Goal: Information Seeking & Learning: Learn about a topic

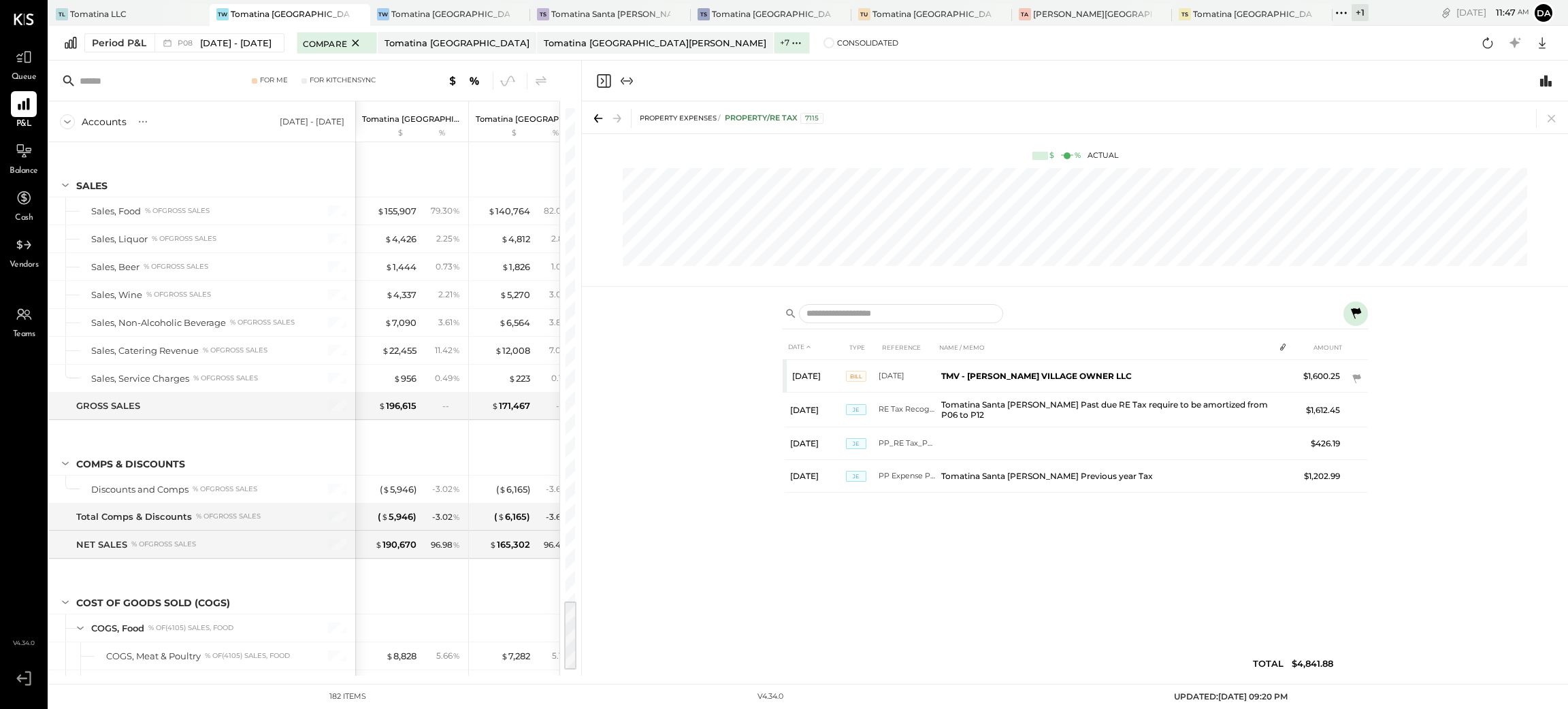
scroll to position [3865, 0]
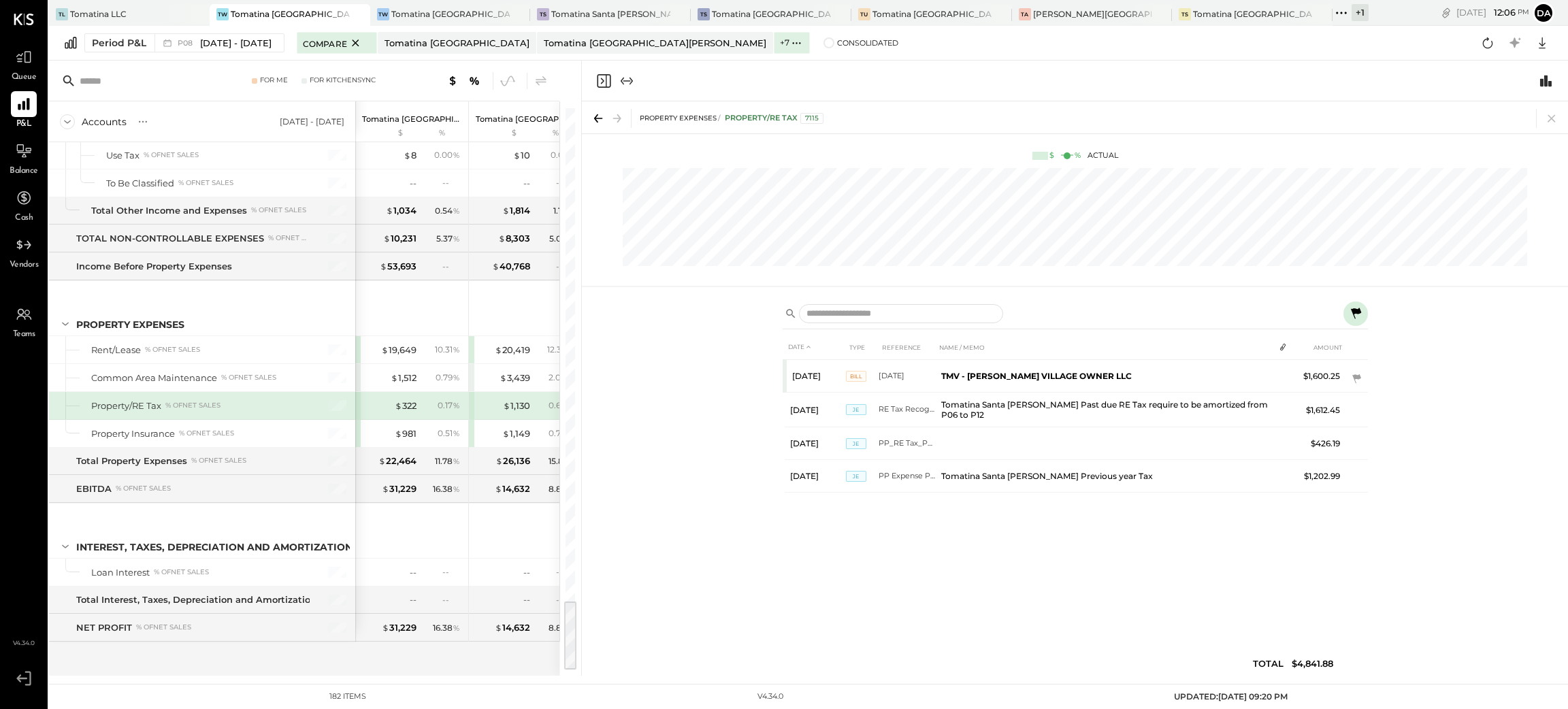
click at [605, 83] on icon "Close panel" at bounding box center [603, 81] width 16 height 16
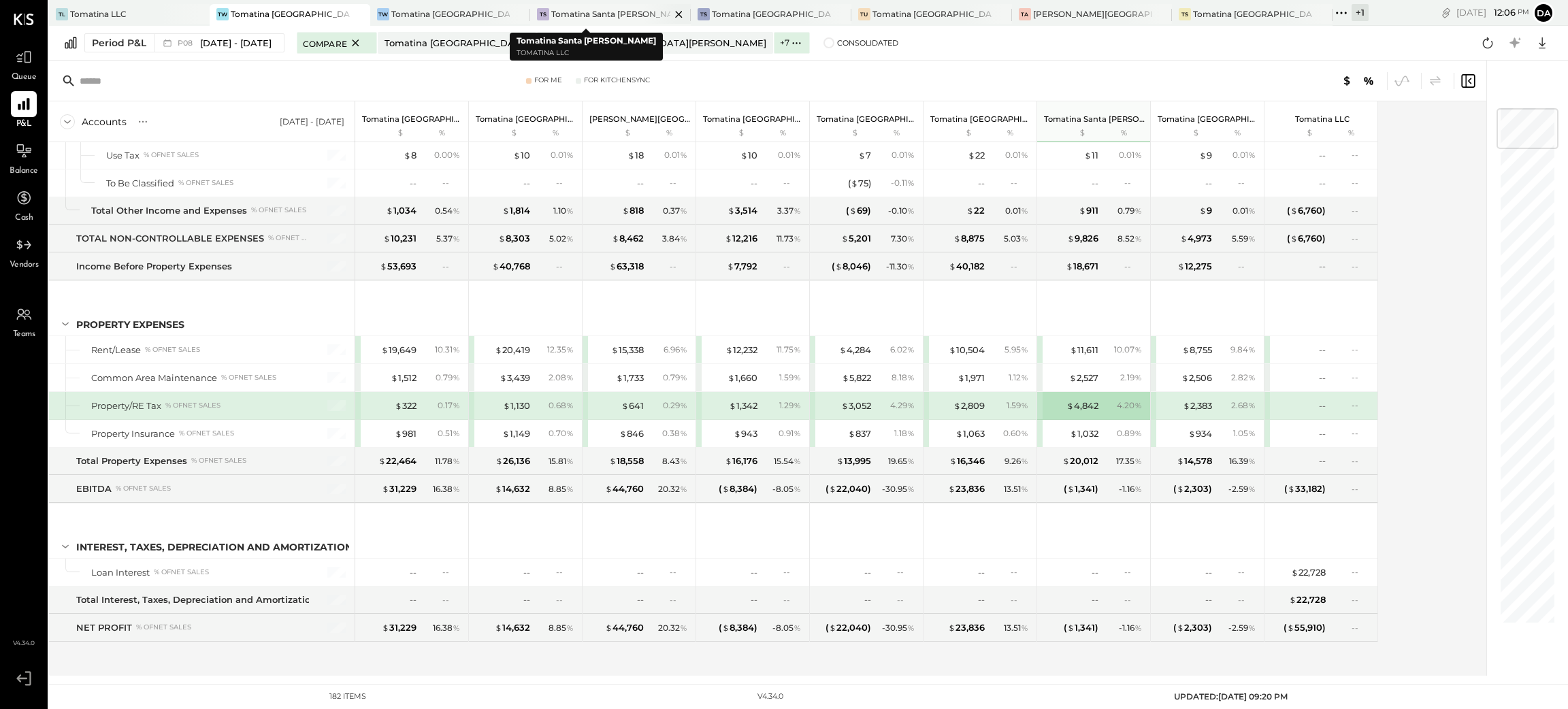
click at [551, 15] on div "Tomatina Santa [PERSON_NAME]" at bounding box center [611, 14] width 119 height 12
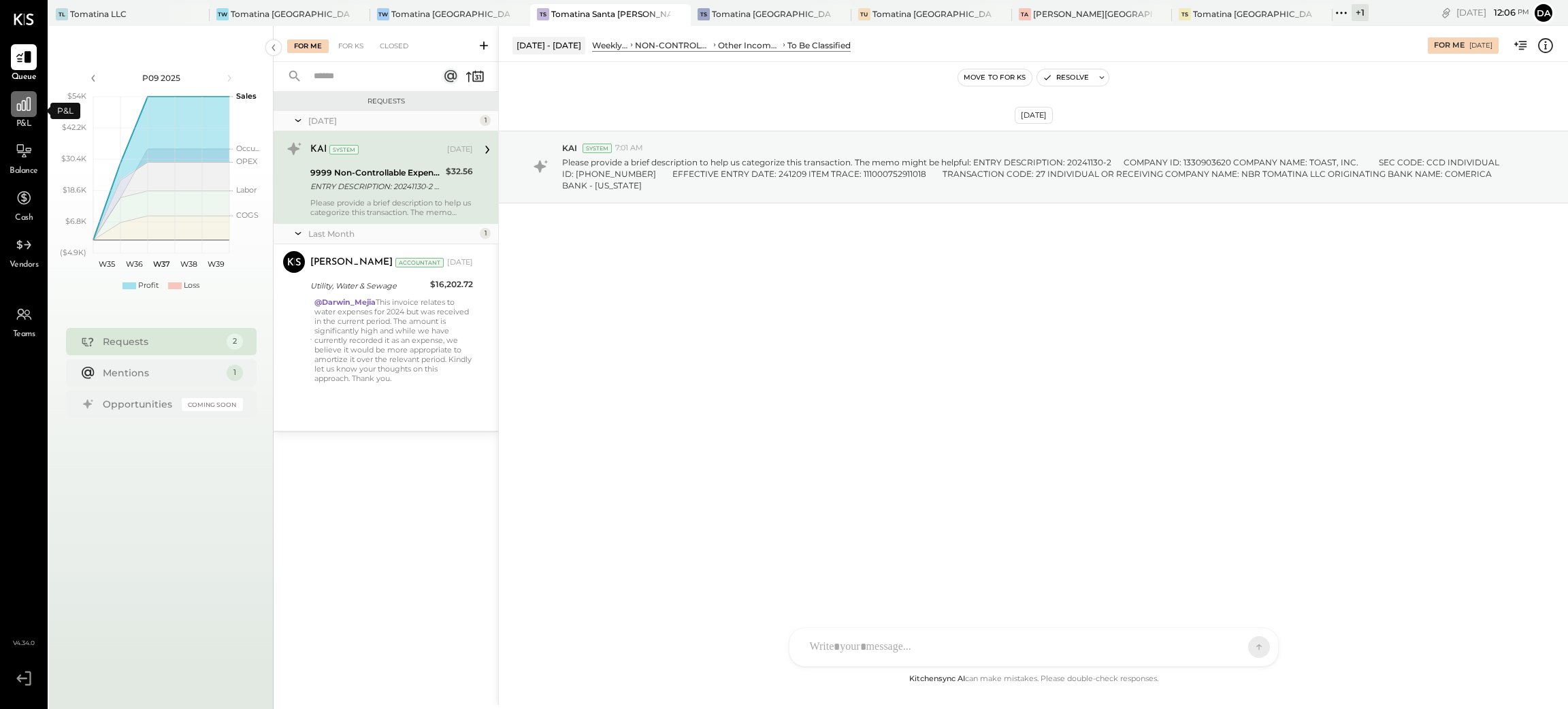
click at [23, 104] on icon at bounding box center [23, 104] width 18 height 18
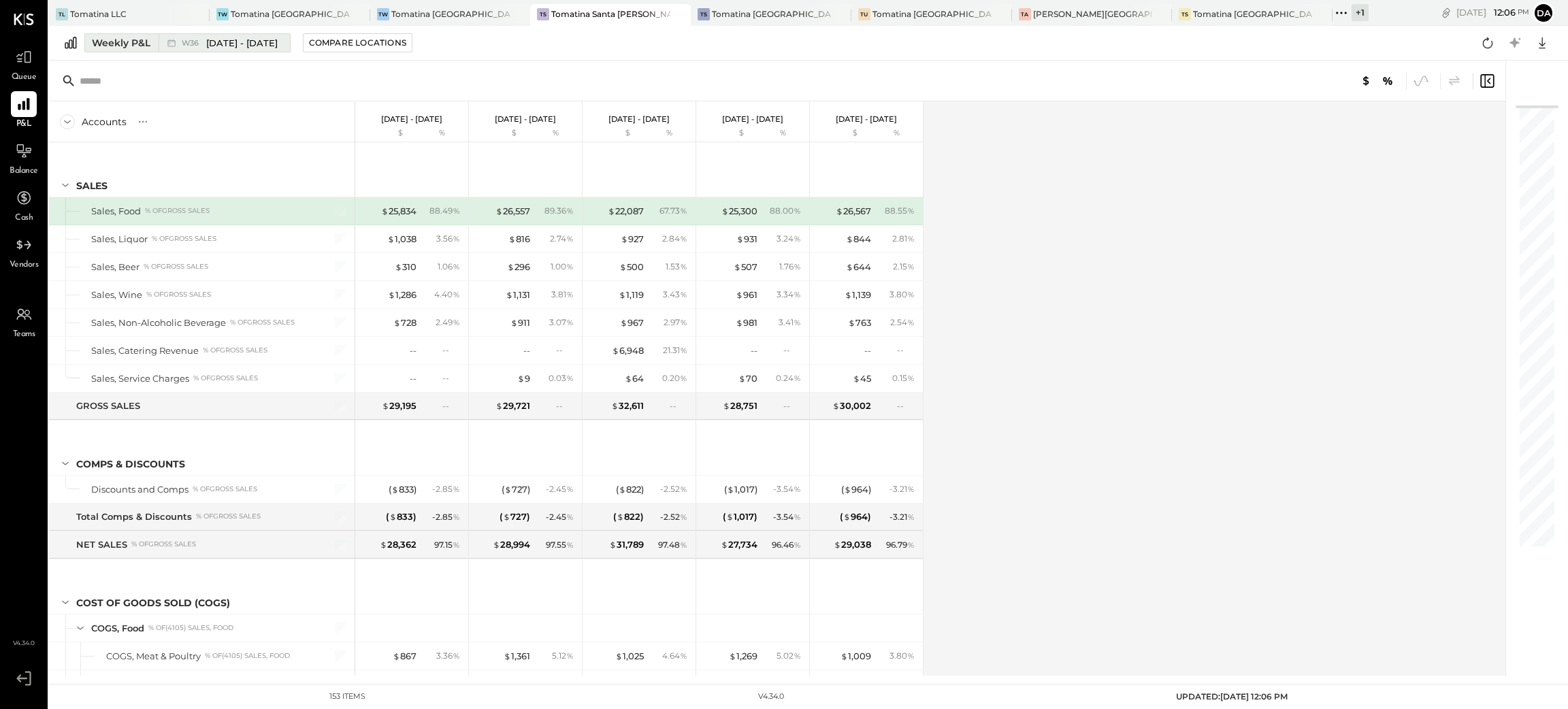
click at [109, 45] on div "Weekly P&L" at bounding box center [121, 42] width 59 height 13
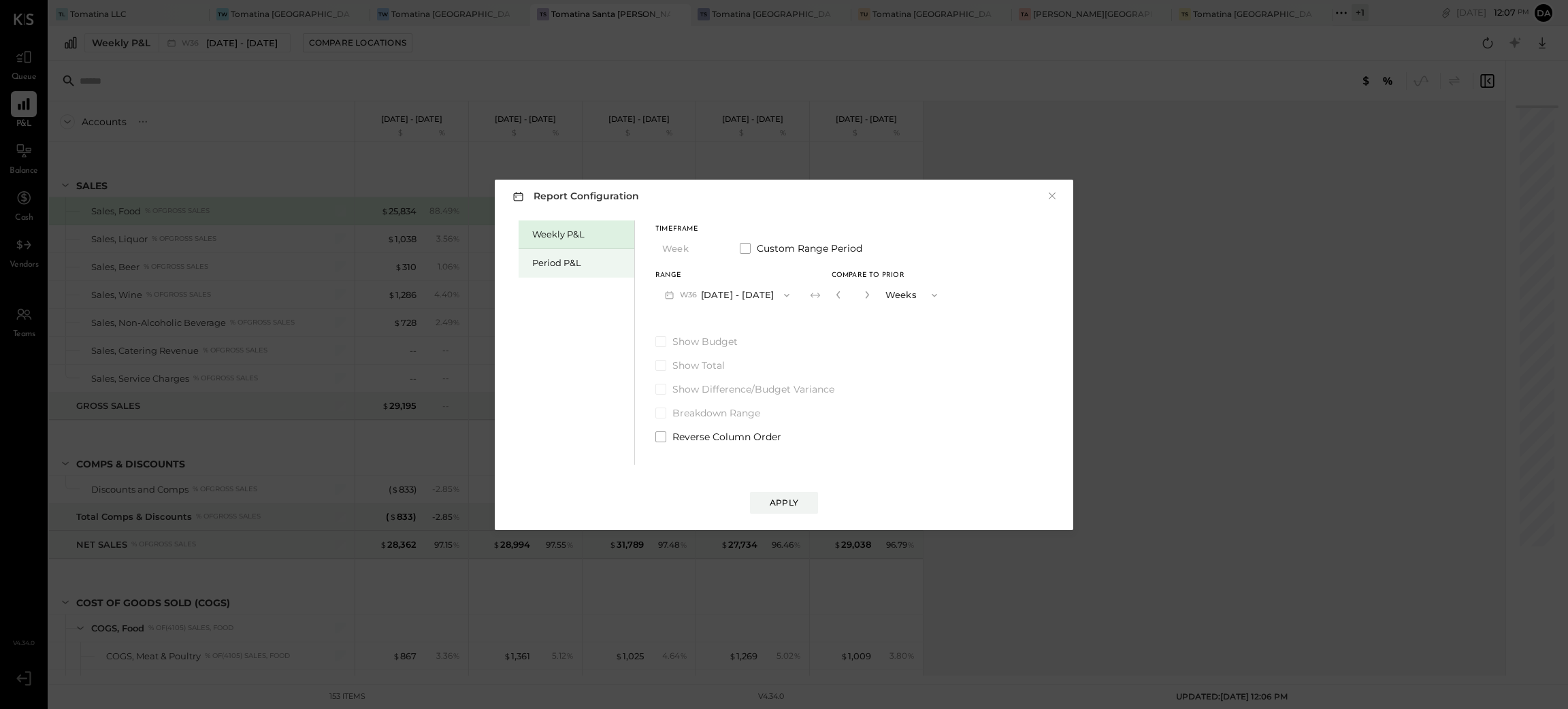
click at [567, 264] on div "Period P&L" at bounding box center [580, 263] width 95 height 13
click at [709, 252] on icon "button" at bounding box center [711, 249] width 11 height 11
click at [675, 301] on span "YTD" at bounding box center [673, 297] width 13 height 9
click at [712, 249] on icon "button" at bounding box center [711, 249] width 6 height 4
click at [678, 318] on div "Year" at bounding box center [689, 322] width 67 height 25
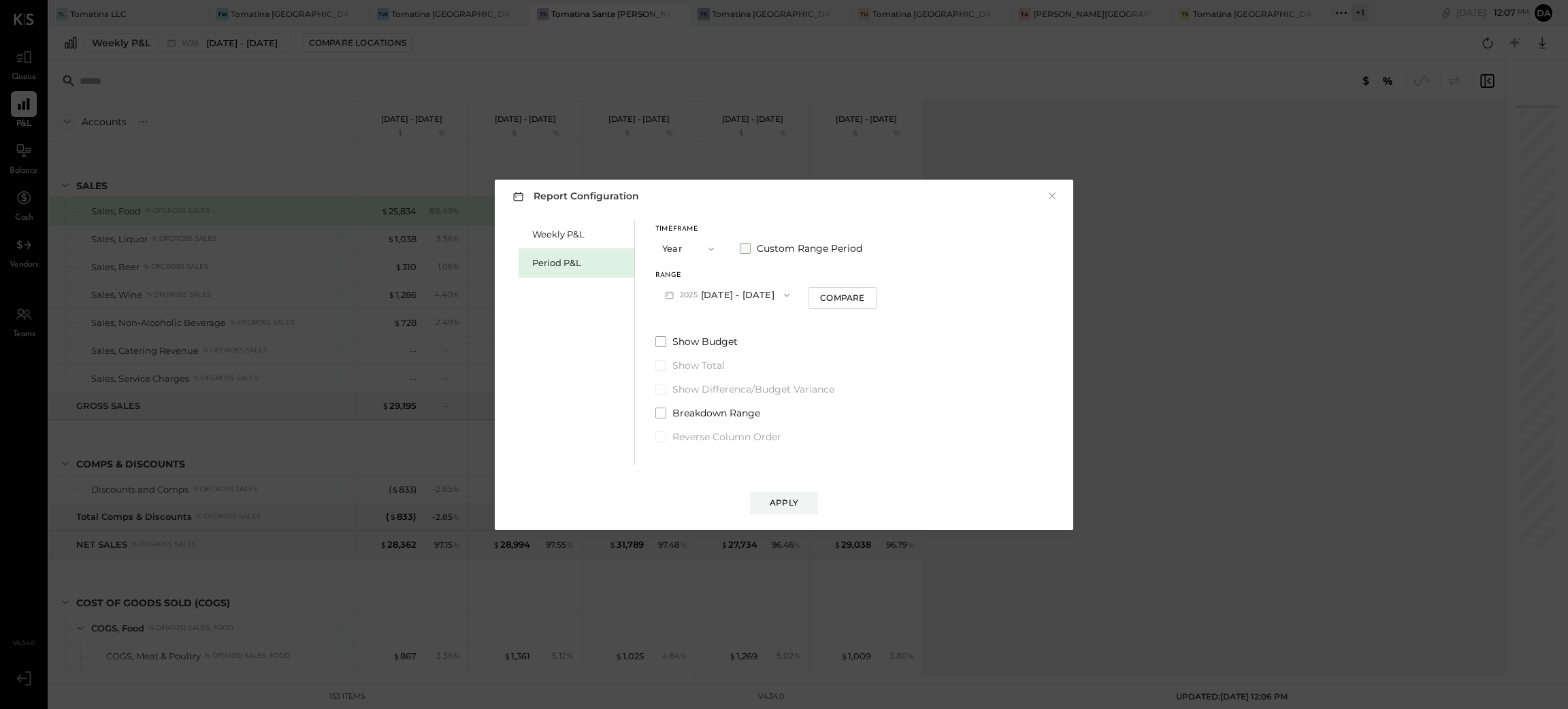
click at [742, 247] on span at bounding box center [745, 249] width 11 height 11
click at [824, 296] on button "[DATE]" at bounding box center [803, 295] width 68 height 25
click at [806, 288] on div "[DATE]" at bounding box center [827, 297] width 114 height 29
click at [823, 294] on button "[DATE]" at bounding box center [803, 295] width 68 height 25
click at [759, 292] on icon at bounding box center [752, 295] width 13 height 13
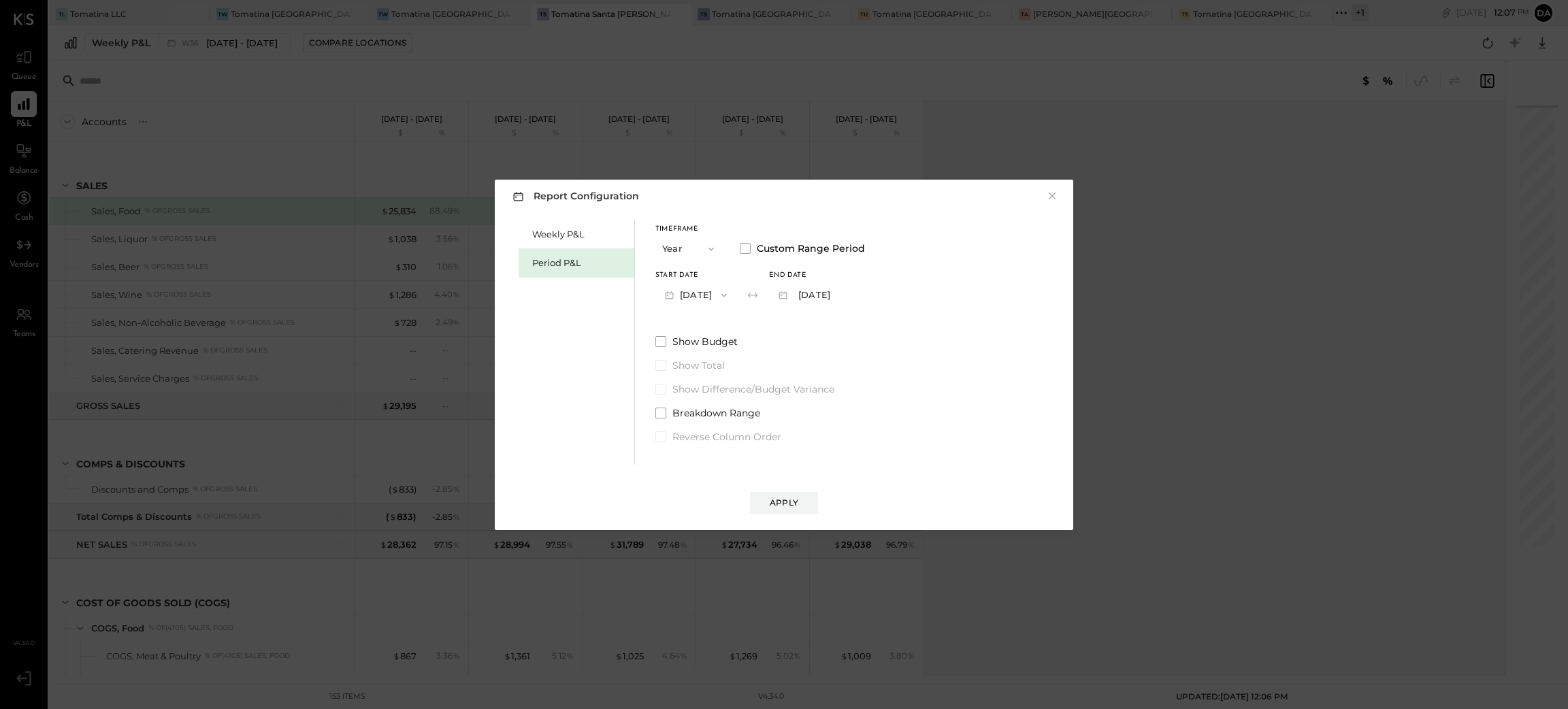
click at [788, 296] on icon "button" at bounding box center [783, 295] width 8 height 8
drag, startPoint x: 861, startPoint y: 378, endPoint x: 861, endPoint y: 358, distance: 20.0
click at [861, 371] on div "Show Budget Show Total Show Difference/Budget Variance Breakdown Range Reverse …" at bounding box center [759, 389] width 209 height 109
click at [837, 296] on button "[DATE]" at bounding box center [803, 295] width 68 height 25
click at [867, 296] on div "[DATE]" at bounding box center [827, 297] width 114 height 29
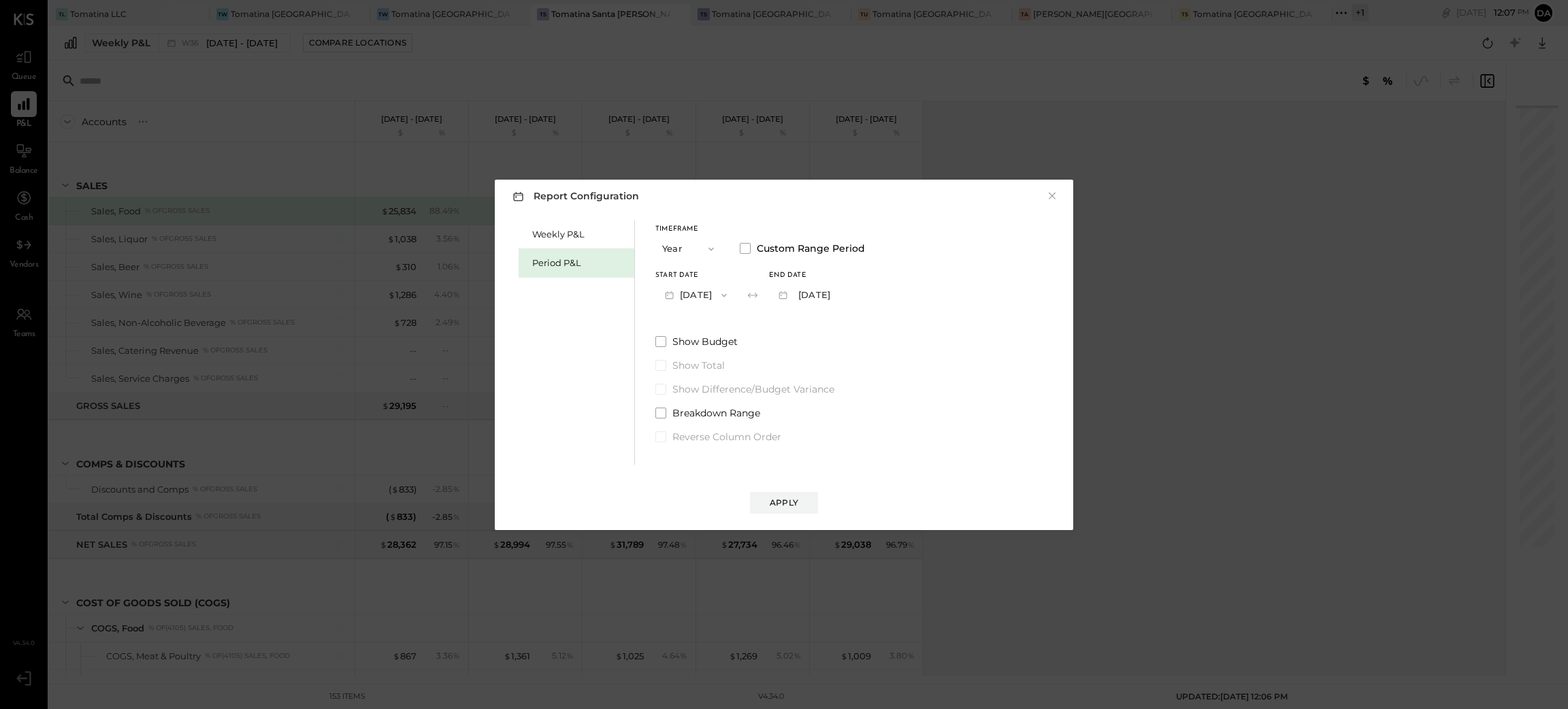
click at [837, 296] on button "[DATE]" at bounding box center [803, 295] width 68 height 25
click at [837, 312] on div "[DATE]" at bounding box center [827, 297] width 116 height 30
click at [803, 297] on div "[DATE]" at bounding box center [827, 297] width 114 height 29
click at [818, 293] on button "[DATE]" at bounding box center [803, 295] width 68 height 25
click at [814, 293] on span "[DATE]" at bounding box center [799, 296] width 29 height 12
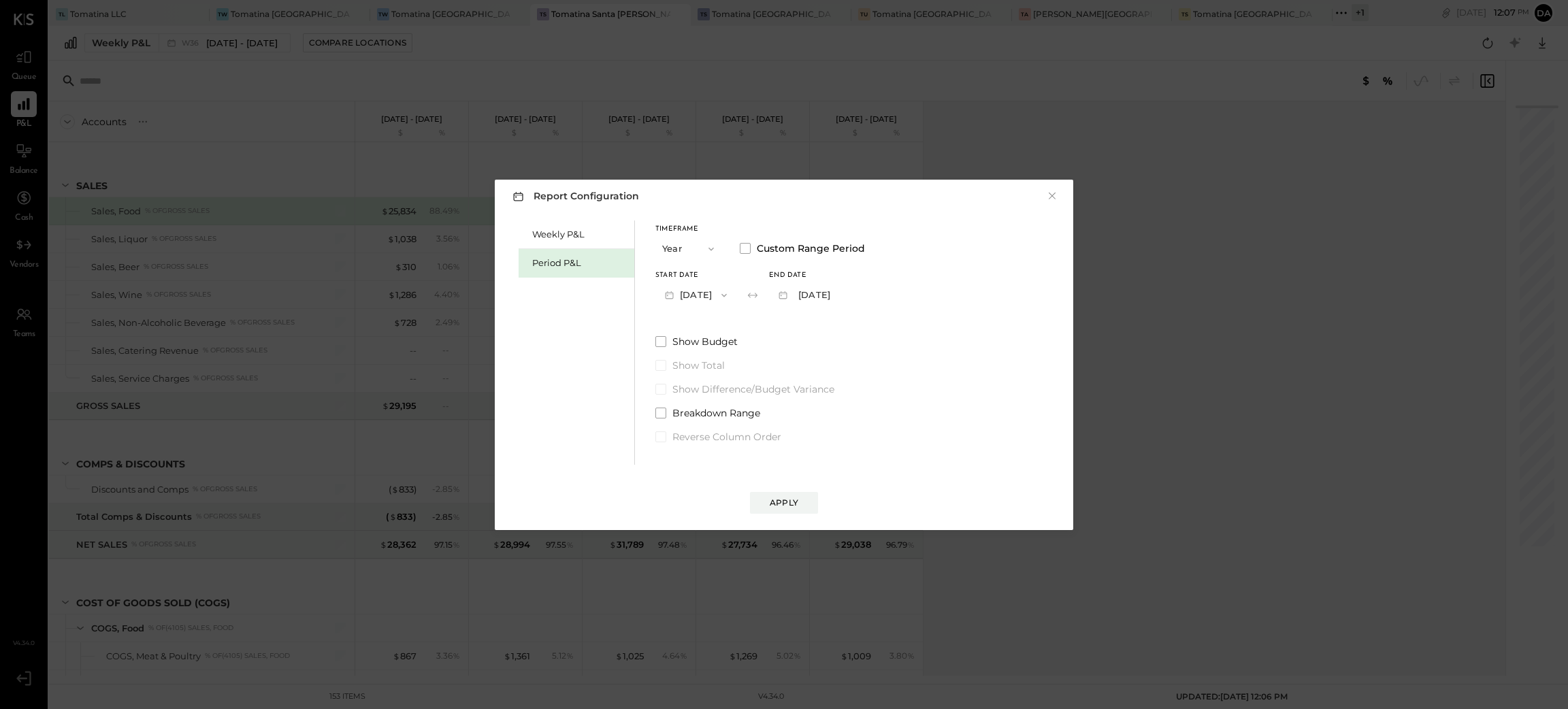
click at [708, 249] on icon "button" at bounding box center [711, 249] width 11 height 11
click at [687, 296] on div "YTD" at bounding box center [689, 297] width 67 height 25
click at [709, 245] on icon "button" at bounding box center [711, 249] width 11 height 11
click at [691, 252] on span "Period" at bounding box center [680, 249] width 27 height 9
click at [761, 296] on button "P09 [DATE] - [DATE]" at bounding box center [726, 295] width 142 height 25
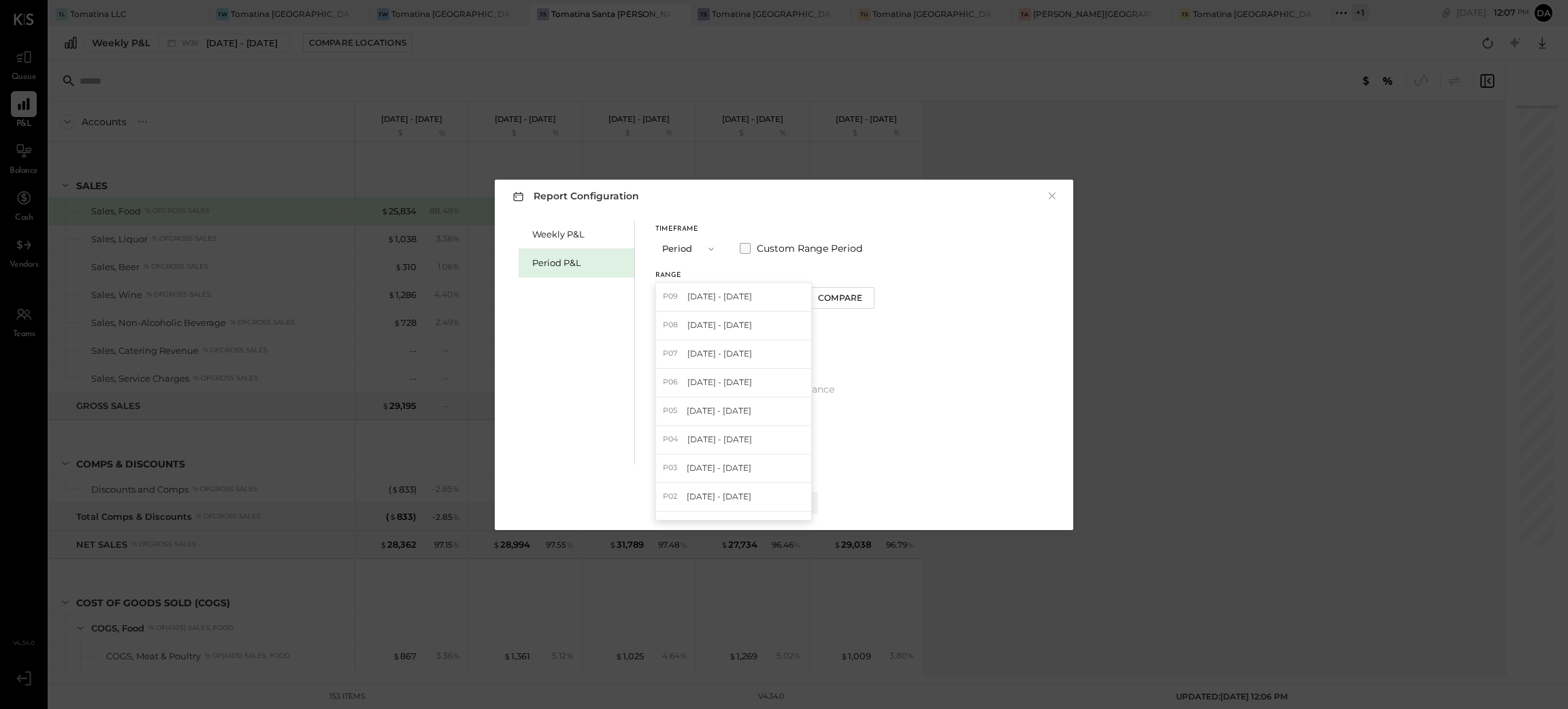
click at [788, 249] on span "Custom Range Period" at bounding box center [809, 248] width 106 height 13
click at [679, 289] on button "[DATE]" at bounding box center [696, 295] width 81 height 25
click at [700, 425] on span "[DATE]" at bounding box center [686, 422] width 29 height 12
click at [838, 300] on button "[DATE]" at bounding box center [810, 295] width 81 height 25
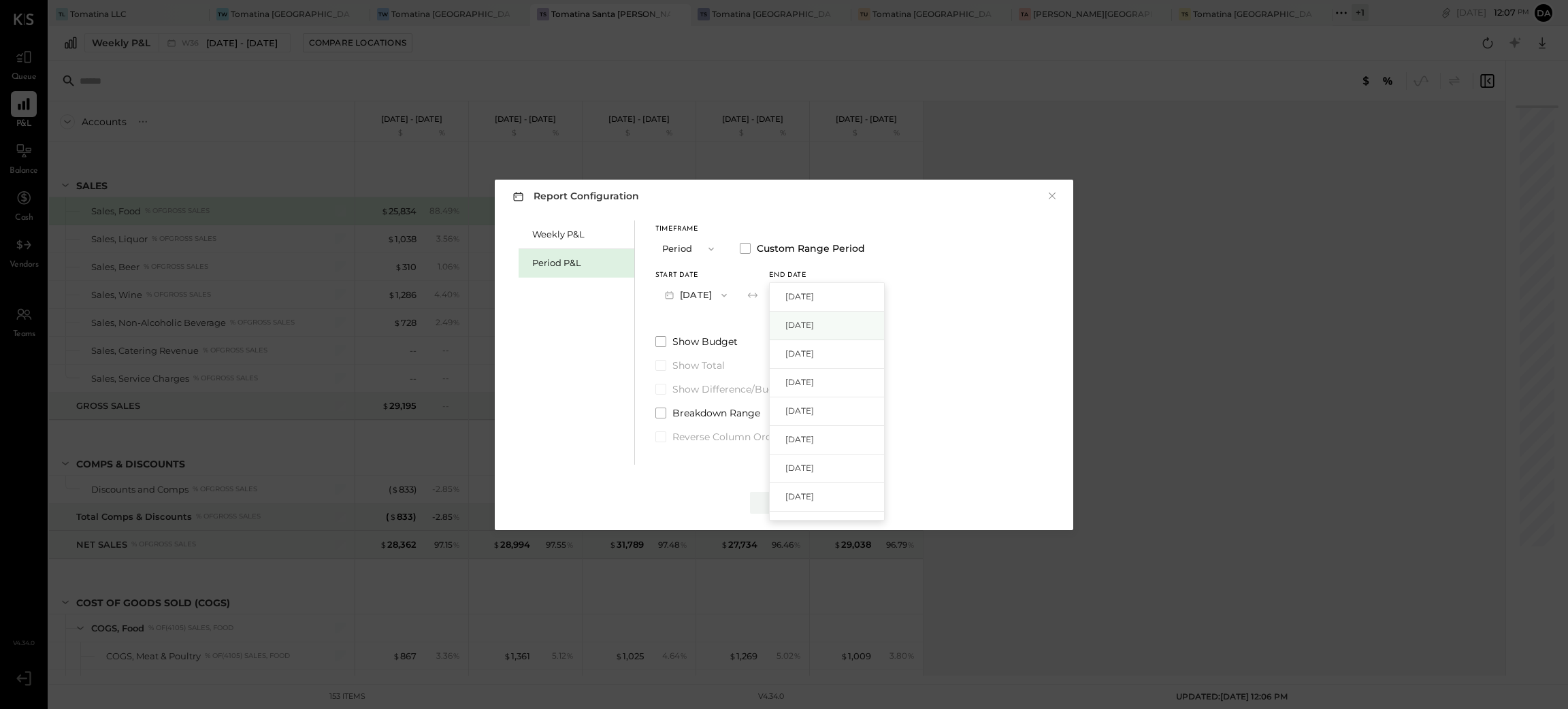
click at [814, 328] on span "[DATE]" at bounding box center [799, 325] width 29 height 12
click at [783, 501] on div "Apply" at bounding box center [784, 502] width 29 height 12
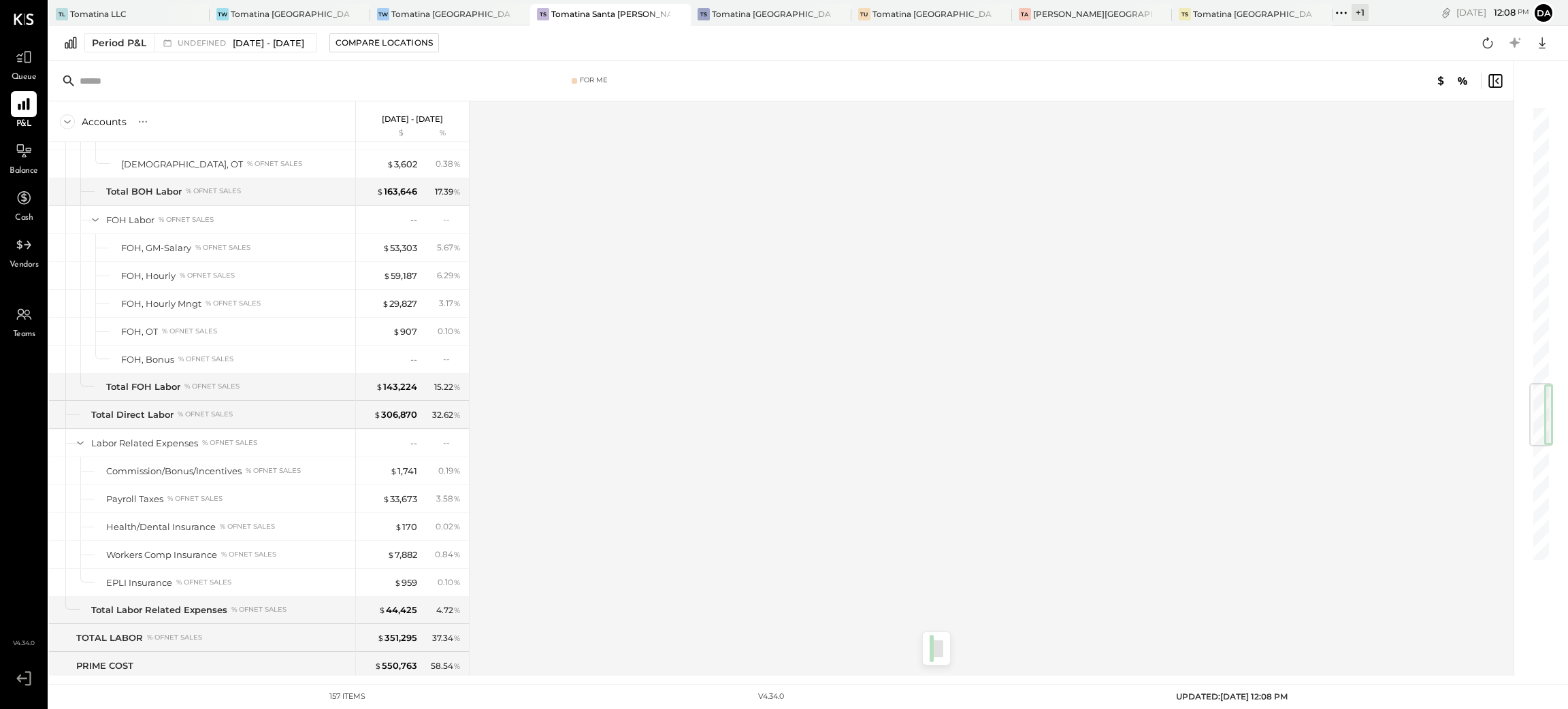
scroll to position [3333, 0]
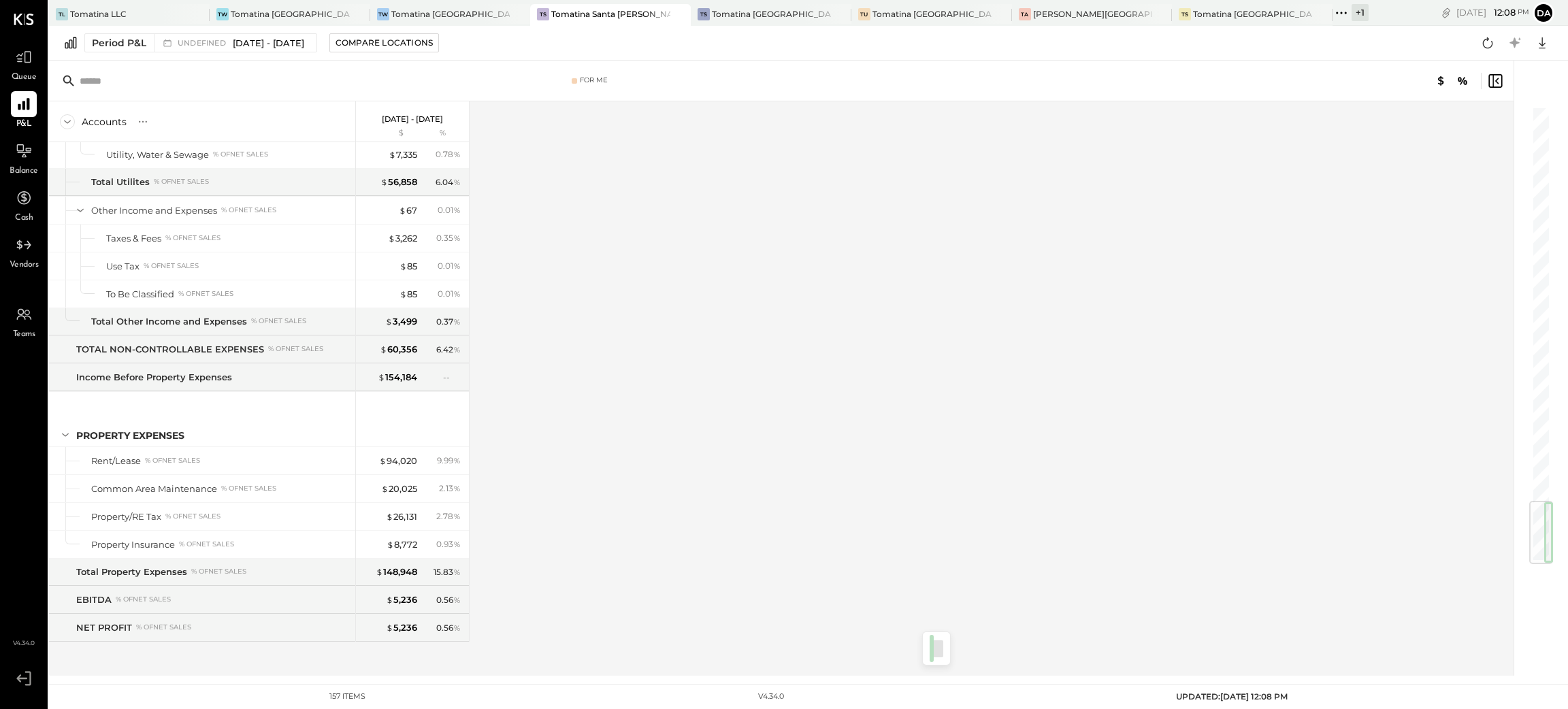
drag, startPoint x: 1542, startPoint y: 130, endPoint x: 1082, endPoint y: 576, distance: 640.7
click at [1547, 582] on div at bounding box center [1534, 368] width 41 height 615
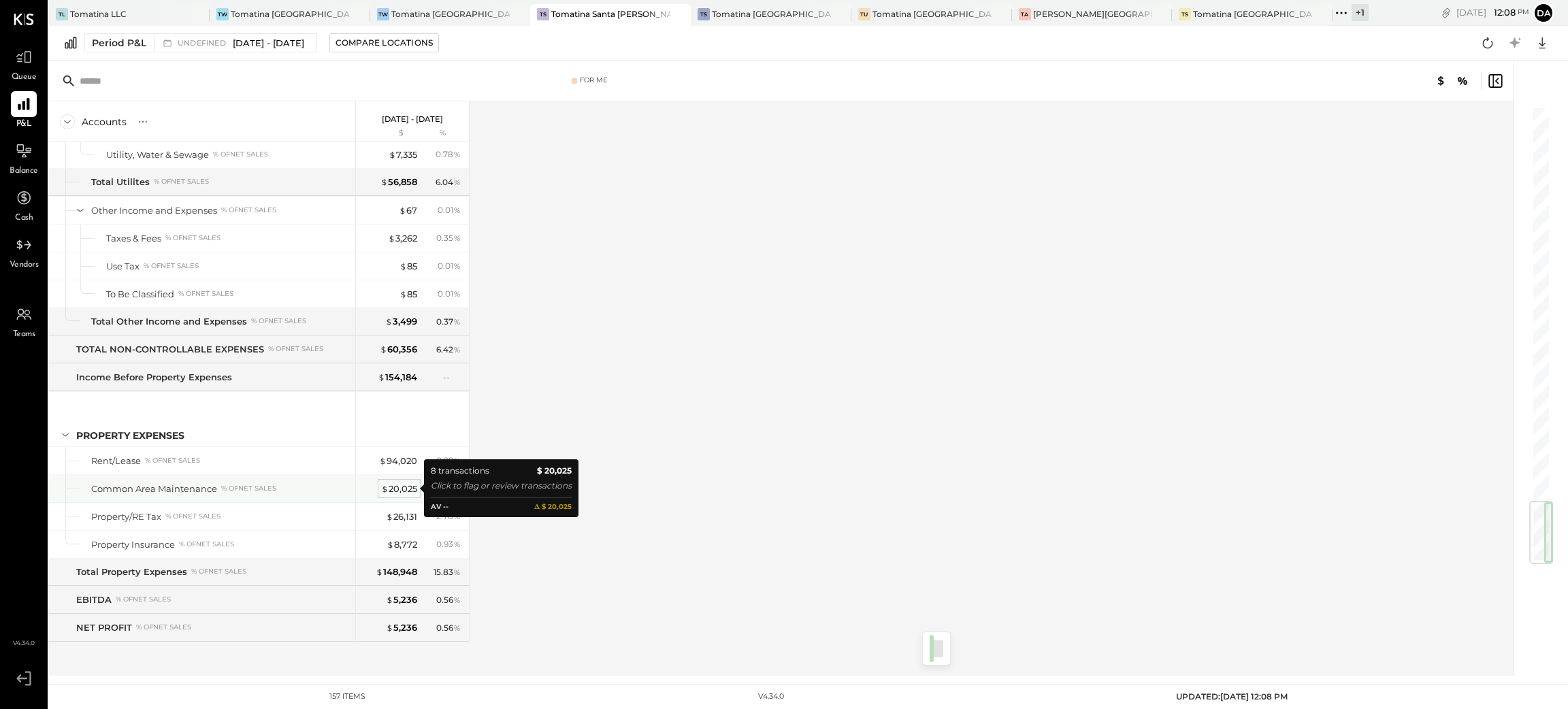
click at [404, 485] on div "$ 20,025" at bounding box center [399, 489] width 36 height 13
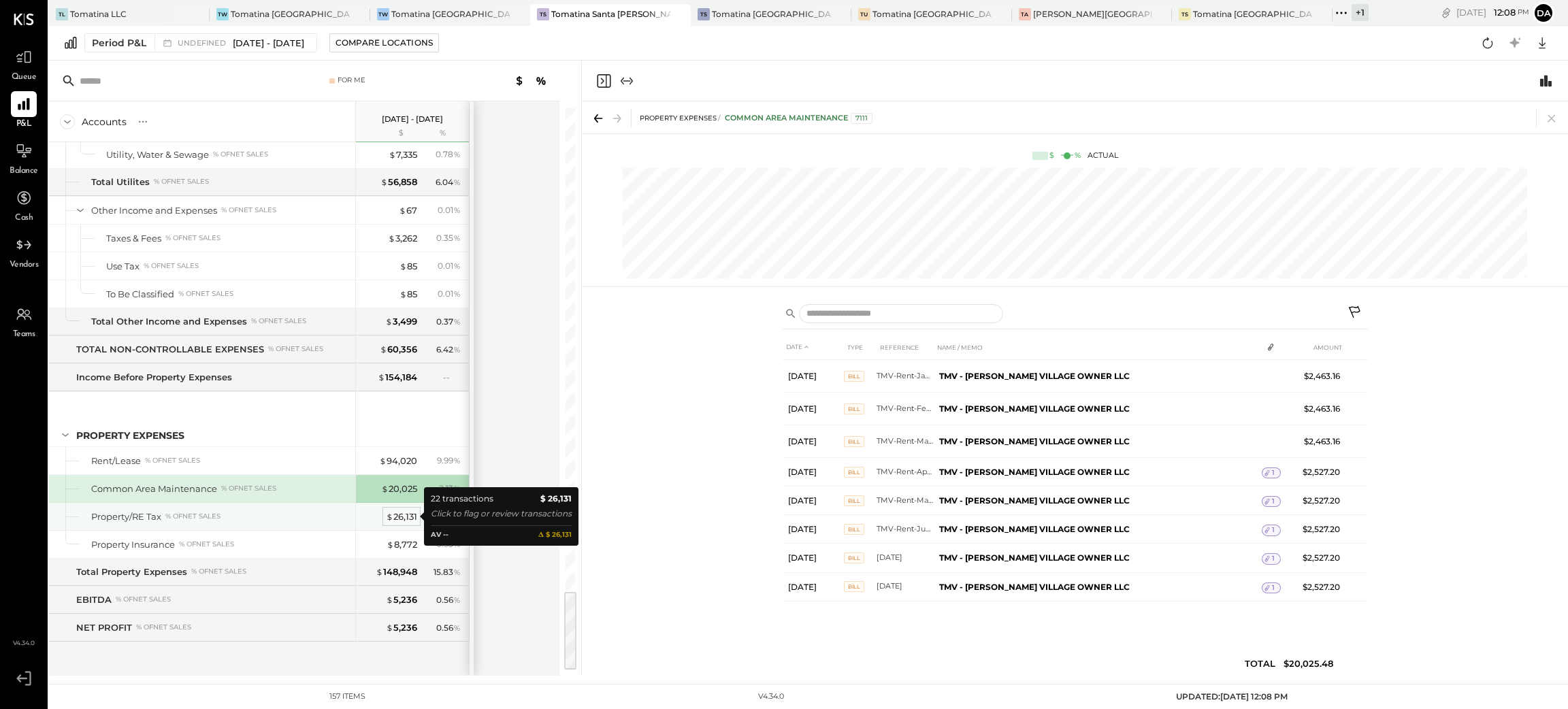
click at [395, 518] on div "$ 26,131" at bounding box center [401, 516] width 32 height 13
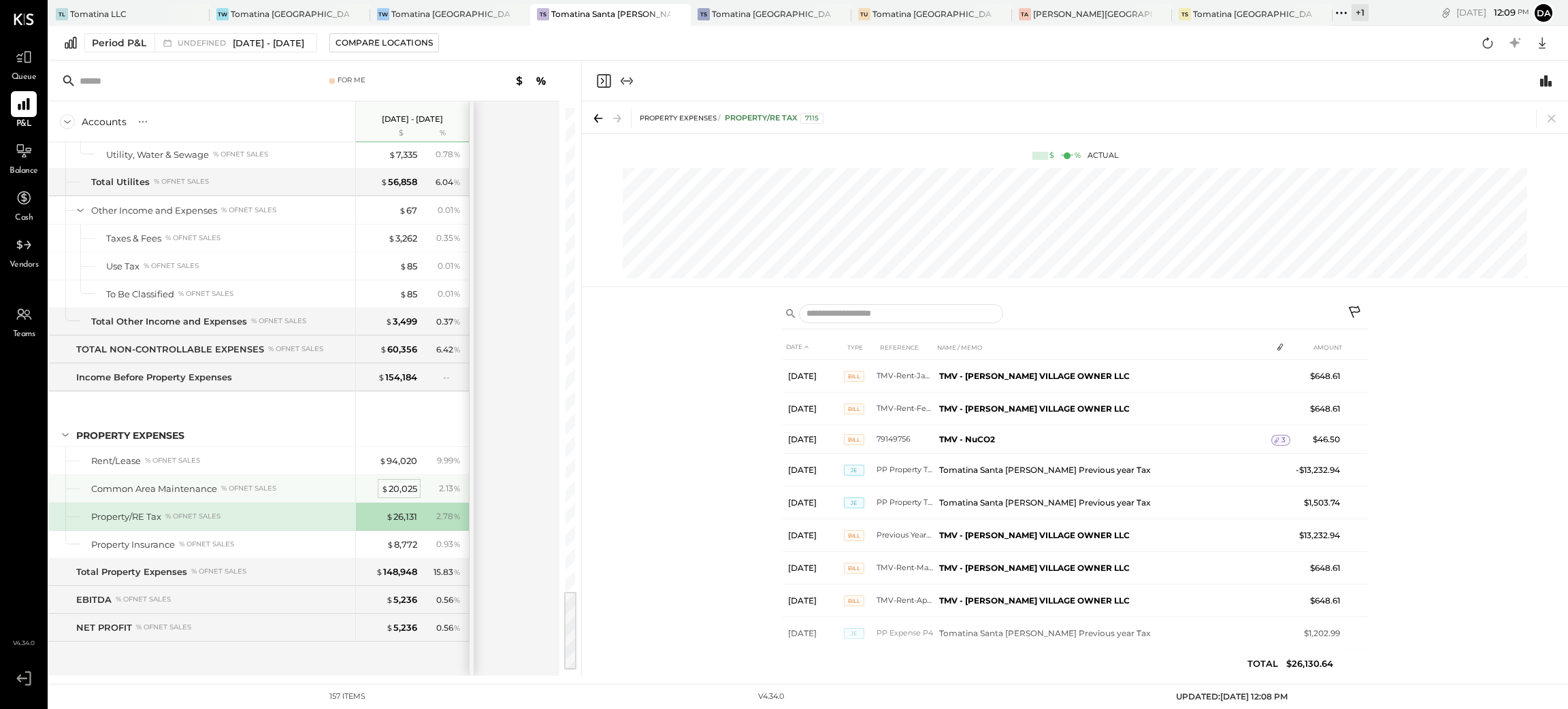
click at [406, 489] on div "$ 20,025" at bounding box center [399, 489] width 36 height 13
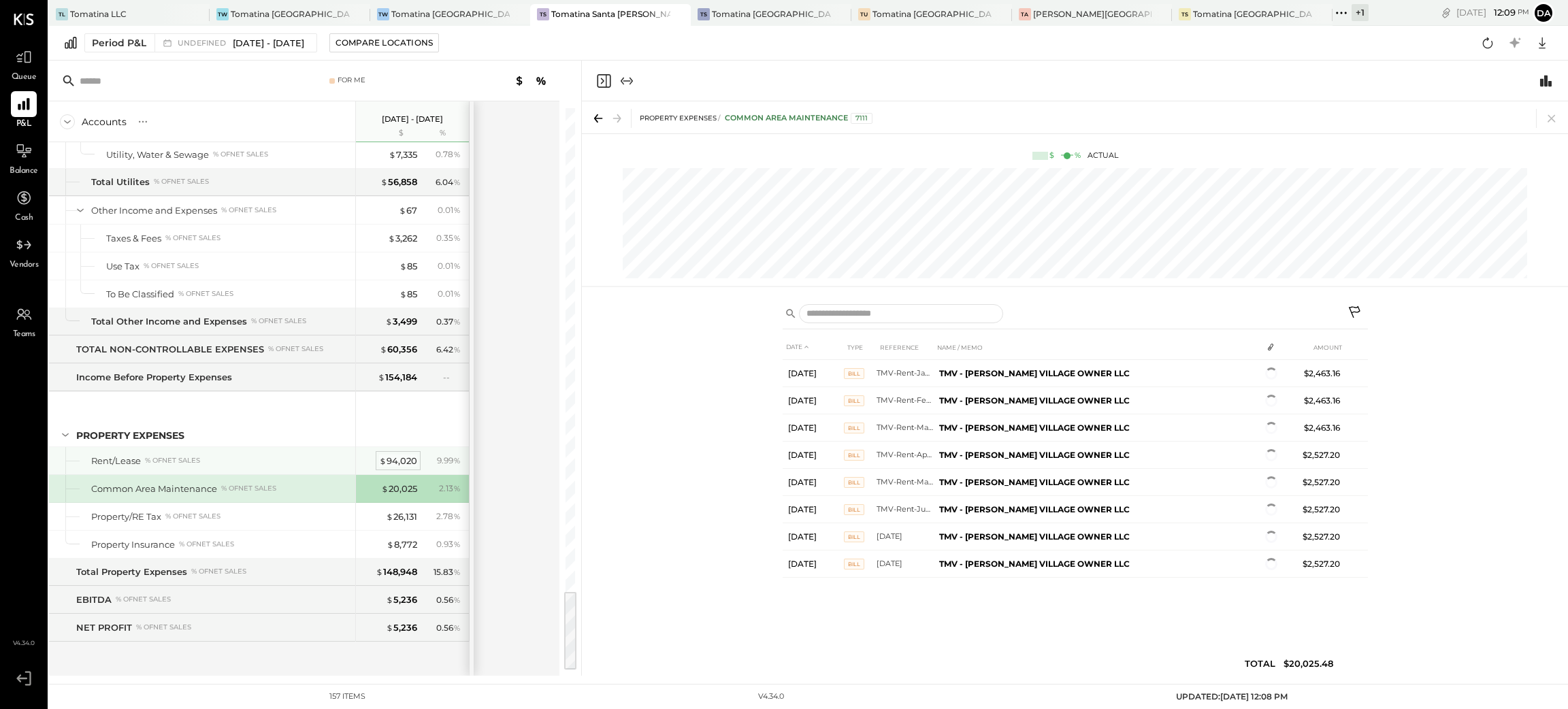
click at [405, 463] on div "$ 94,020" at bounding box center [398, 461] width 38 height 13
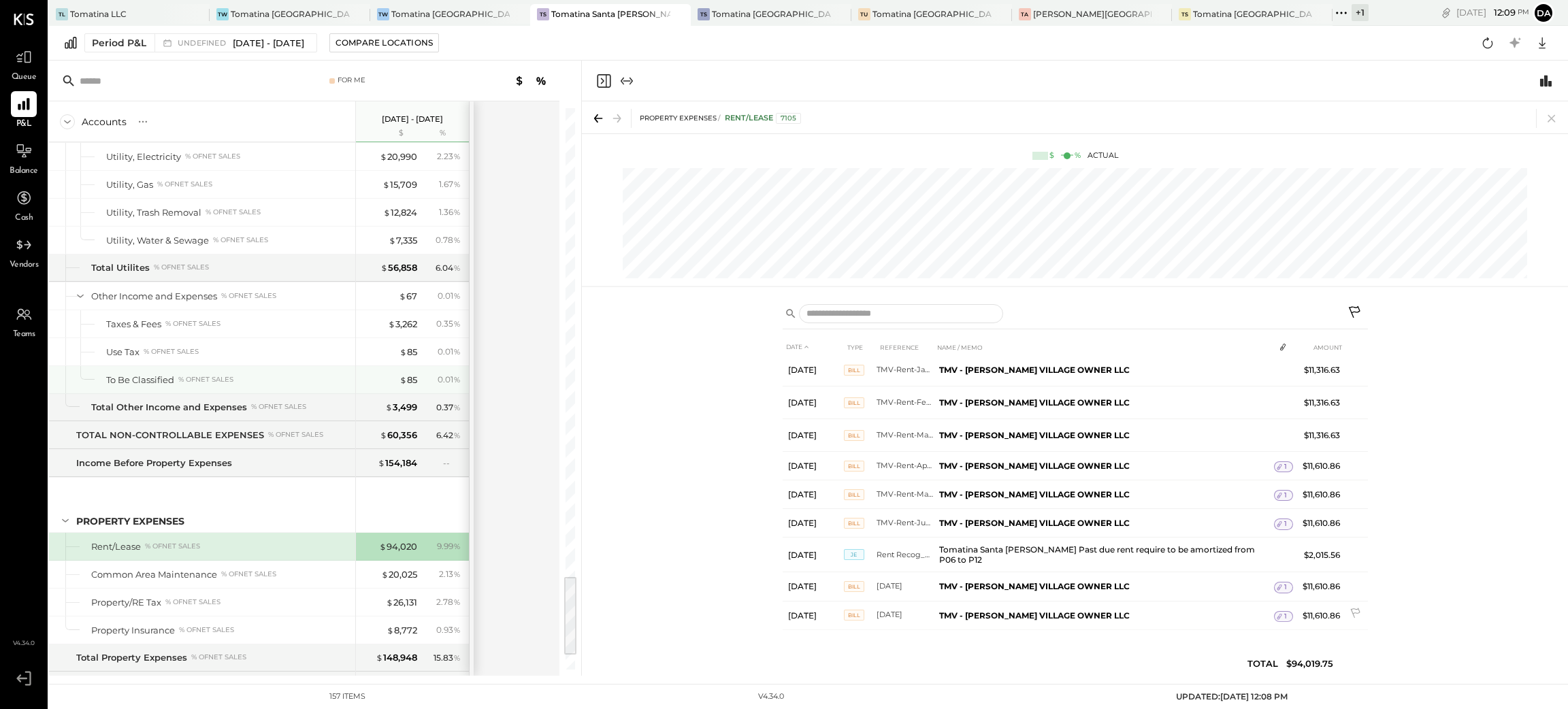
scroll to position [3130, 0]
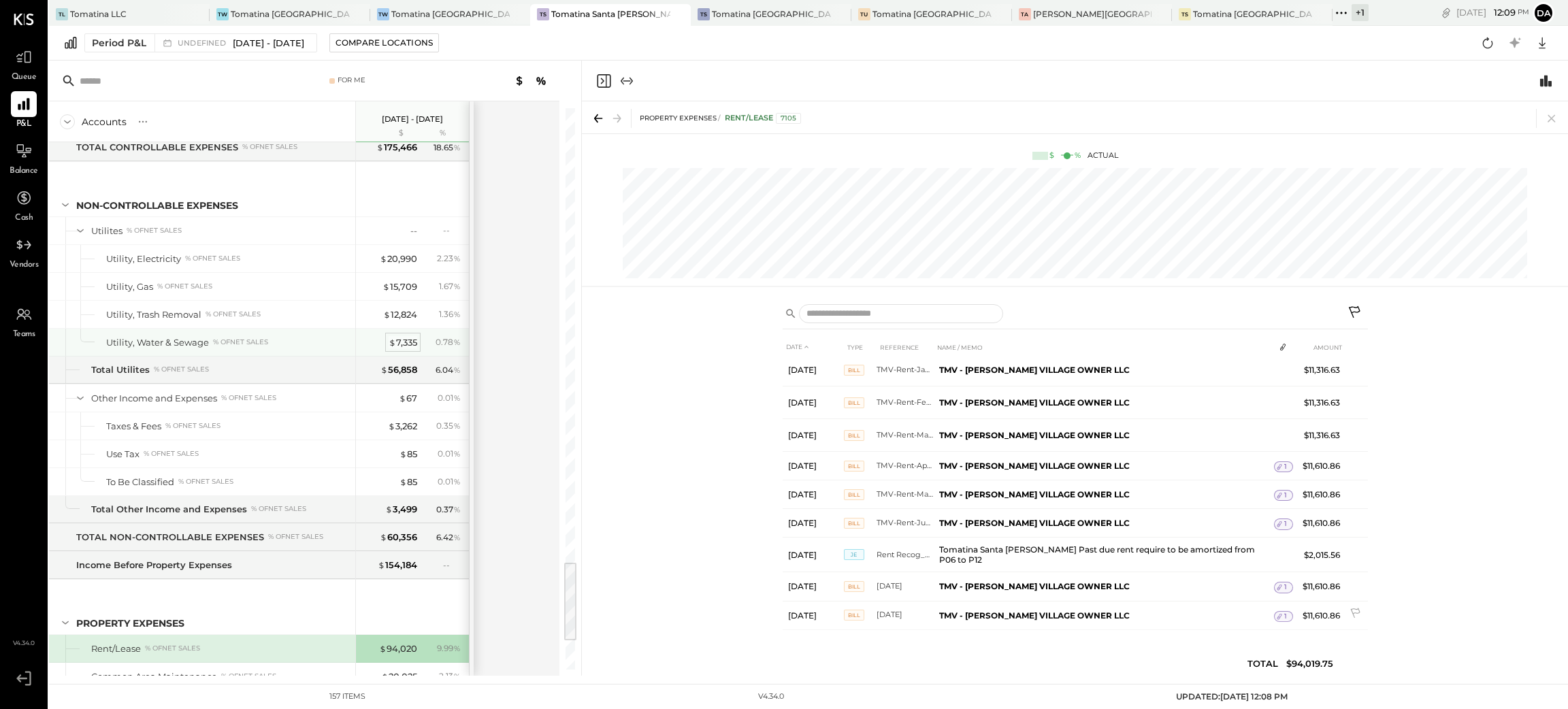
click at [401, 349] on div "$ 7,335" at bounding box center [403, 343] width 29 height 13
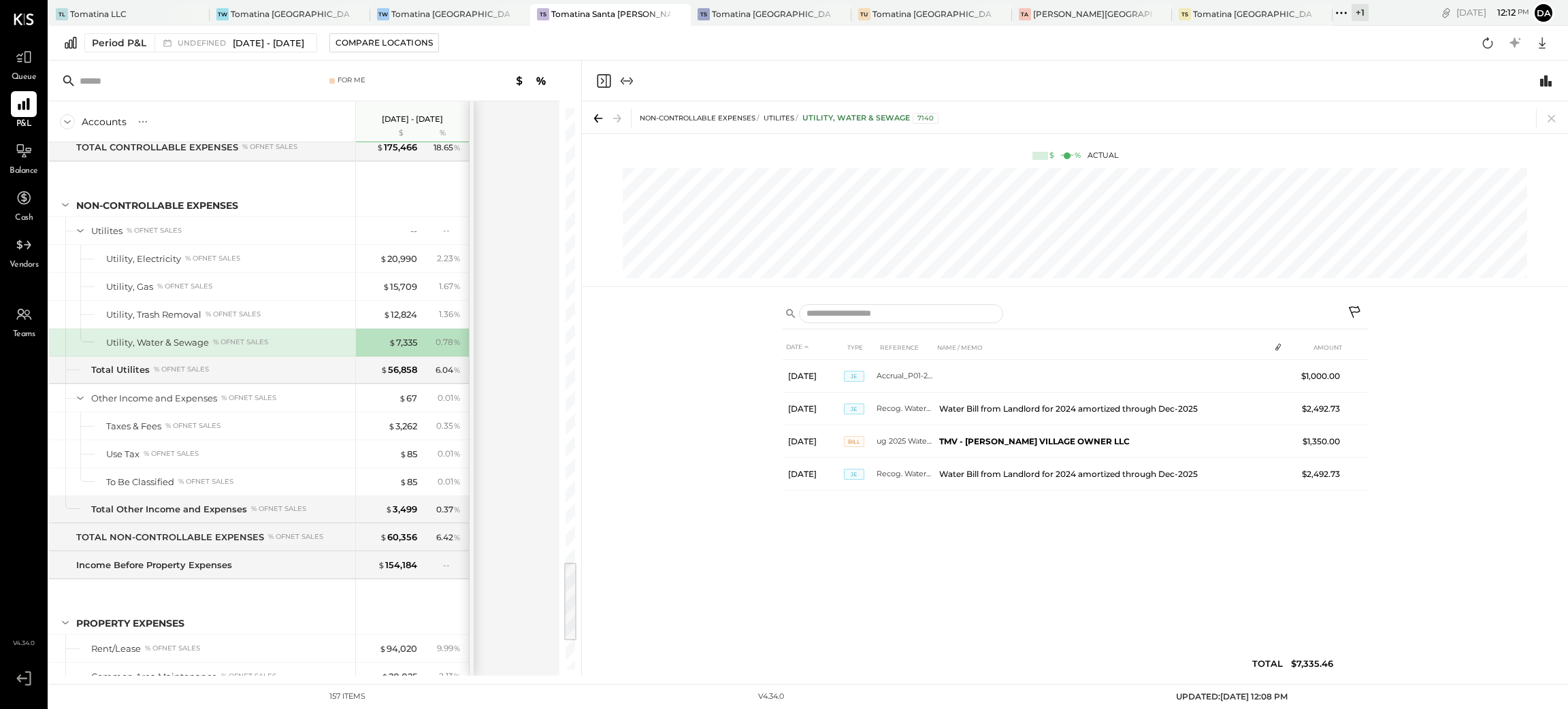
click at [601, 79] on icon "Close panel" at bounding box center [603, 81] width 16 height 16
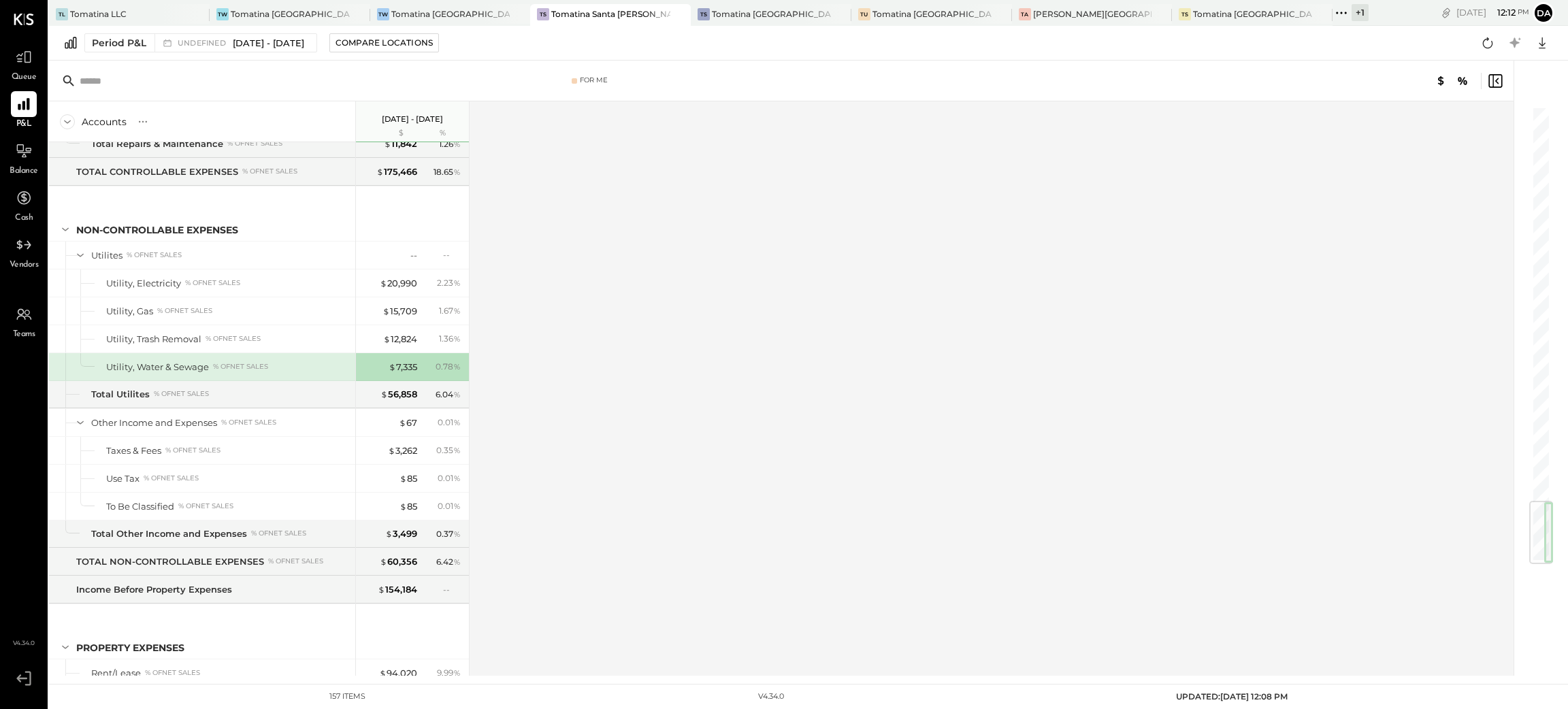
scroll to position [3333, 0]
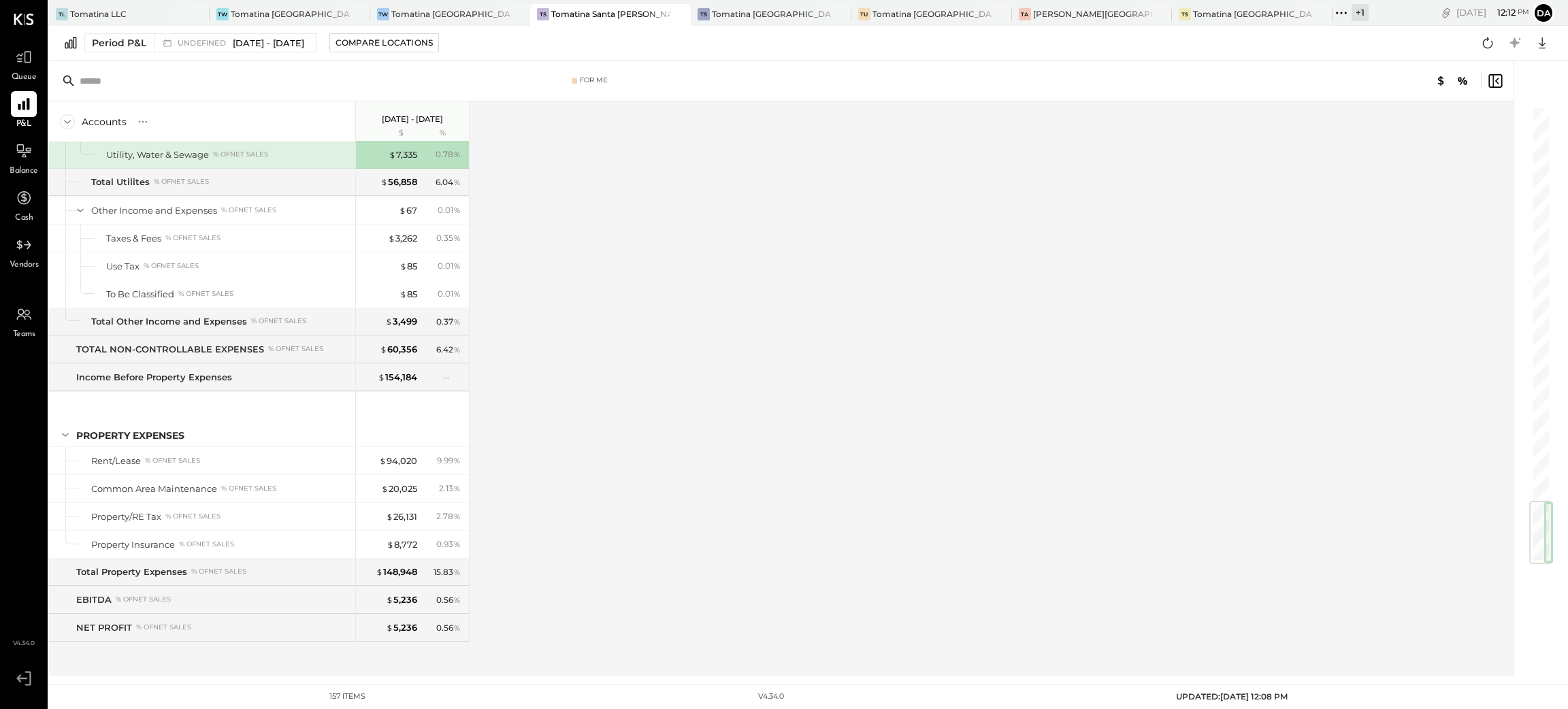
drag, startPoint x: 1540, startPoint y: 134, endPoint x: 1495, endPoint y: 640, distance: 508.0
click at [1495, 640] on div "For Me Accounts S % GL [DATE] - [DATE] $ % SALES Sales, Food % of GROSS SALES S…" at bounding box center [802, 368] width 1506 height 615
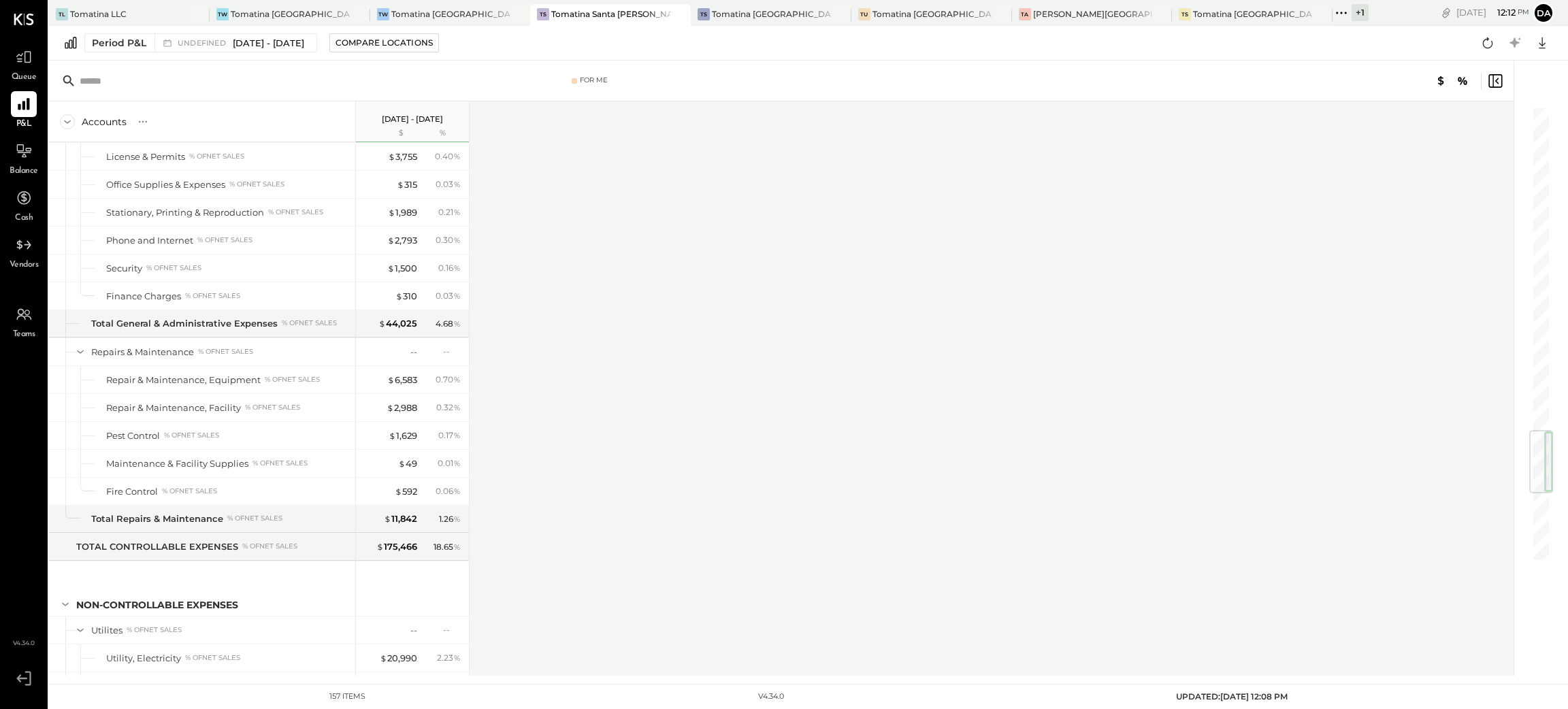
drag, startPoint x: 1544, startPoint y: 528, endPoint x: 1529, endPoint y: 457, distance: 72.6
click at [1529, 457] on div at bounding box center [1541, 462] width 24 height 63
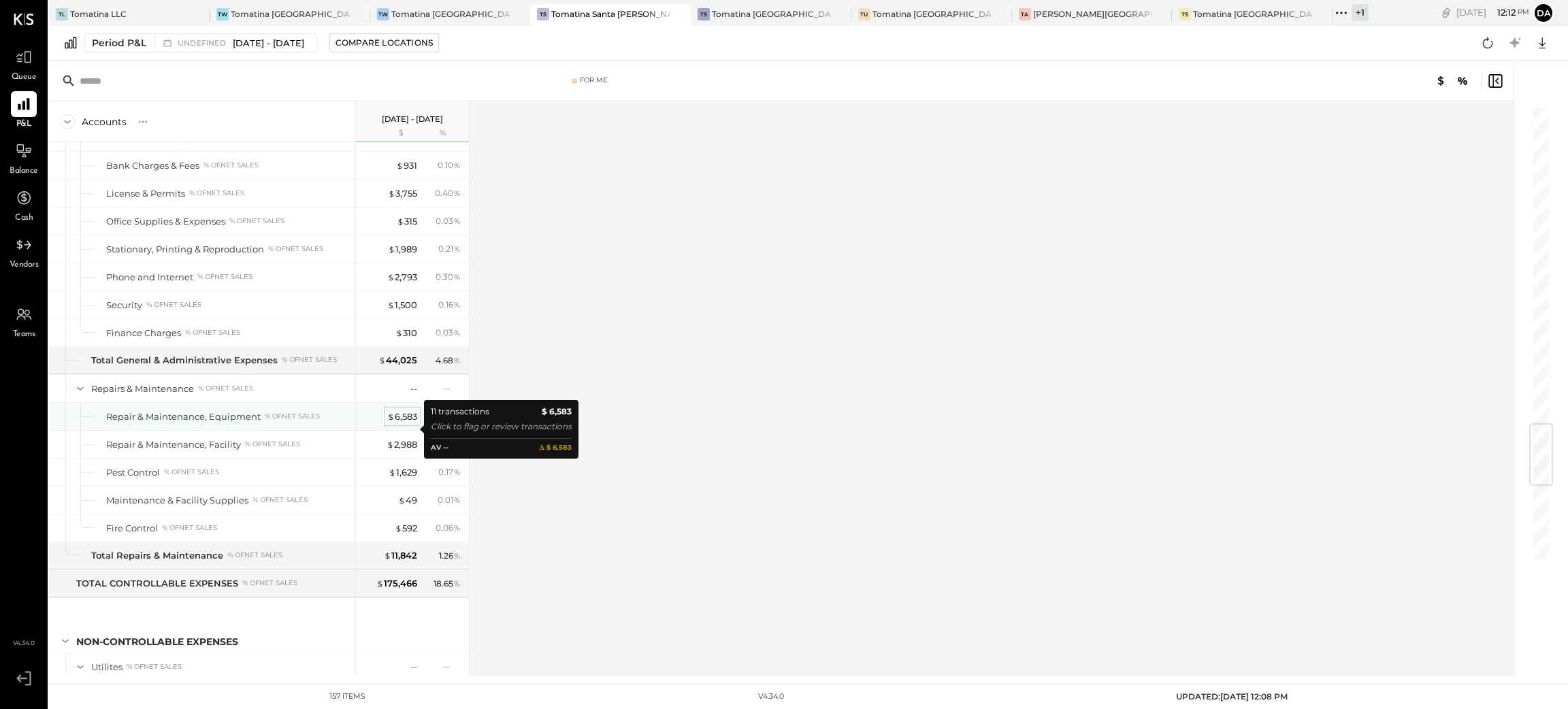
click at [404, 423] on div "$ 6,583" at bounding box center [402, 417] width 30 height 13
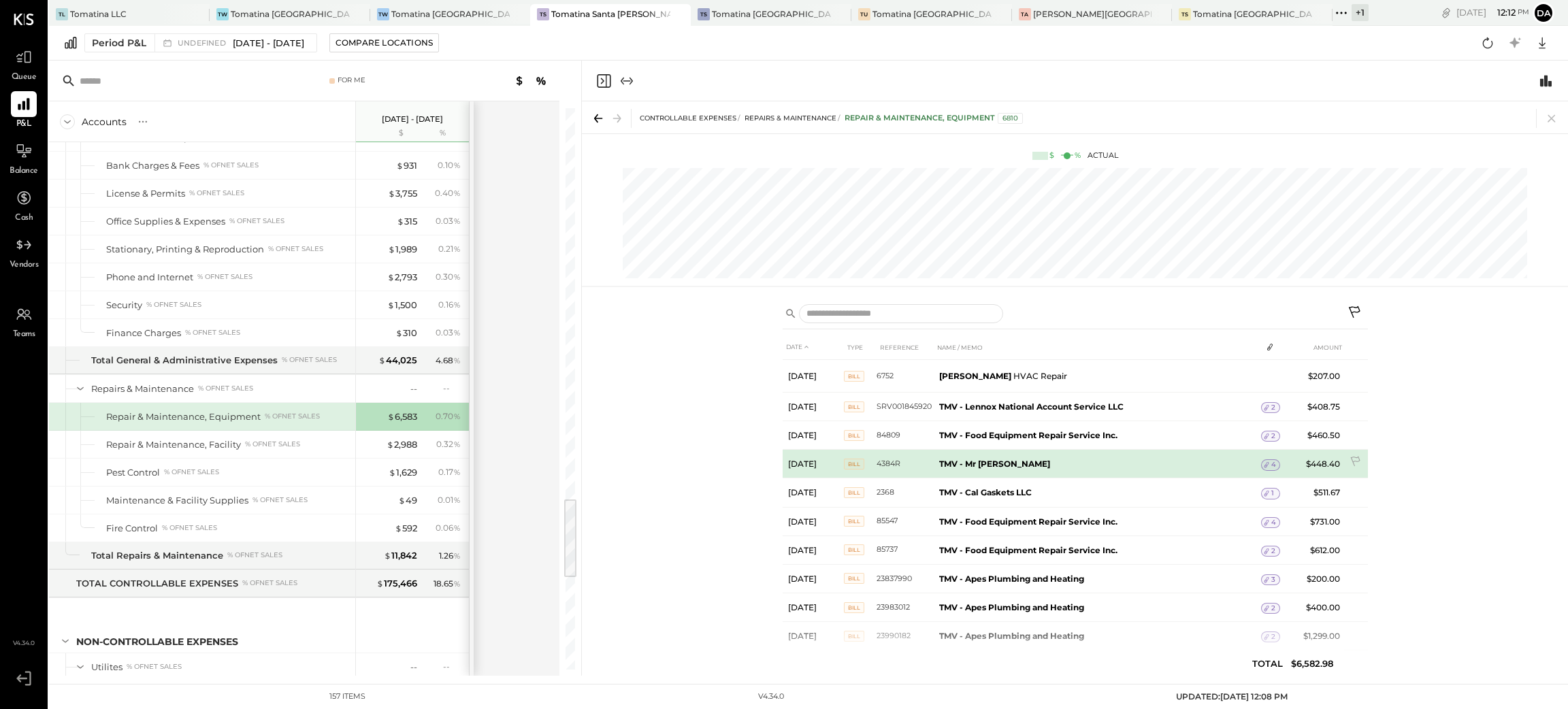
click at [1321, 464] on td "$448.40" at bounding box center [1319, 464] width 53 height 29
click at [1273, 464] on span "4" at bounding box center [1273, 465] width 5 height 10
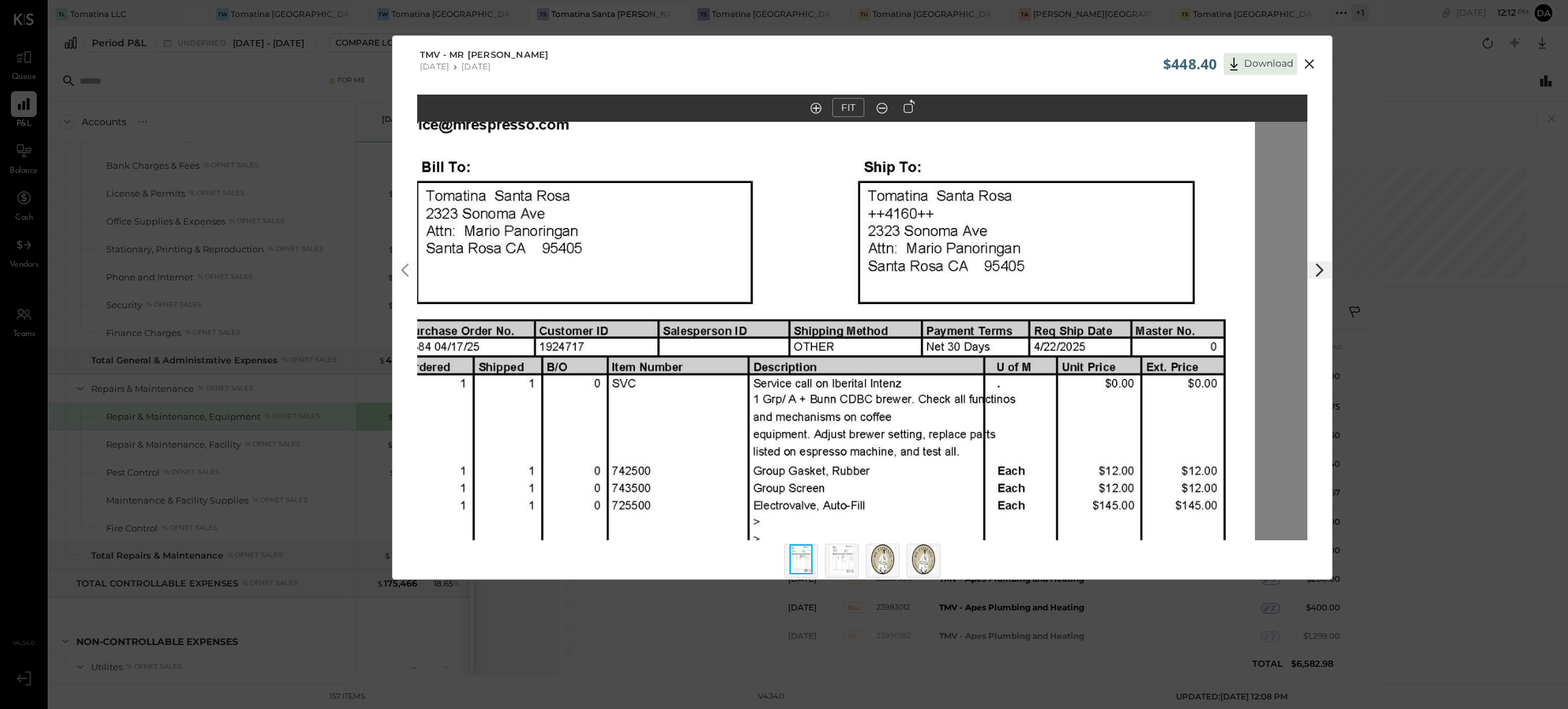
drag, startPoint x: 889, startPoint y: 179, endPoint x: 841, endPoint y: 477, distance: 301.8
click at [841, 477] on img at bounding box center [810, 563] width 890 height 1152
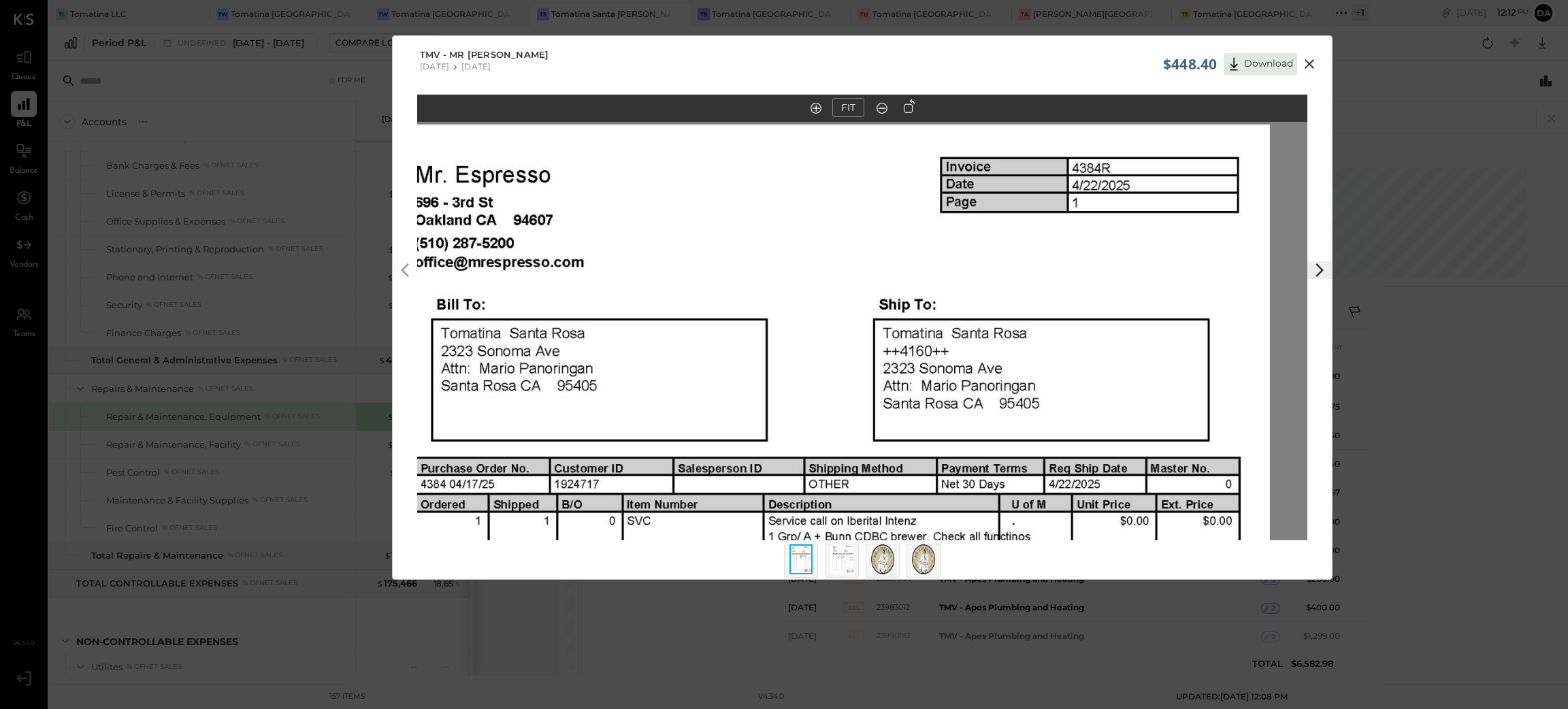
drag, startPoint x: 1023, startPoint y: 254, endPoint x: 1034, endPoint y: 328, distance: 74.8
click at [1034, 328] on img at bounding box center [825, 701] width 890 height 1152
drag, startPoint x: 1134, startPoint y: 432, endPoint x: 1100, endPoint y: 227, distance: 207.8
click at [1101, 227] on img at bounding box center [825, 700] width 890 height 1152
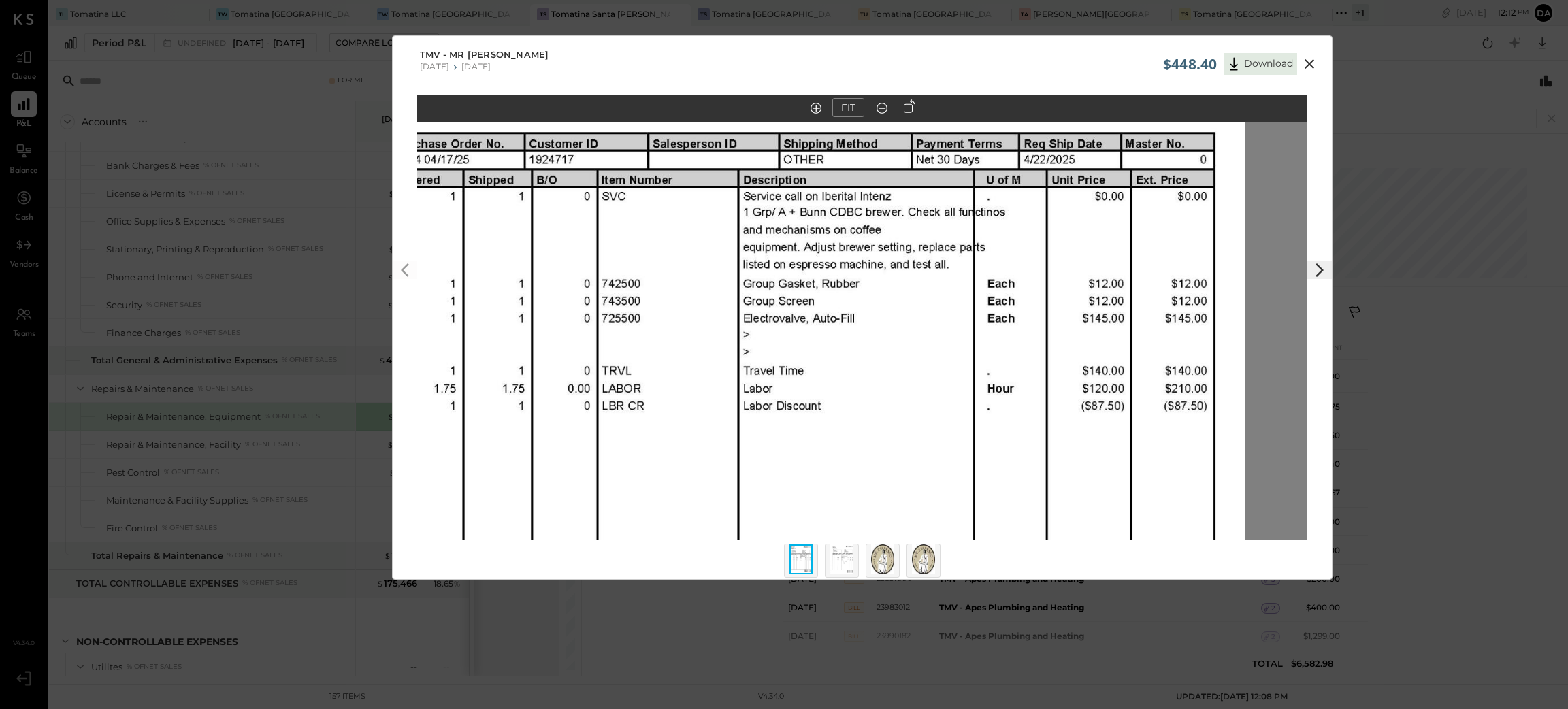
drag, startPoint x: 1106, startPoint y: 379, endPoint x: 1145, endPoint y: 414, distance: 52.4
click at [1116, 256] on img at bounding box center [799, 376] width 890 height 1152
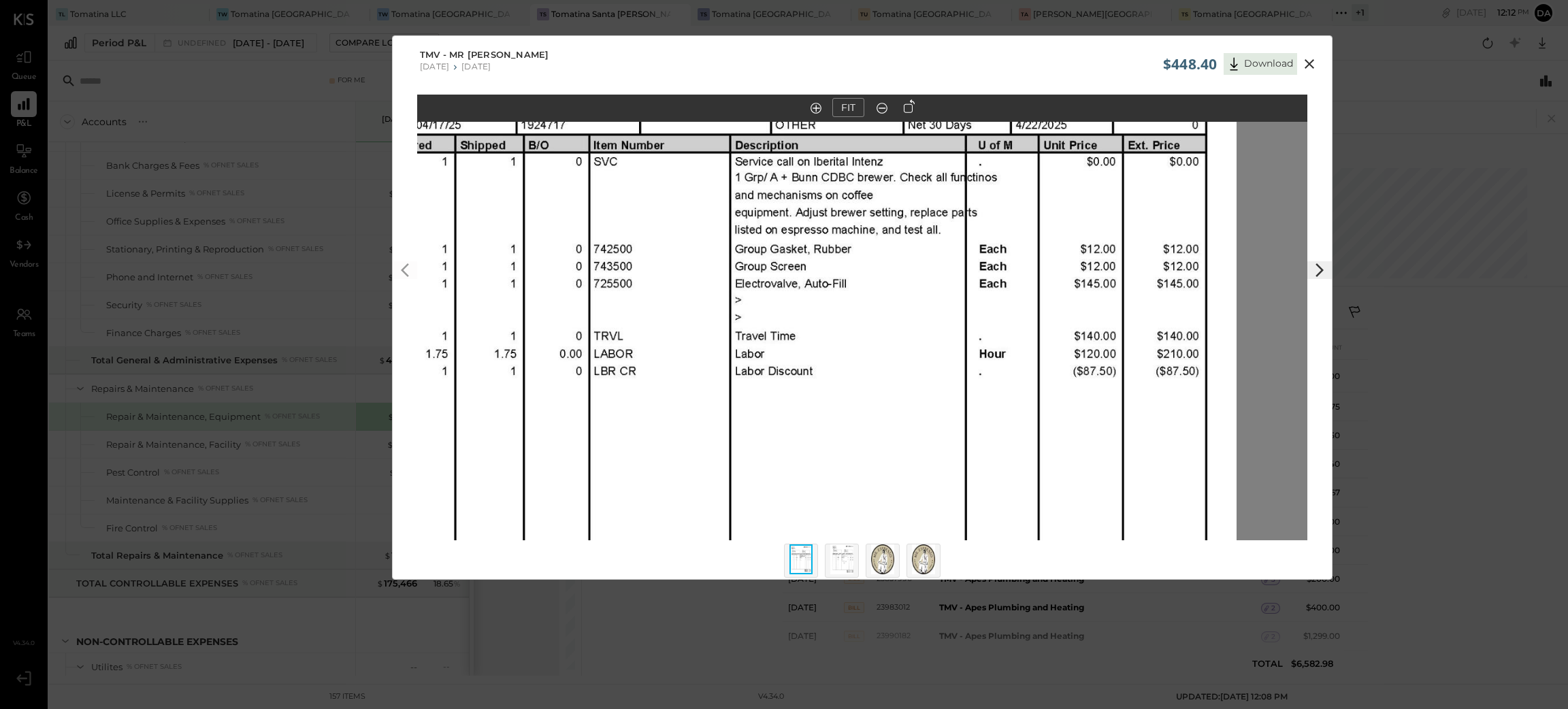
drag, startPoint x: 1145, startPoint y: 415, endPoint x: 1136, endPoint y: 384, distance: 32.3
click at [1136, 384] on img at bounding box center [791, 341] width 890 height 1152
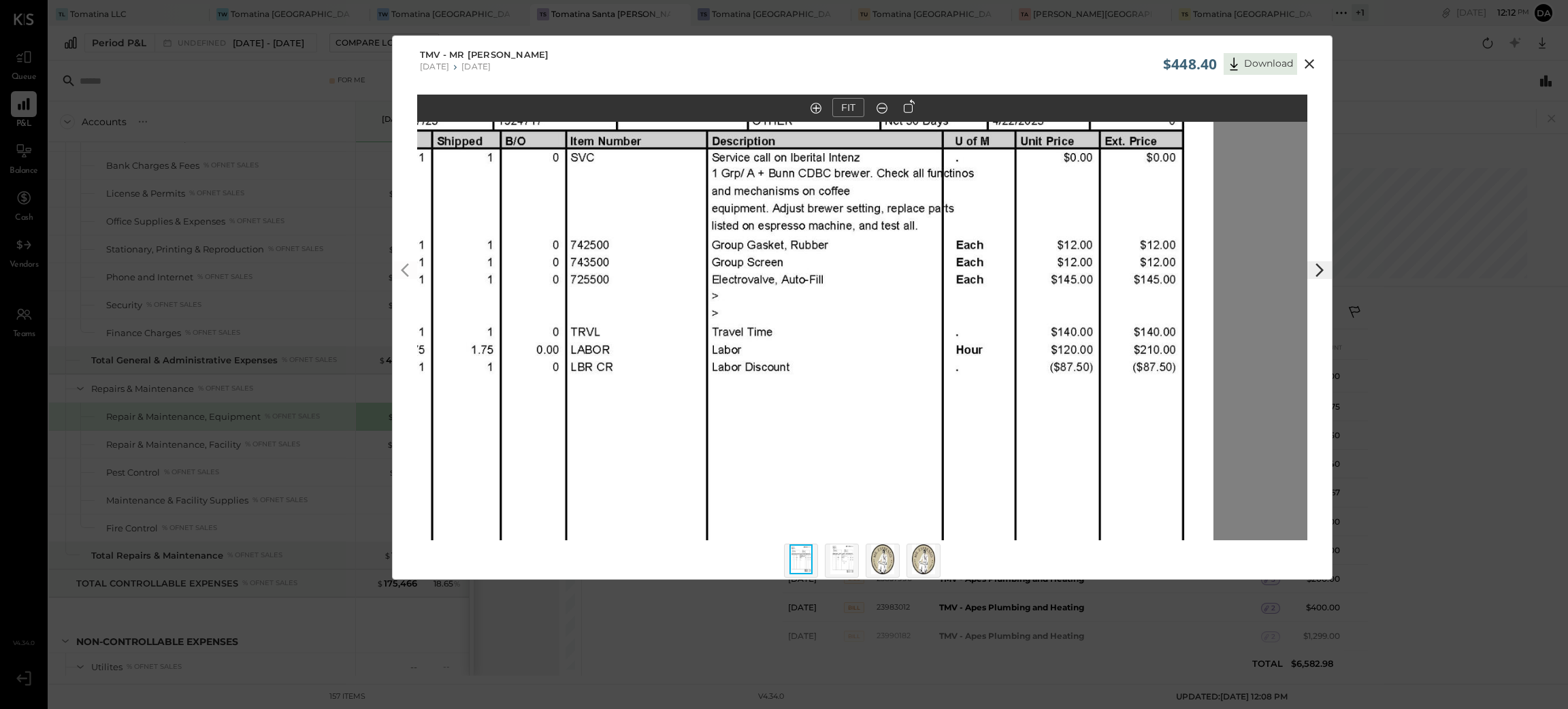
drag, startPoint x: 1162, startPoint y: 500, endPoint x: 1140, endPoint y: 497, distance: 22.2
click at [1140, 497] on img at bounding box center [768, 337] width 890 height 1152
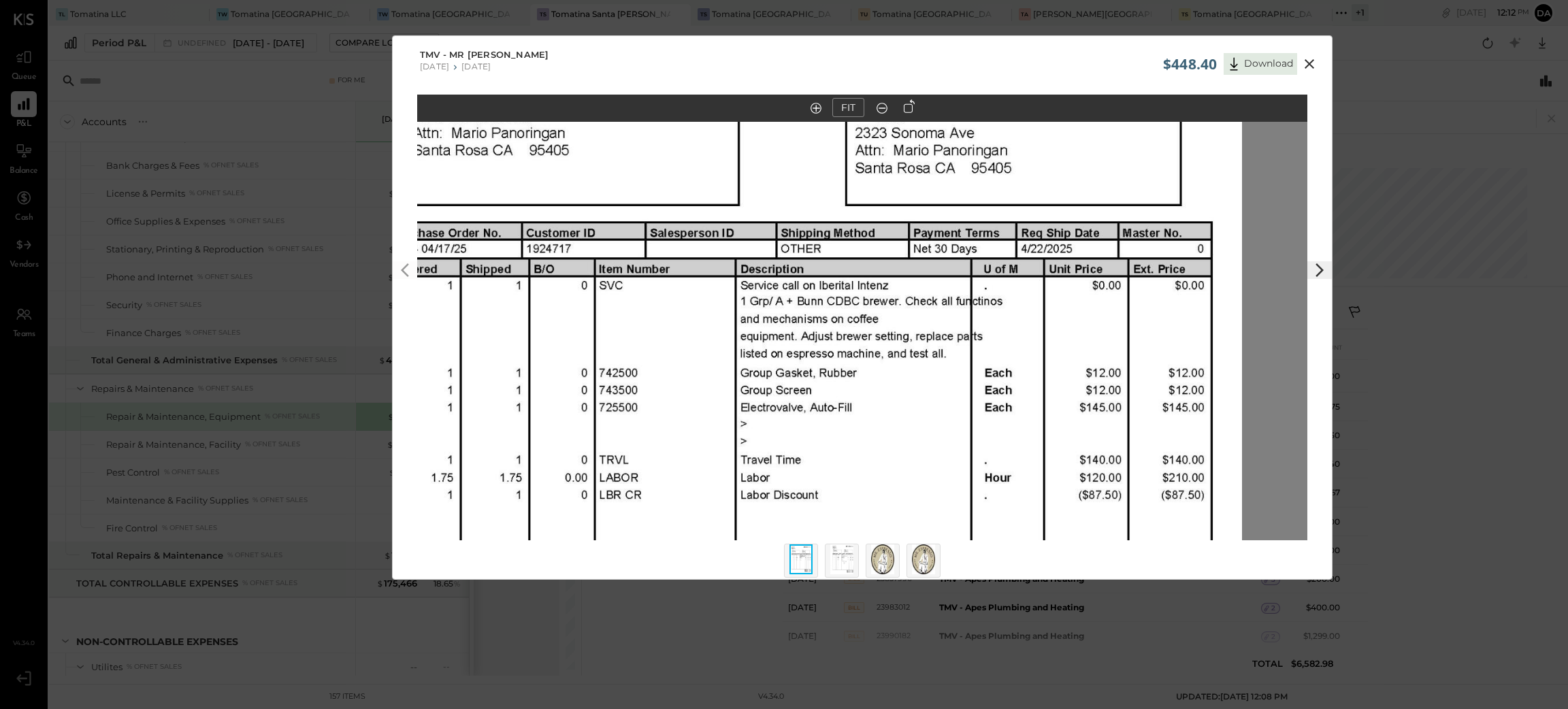
drag, startPoint x: 1007, startPoint y: 220, endPoint x: 1033, endPoint y: 346, distance: 128.7
click at [1033, 346] on img at bounding box center [797, 465] width 890 height 1152
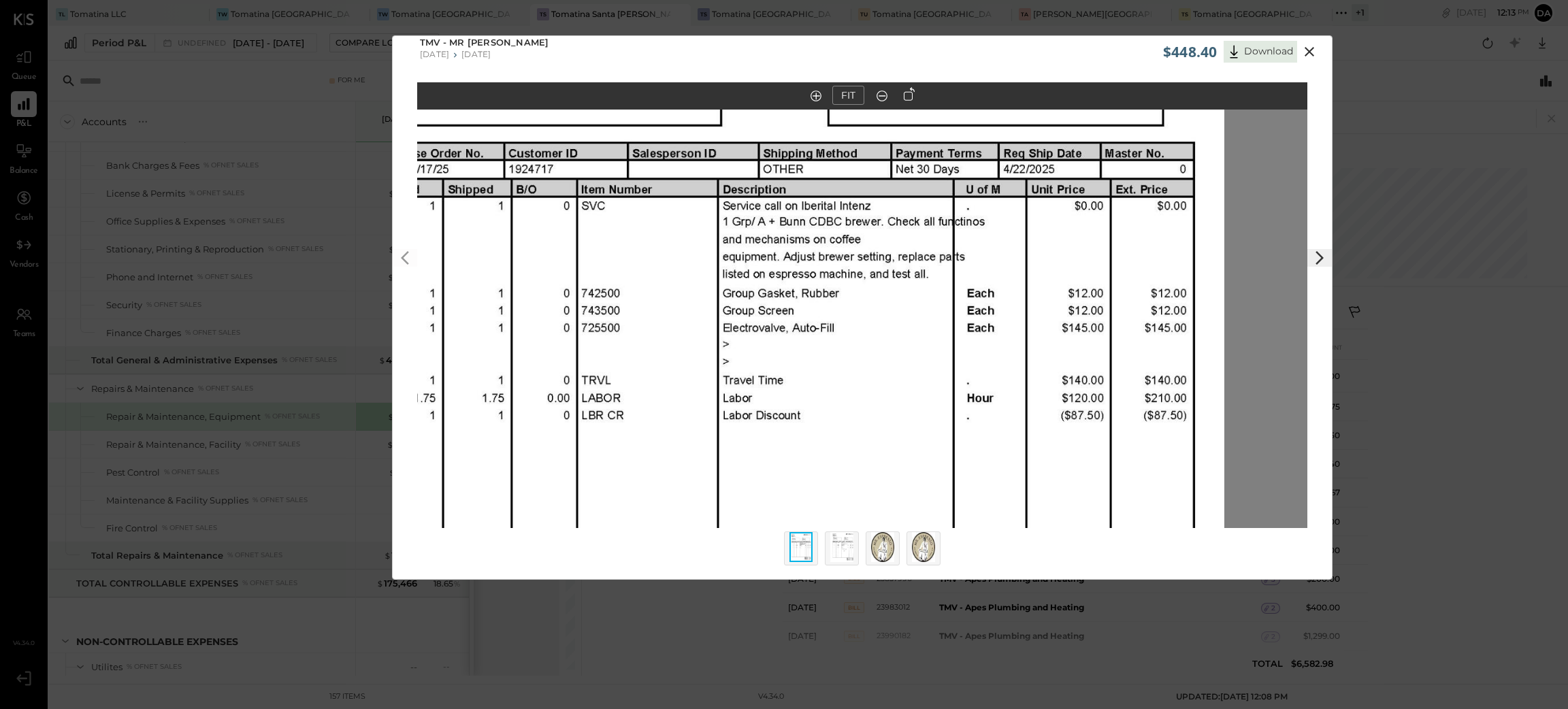
drag, startPoint x: 1040, startPoint y: 369, endPoint x: 1022, endPoint y: 291, distance: 80.0
click at [1022, 291] on img at bounding box center [779, 385] width 890 height 1152
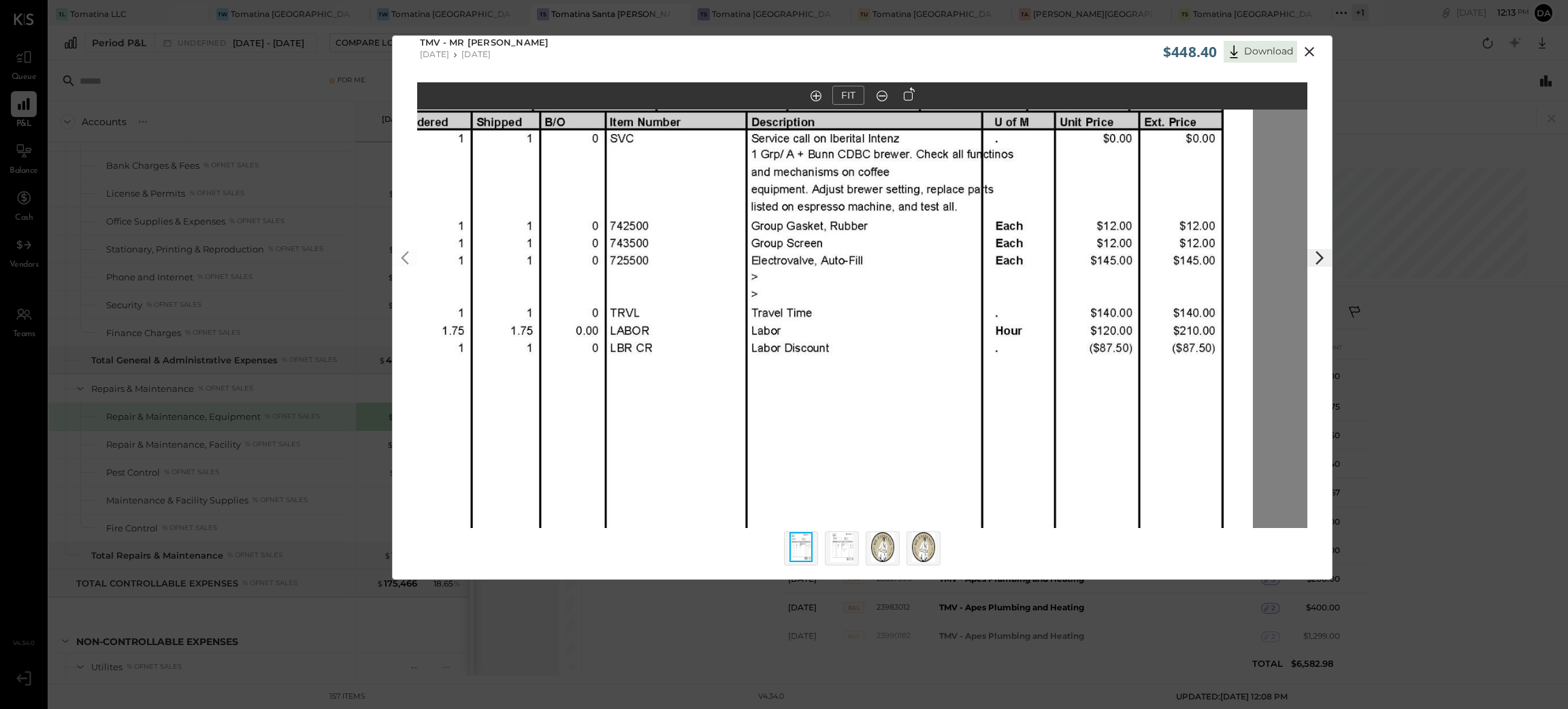
drag, startPoint x: 1003, startPoint y: 358, endPoint x: 1031, endPoint y: 301, distance: 63.5
click at [1031, 301] on img at bounding box center [808, 318] width 890 height 1152
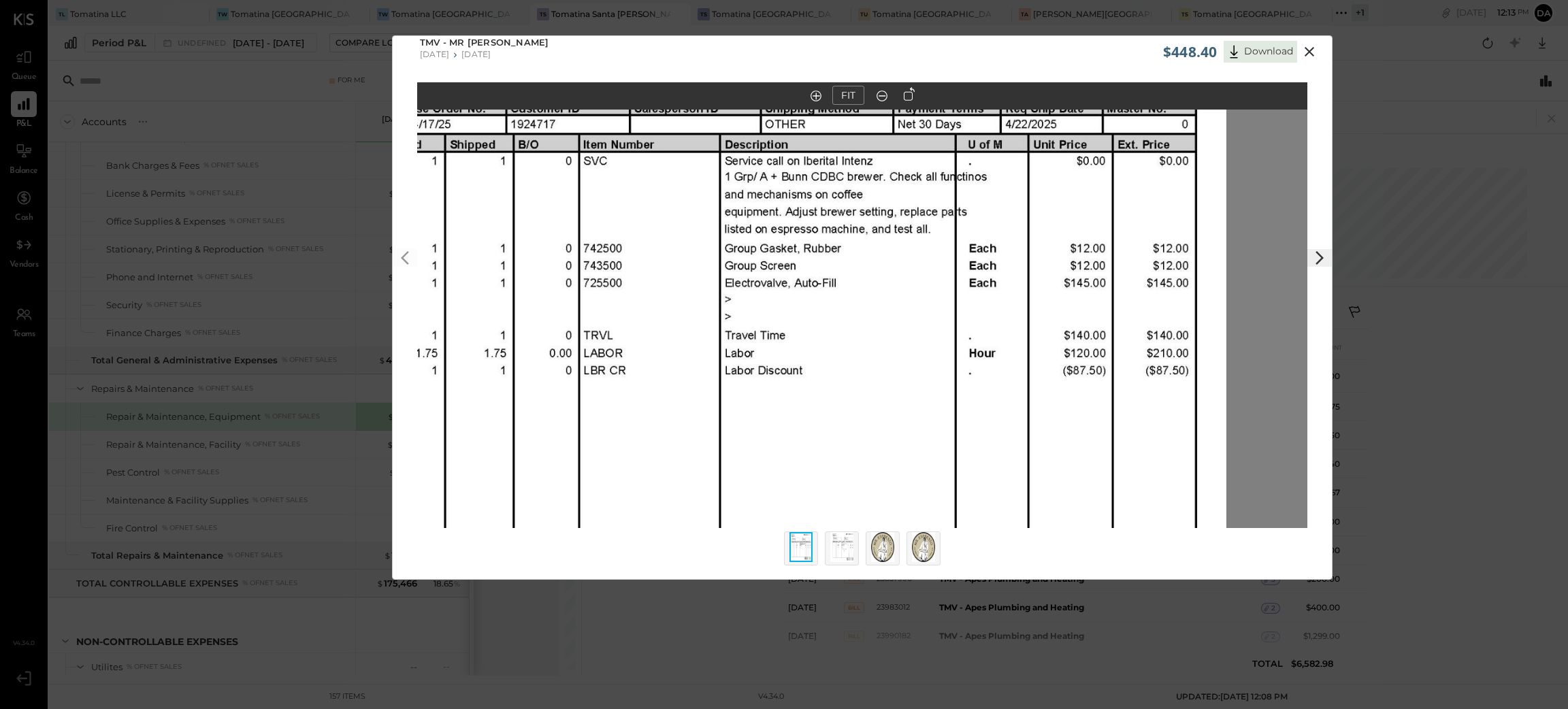
drag, startPoint x: 1012, startPoint y: 376, endPoint x: 985, endPoint y: 400, distance: 36.1
click at [985, 400] on img at bounding box center [781, 340] width 890 height 1152
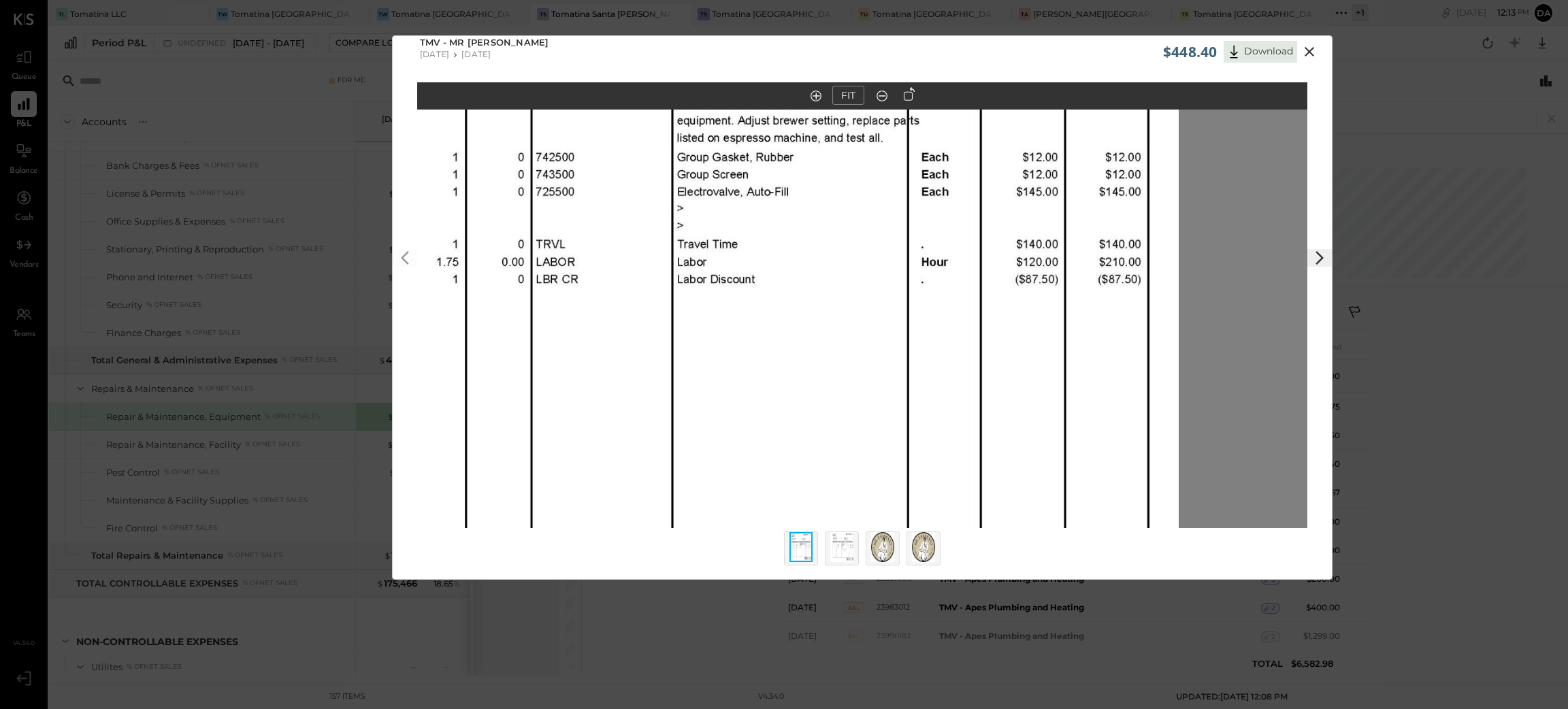
drag, startPoint x: 1082, startPoint y: 413, endPoint x: 1031, endPoint y: 309, distance: 115.8
click at [1031, 306] on img at bounding box center [734, 249] width 890 height 1152
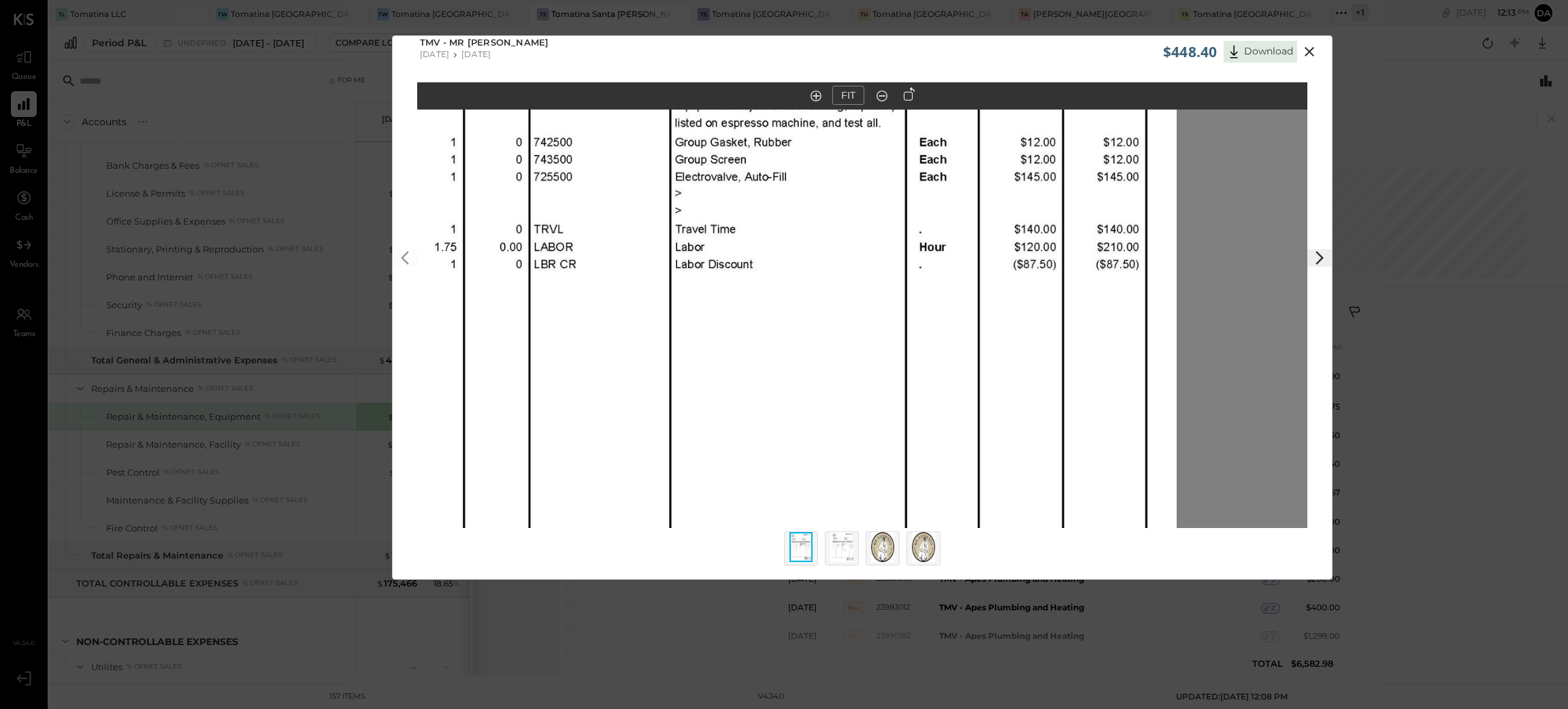
drag, startPoint x: 1075, startPoint y: 425, endPoint x: 1093, endPoint y: 296, distance: 130.2
click at [1093, 296] on img at bounding box center [731, 234] width 890 height 1152
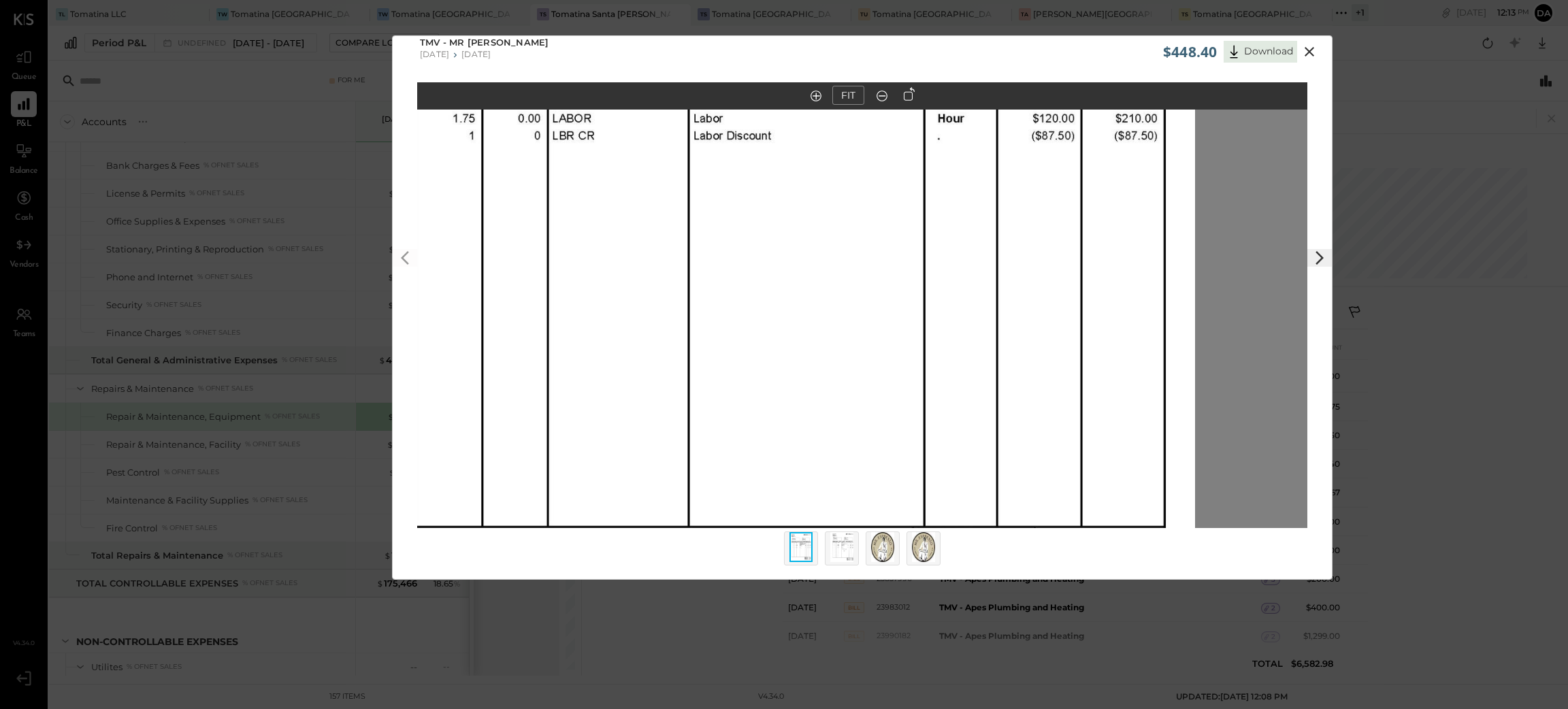
click at [830, 546] on img at bounding box center [841, 547] width 23 height 30
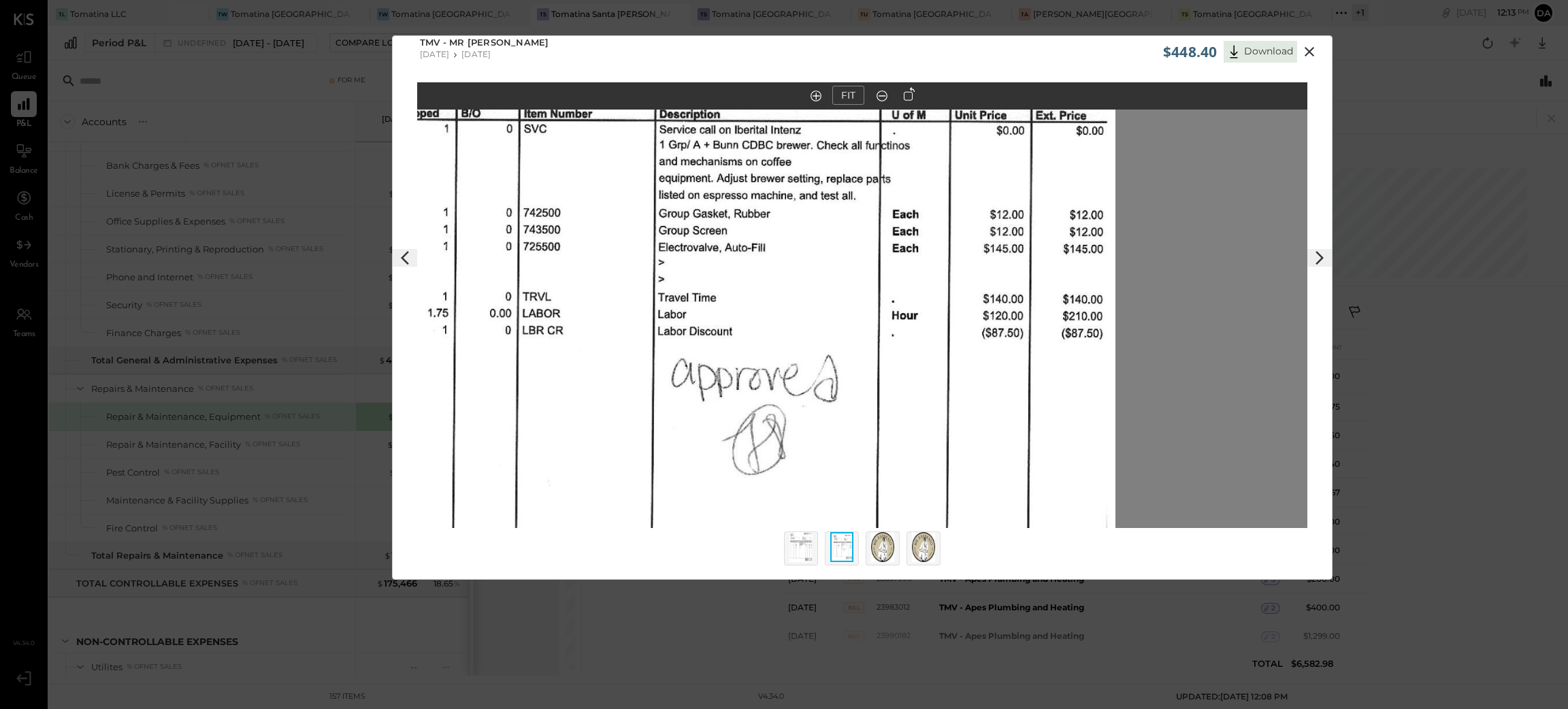
drag, startPoint x: 1157, startPoint y: 250, endPoint x: 968, endPoint y: 266, distance: 189.7
click at [968, 266] on img at bounding box center [670, 302] width 890 height 1154
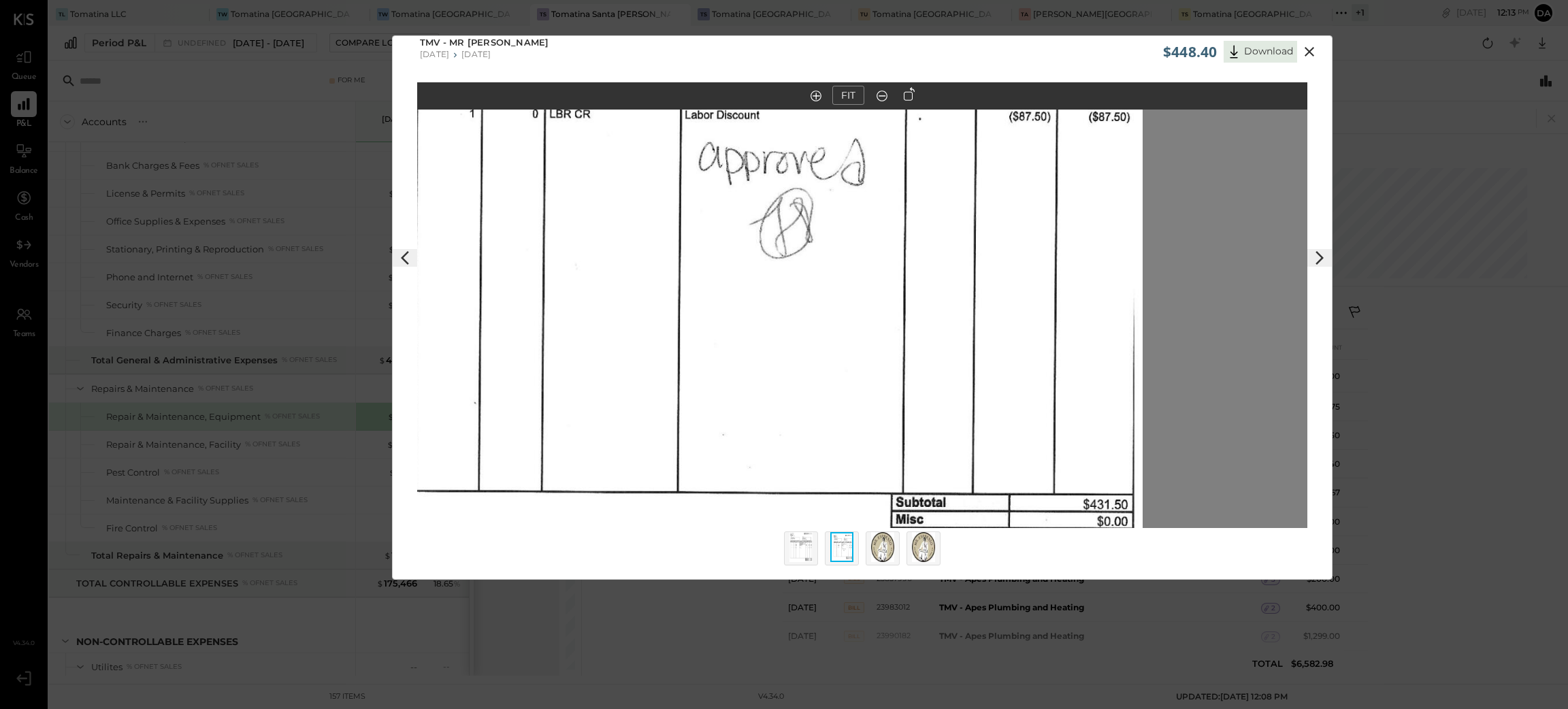
drag, startPoint x: 1064, startPoint y: 416, endPoint x: 1092, endPoint y: 212, distance: 205.9
click at [1092, 212] on img at bounding box center [697, 85] width 890 height 1154
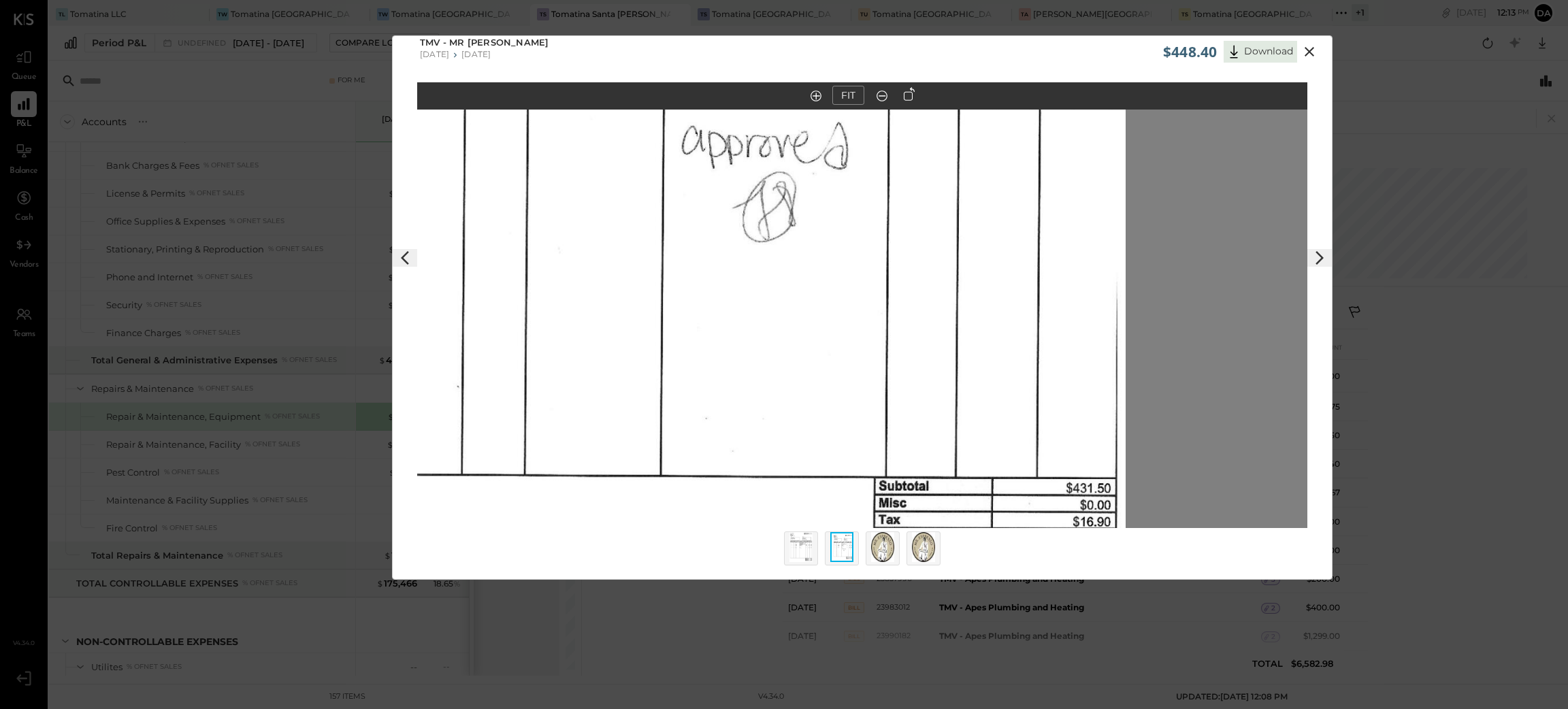
drag, startPoint x: 1154, startPoint y: 335, endPoint x: 1193, endPoint y: 475, distance: 145.3
click at [1193, 474] on div at bounding box center [862, 318] width 890 height 418
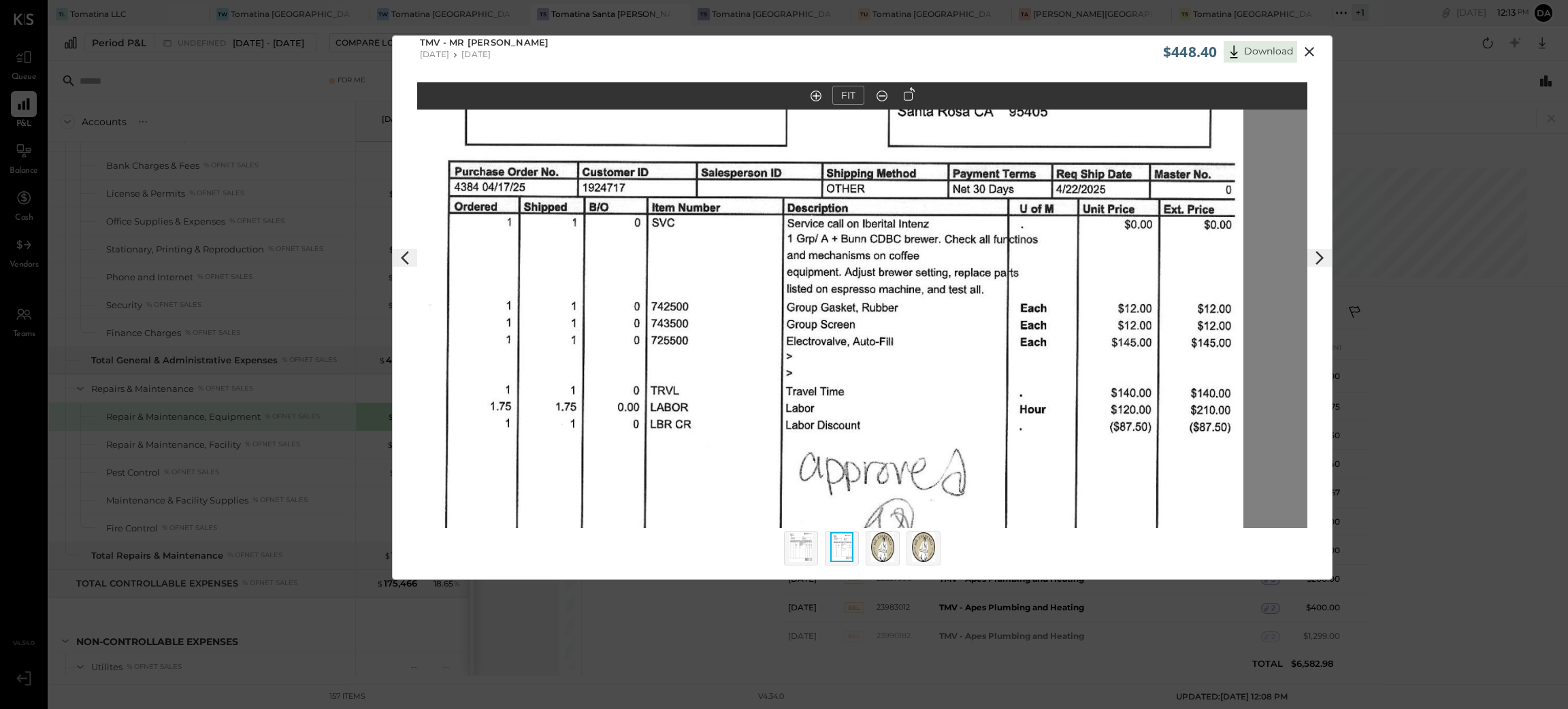
drag, startPoint x: 1060, startPoint y: 167, endPoint x: 1124, endPoint y: 347, distance: 191.0
click at [1124, 347] on img at bounding box center [798, 396] width 890 height 1154
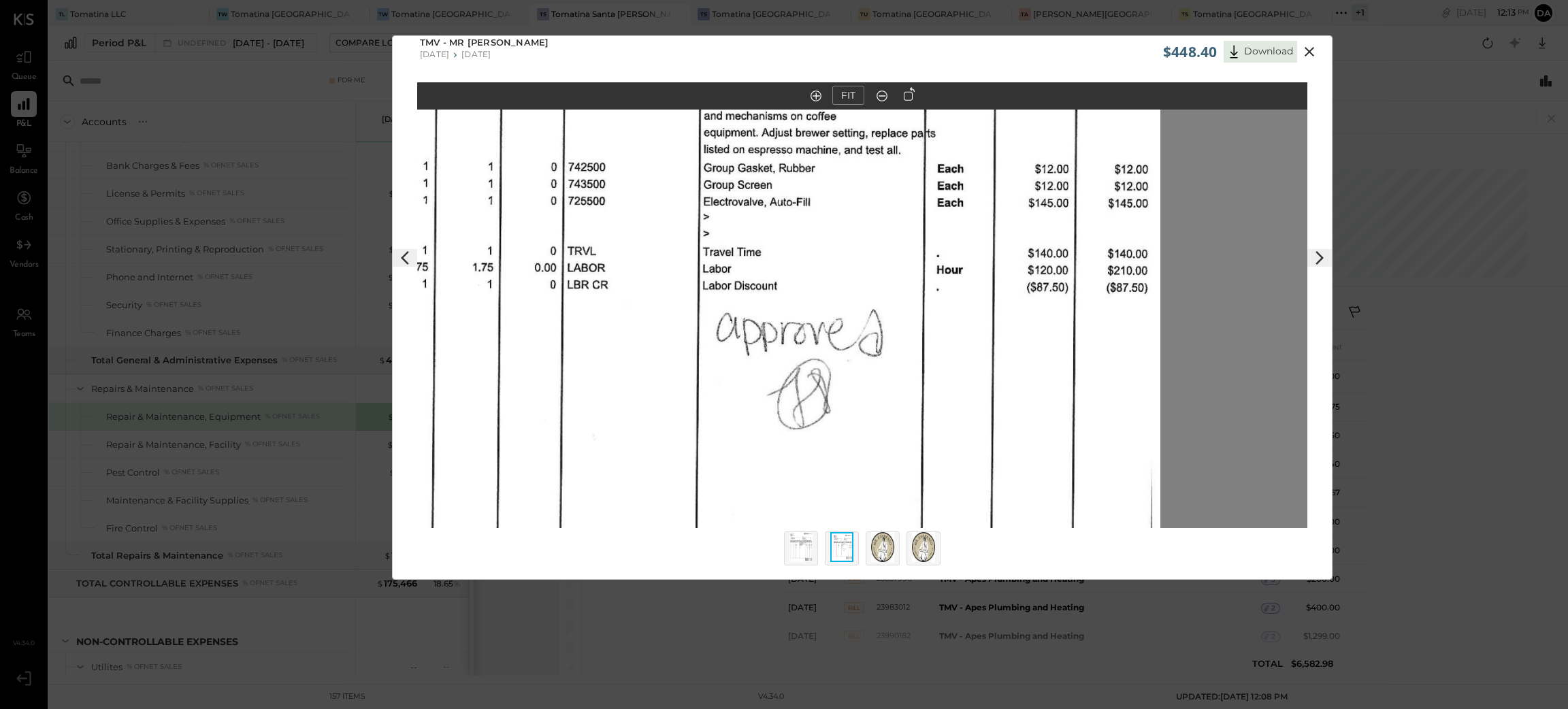
drag, startPoint x: 1083, startPoint y: 310, endPoint x: 1004, endPoint y: 128, distance: 198.4
click at [1004, 128] on img at bounding box center [715, 256] width 890 height 1154
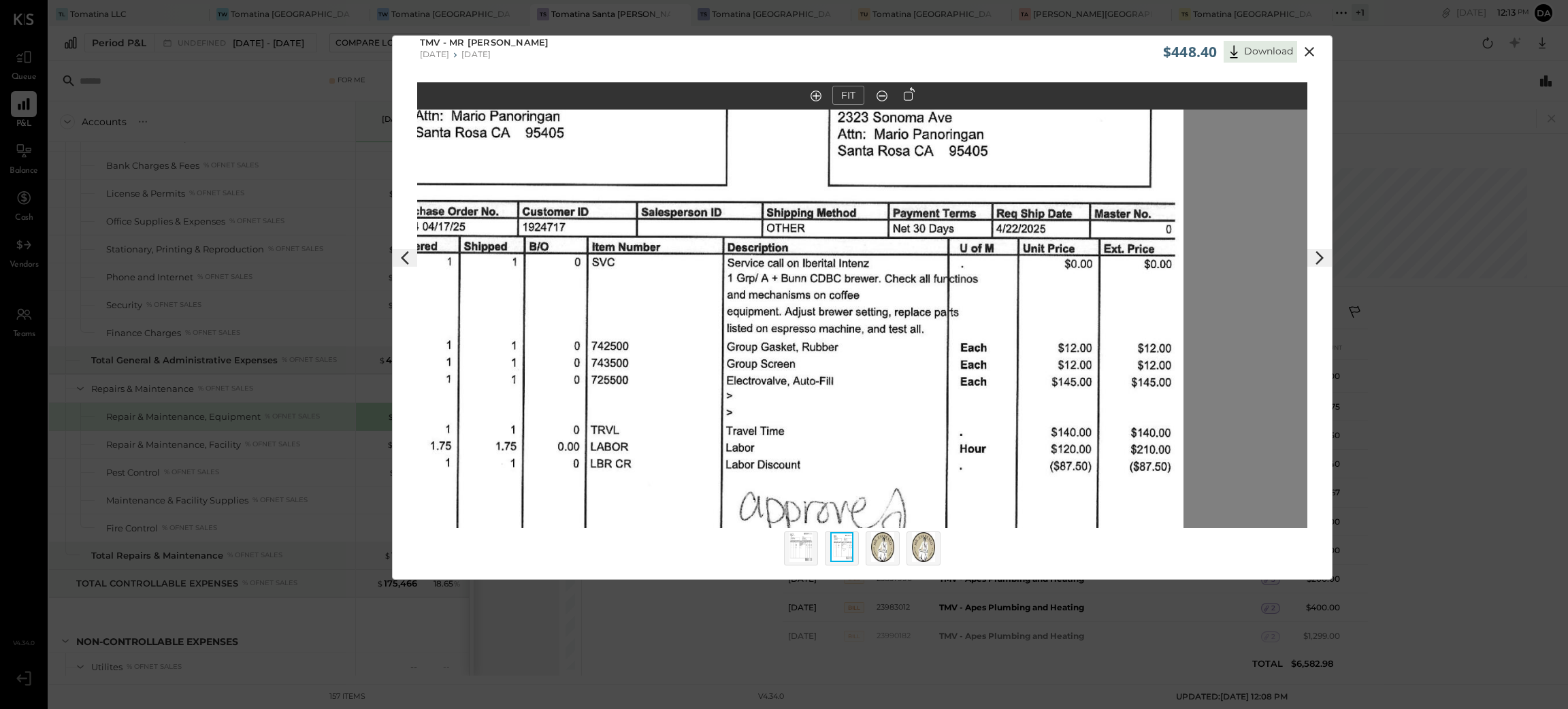
drag, startPoint x: 1040, startPoint y: 366, endPoint x: 1049, endPoint y: 395, distance: 30.4
click at [1047, 394] on img at bounding box center [738, 435] width 890 height 1154
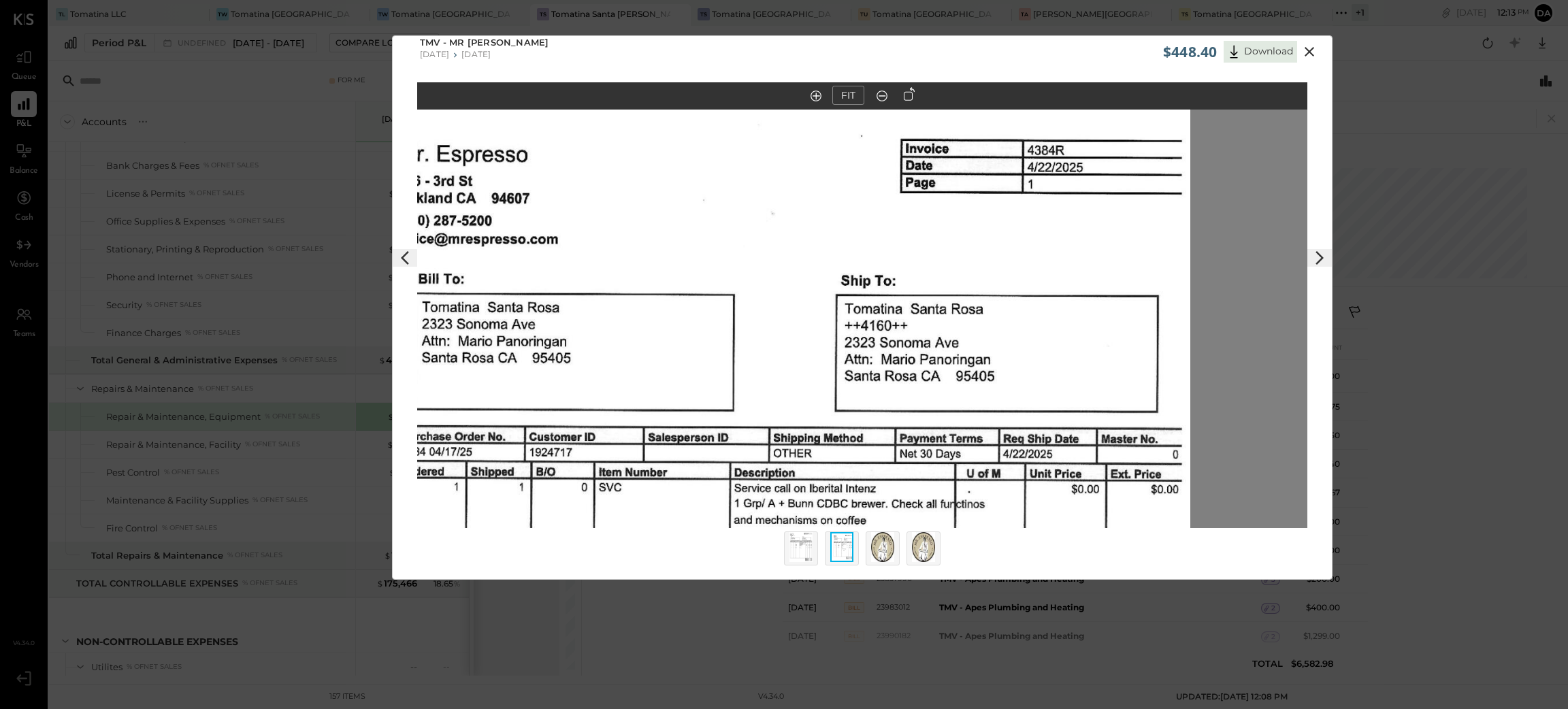
drag, startPoint x: 1084, startPoint y: 187, endPoint x: 1079, endPoint y: 375, distance: 188.1
click at [1079, 375] on img at bounding box center [745, 660] width 890 height 1154
click at [1305, 49] on icon at bounding box center [1309, 51] width 16 height 16
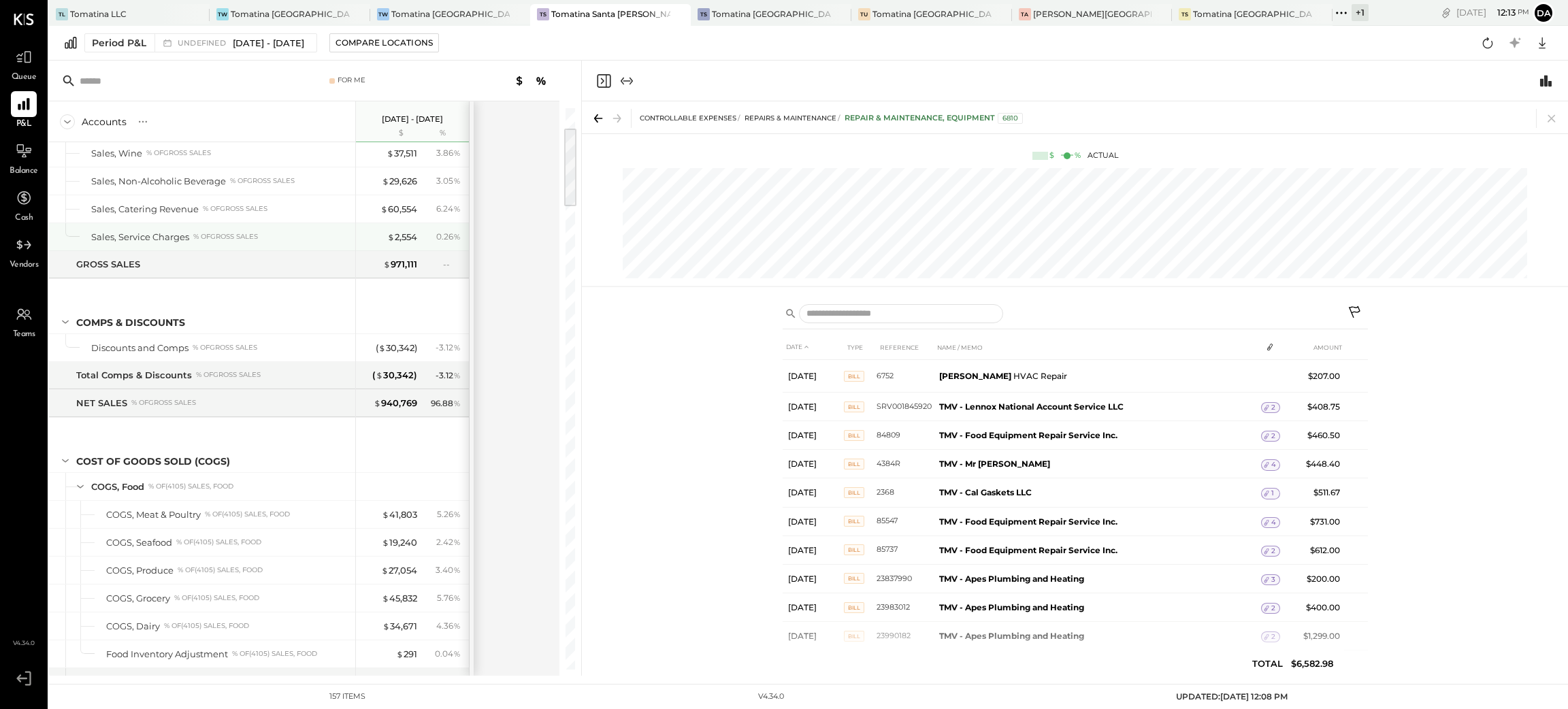
scroll to position [0, 0]
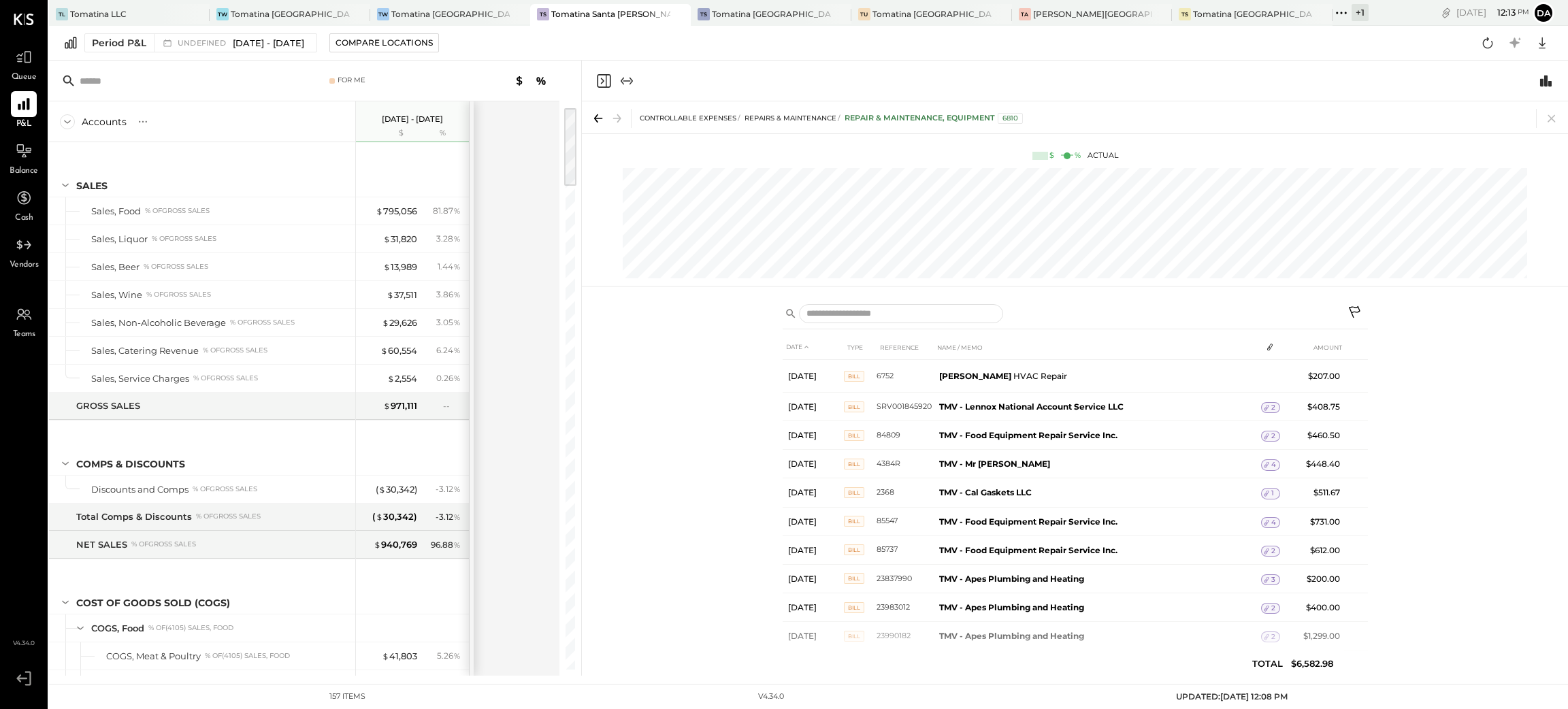
click at [601, 83] on icon "Close panel" at bounding box center [603, 81] width 4 height 6
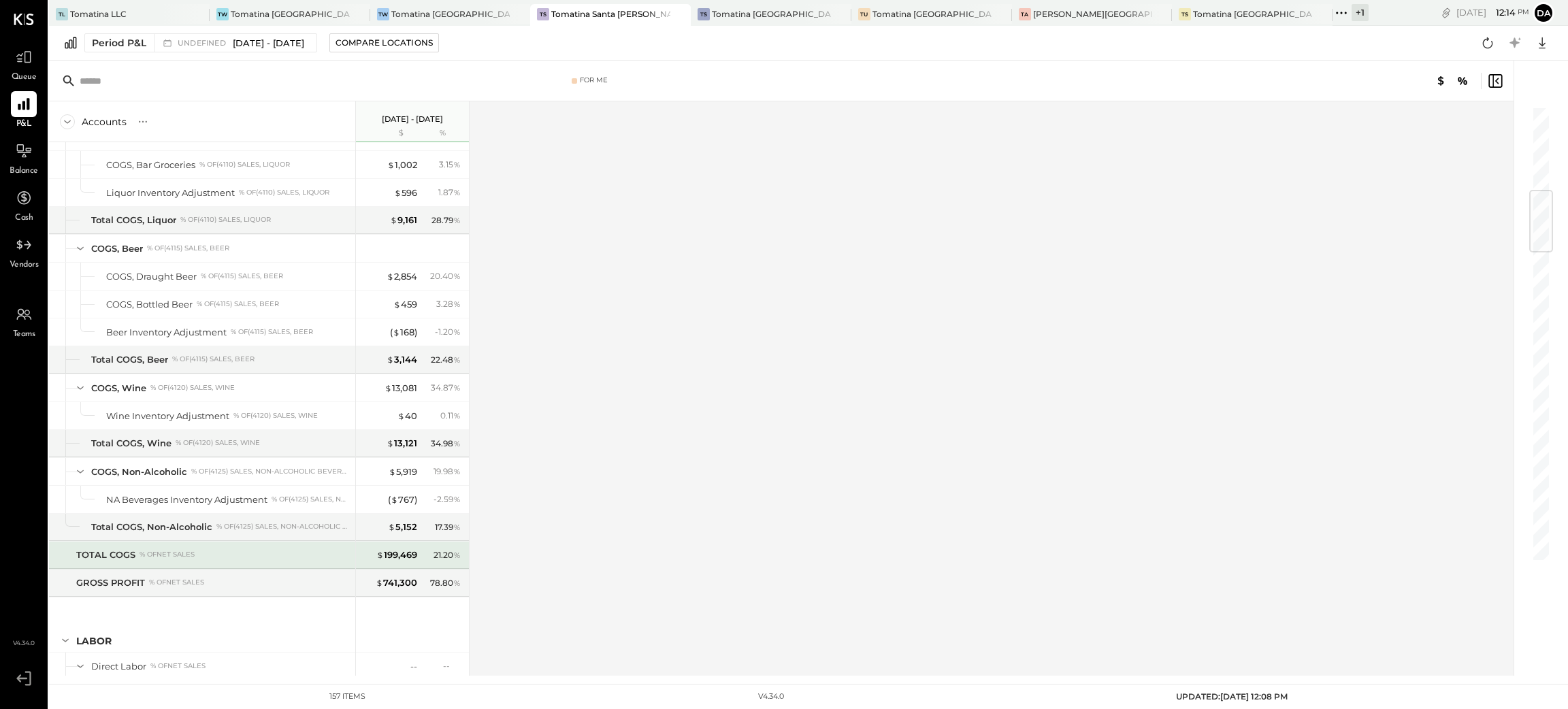
scroll to position [817, 0]
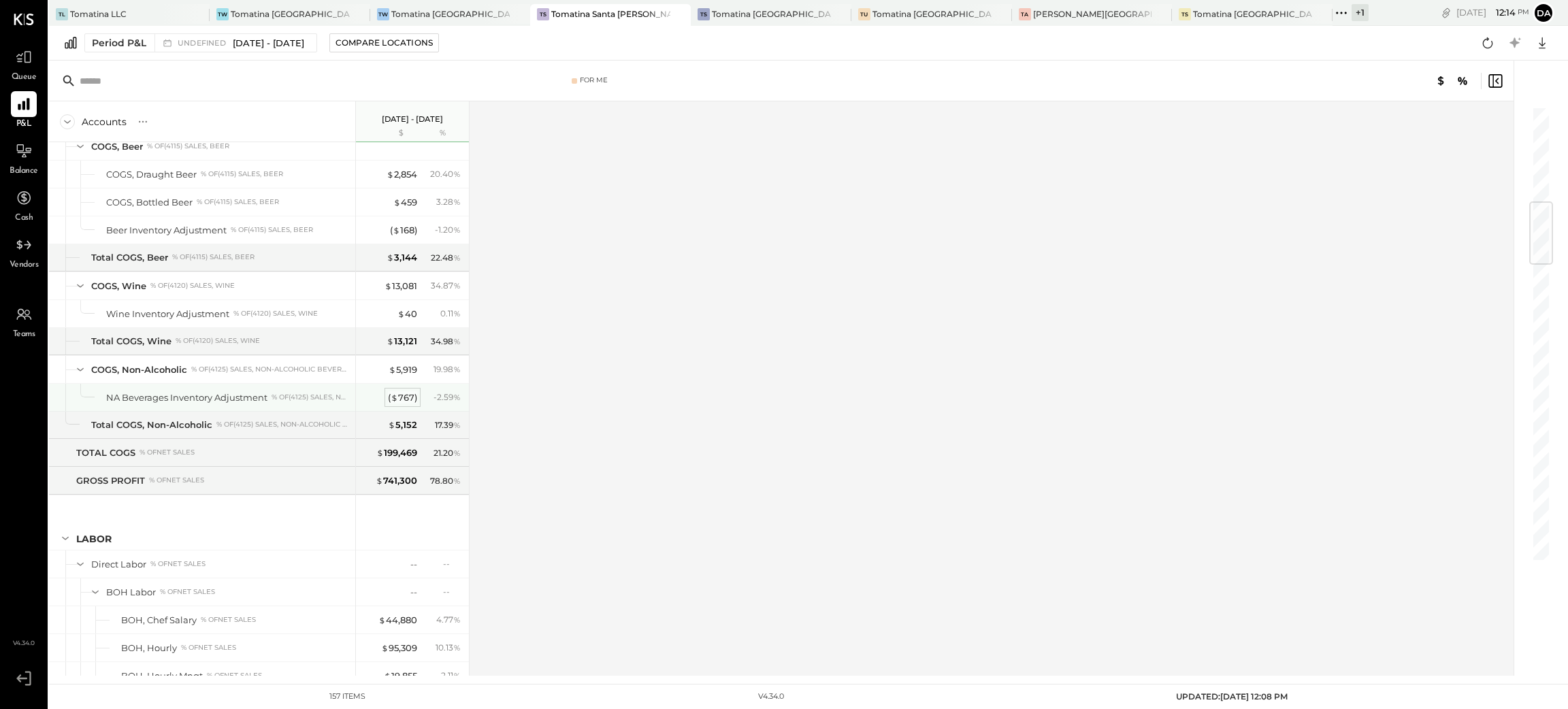
click at [411, 400] on div "( $ 767 )" at bounding box center [403, 397] width 29 height 13
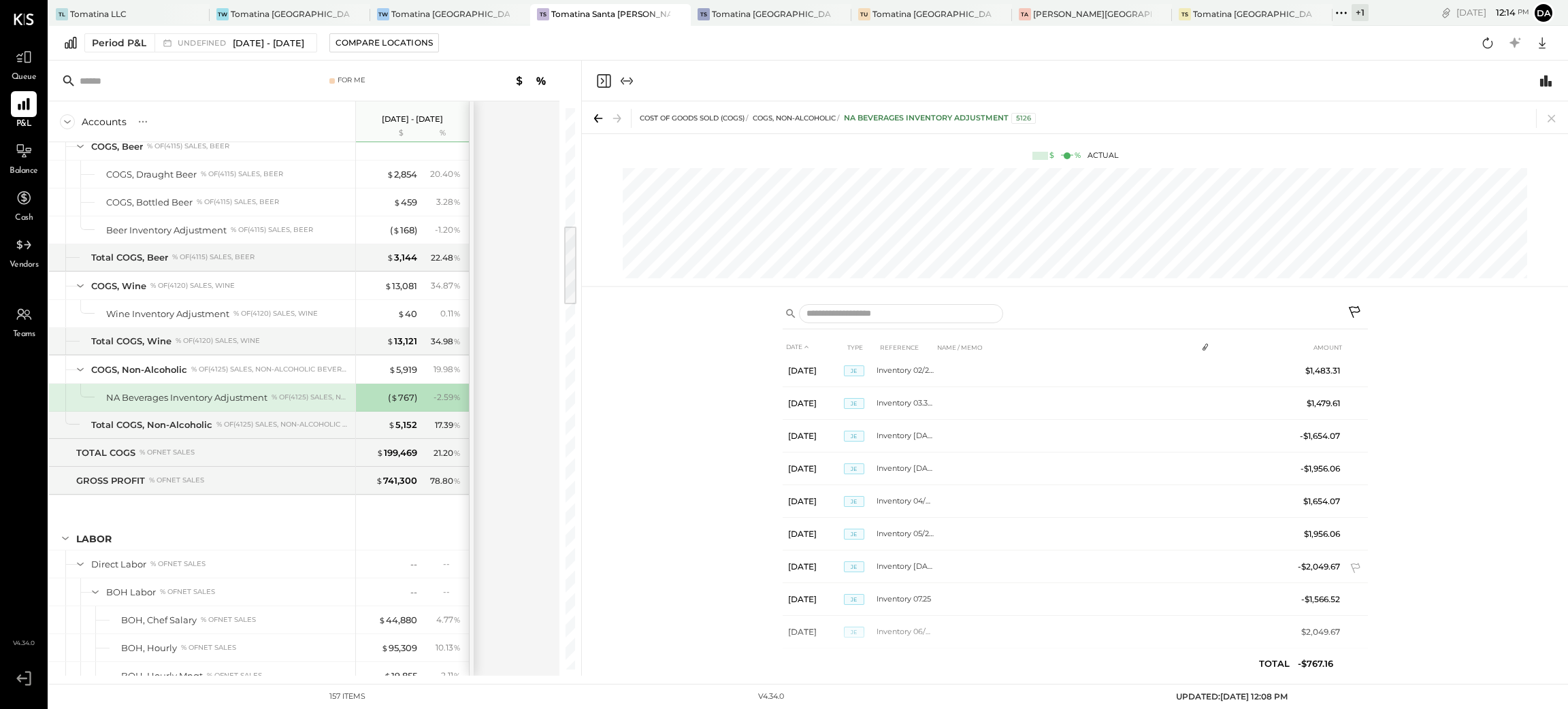
scroll to position [255, 0]
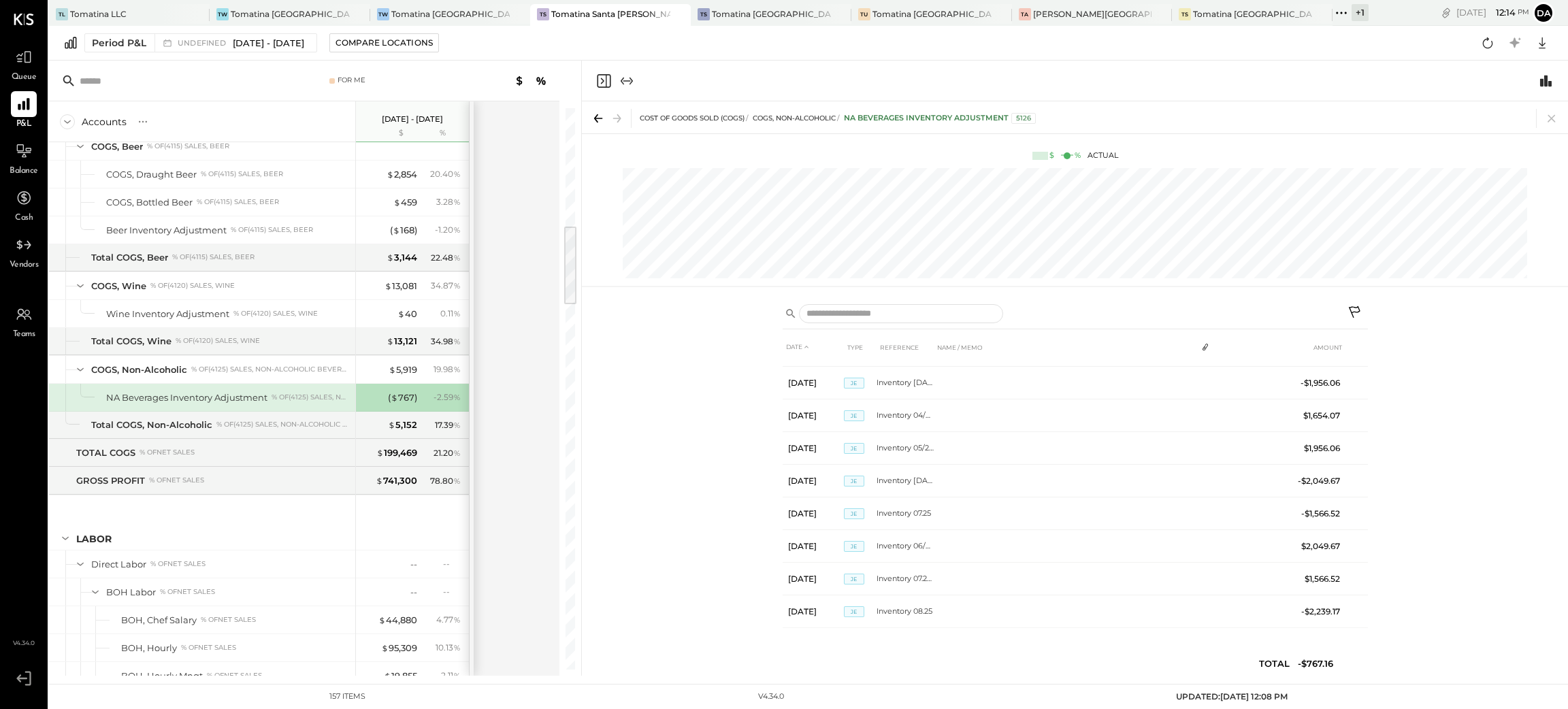
click at [609, 81] on icon "Close panel" at bounding box center [603, 81] width 16 height 16
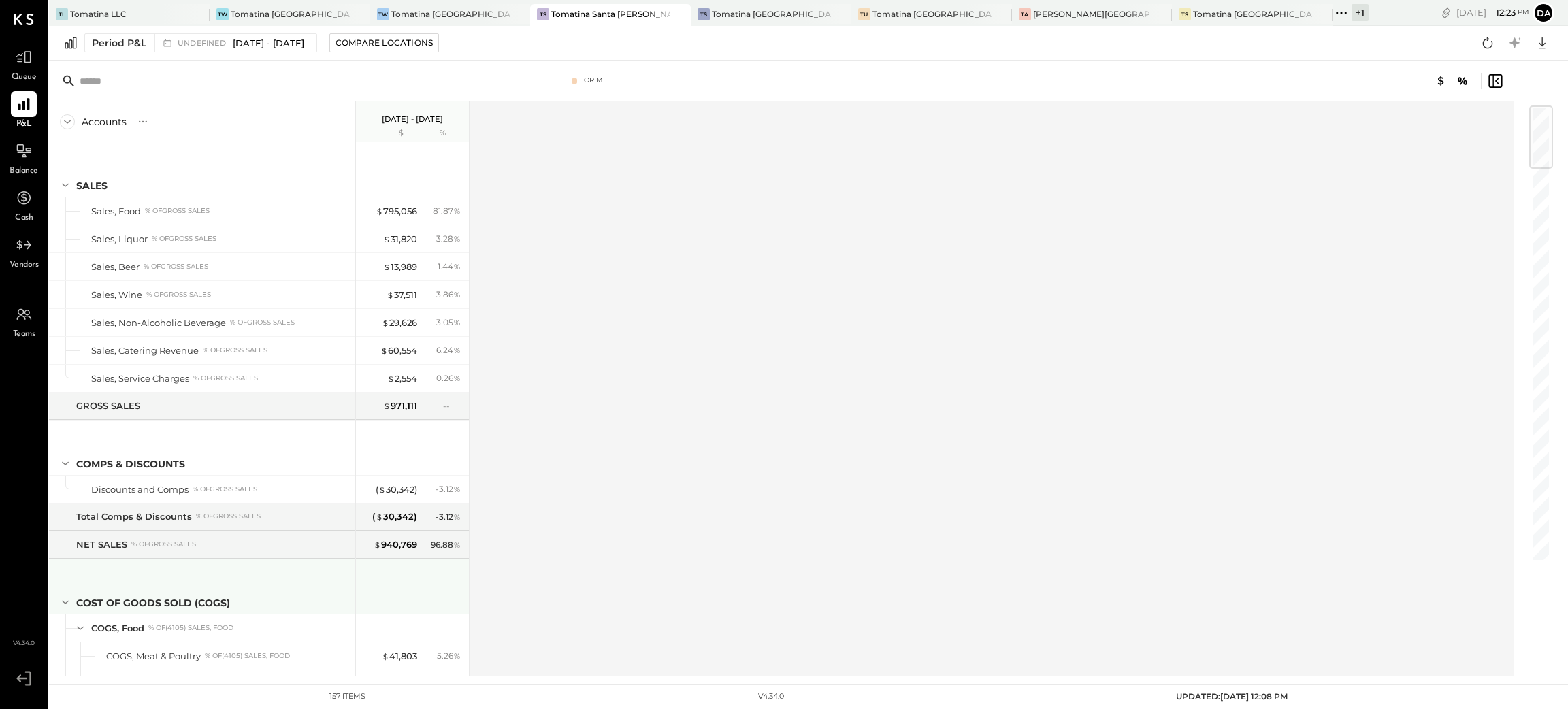
scroll to position [102, 0]
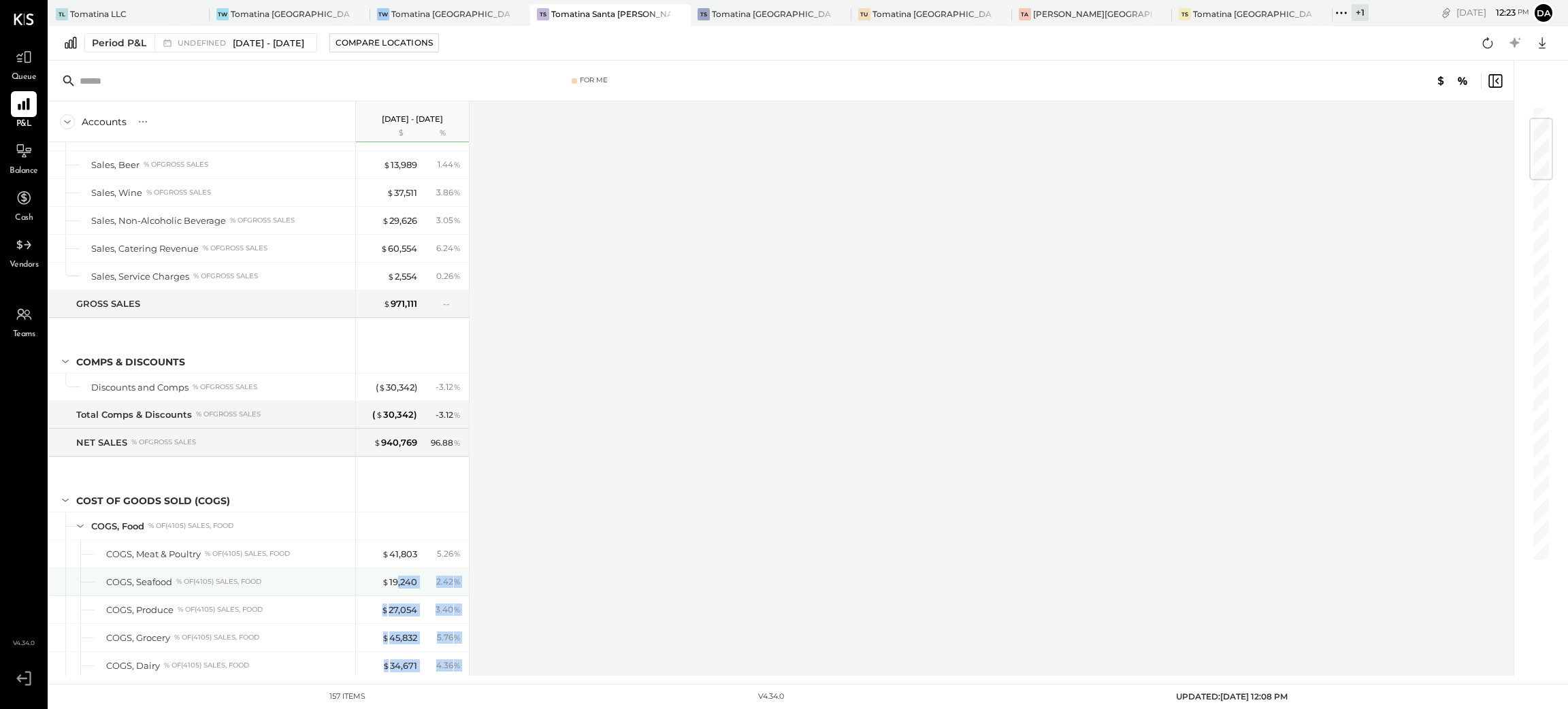
click at [397, 576] on div "$ 19,240 2.42 %" at bounding box center [414, 581] width 102 height 27
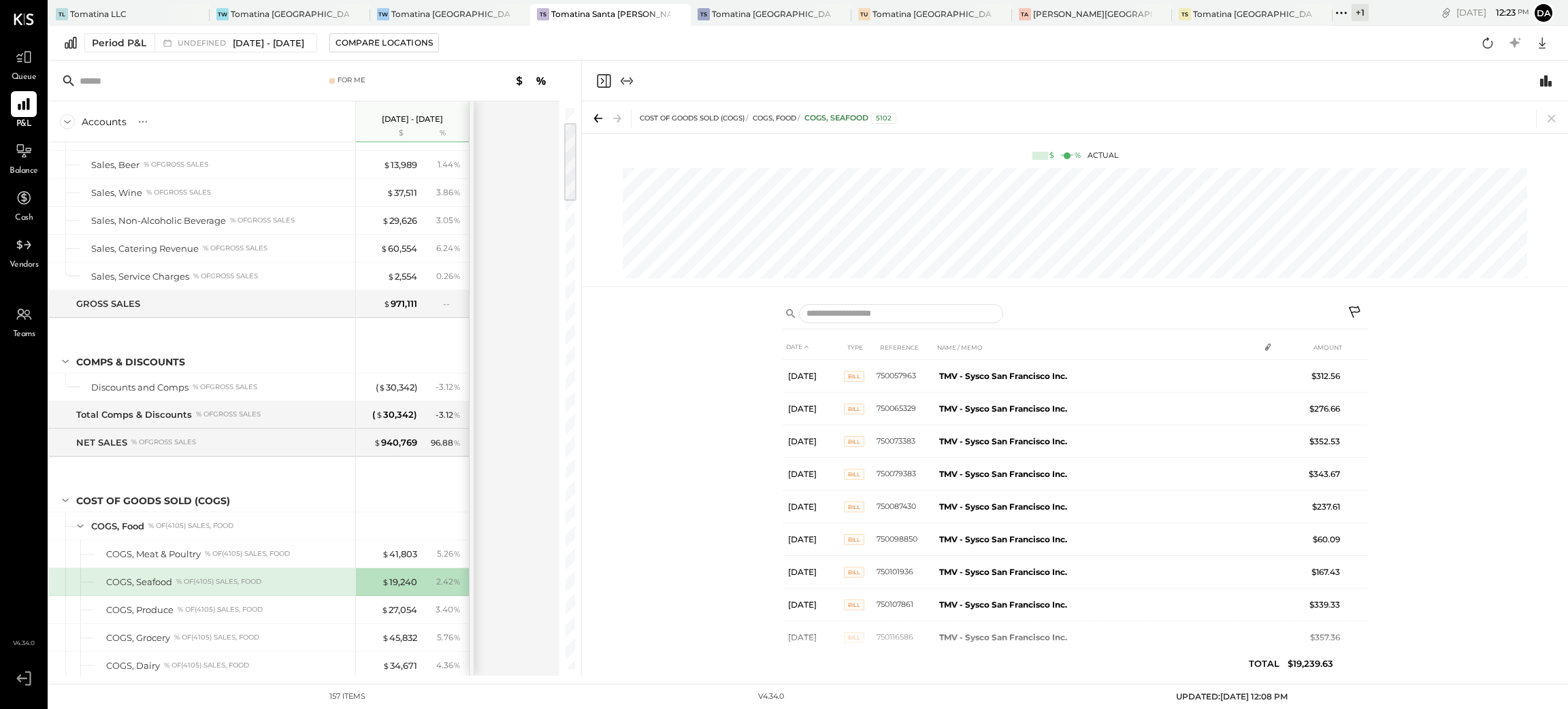
click at [613, 75] on div at bounding box center [615, 81] width 39 height 16
click at [603, 81] on icon "Close panel" at bounding box center [603, 81] width 4 height 6
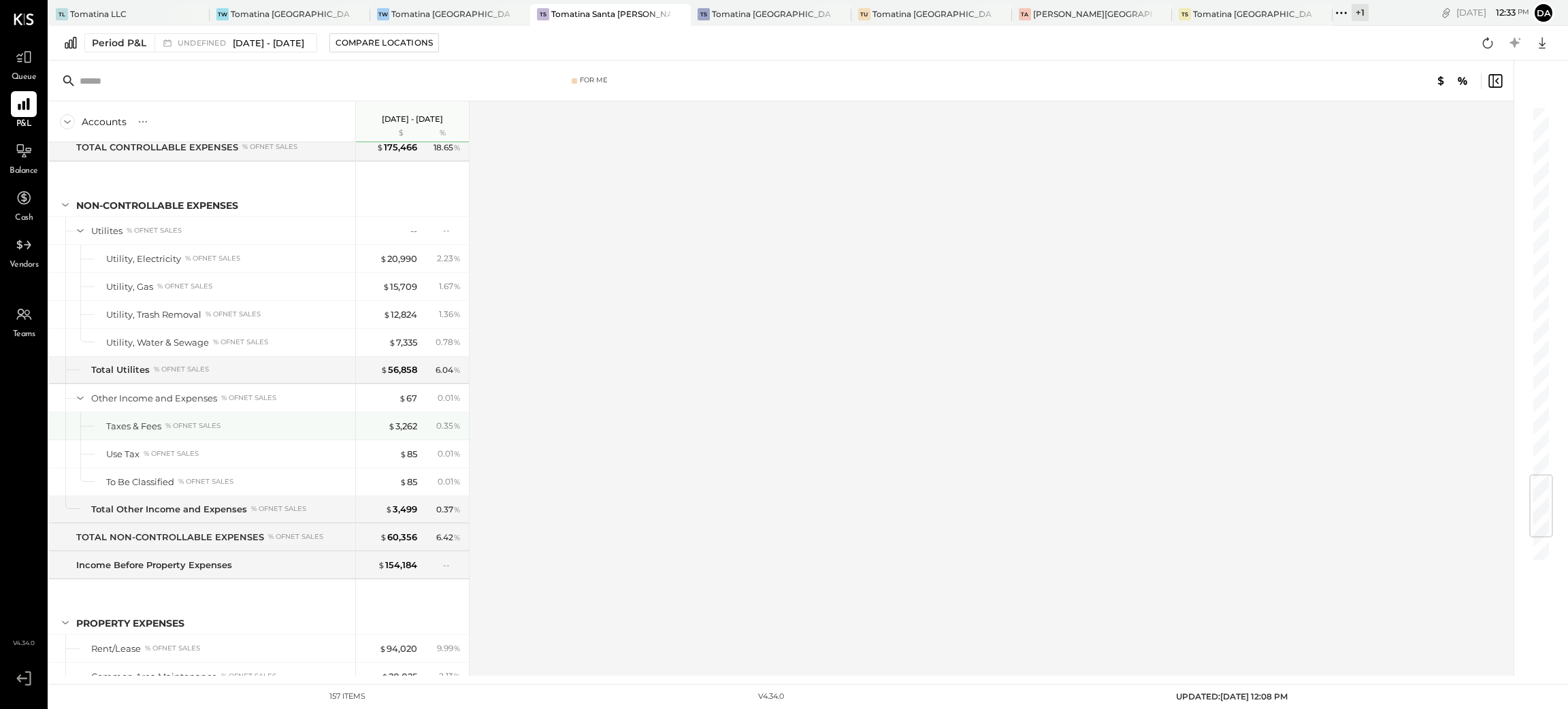
scroll to position [3333, 0]
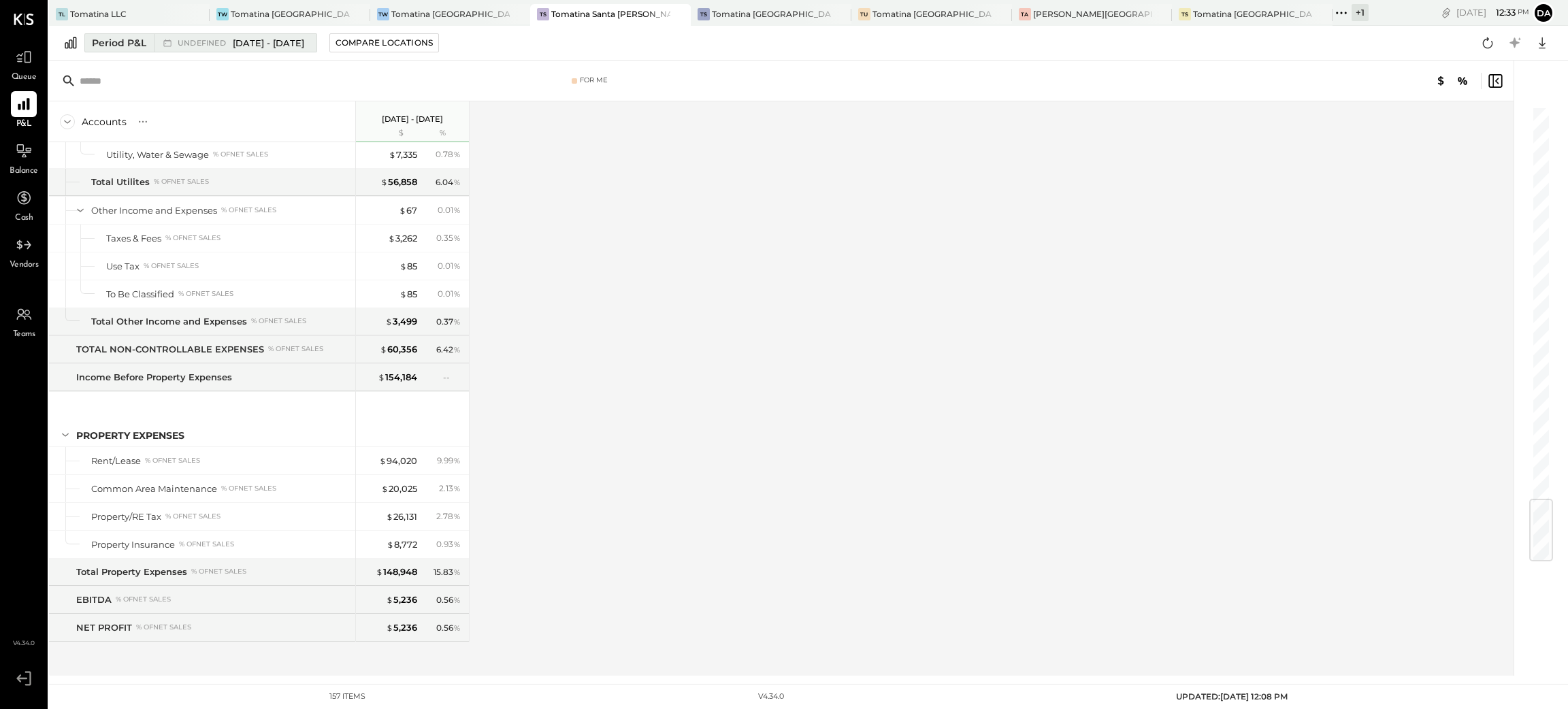
click at [112, 43] on div "Period P&L" at bounding box center [119, 42] width 55 height 13
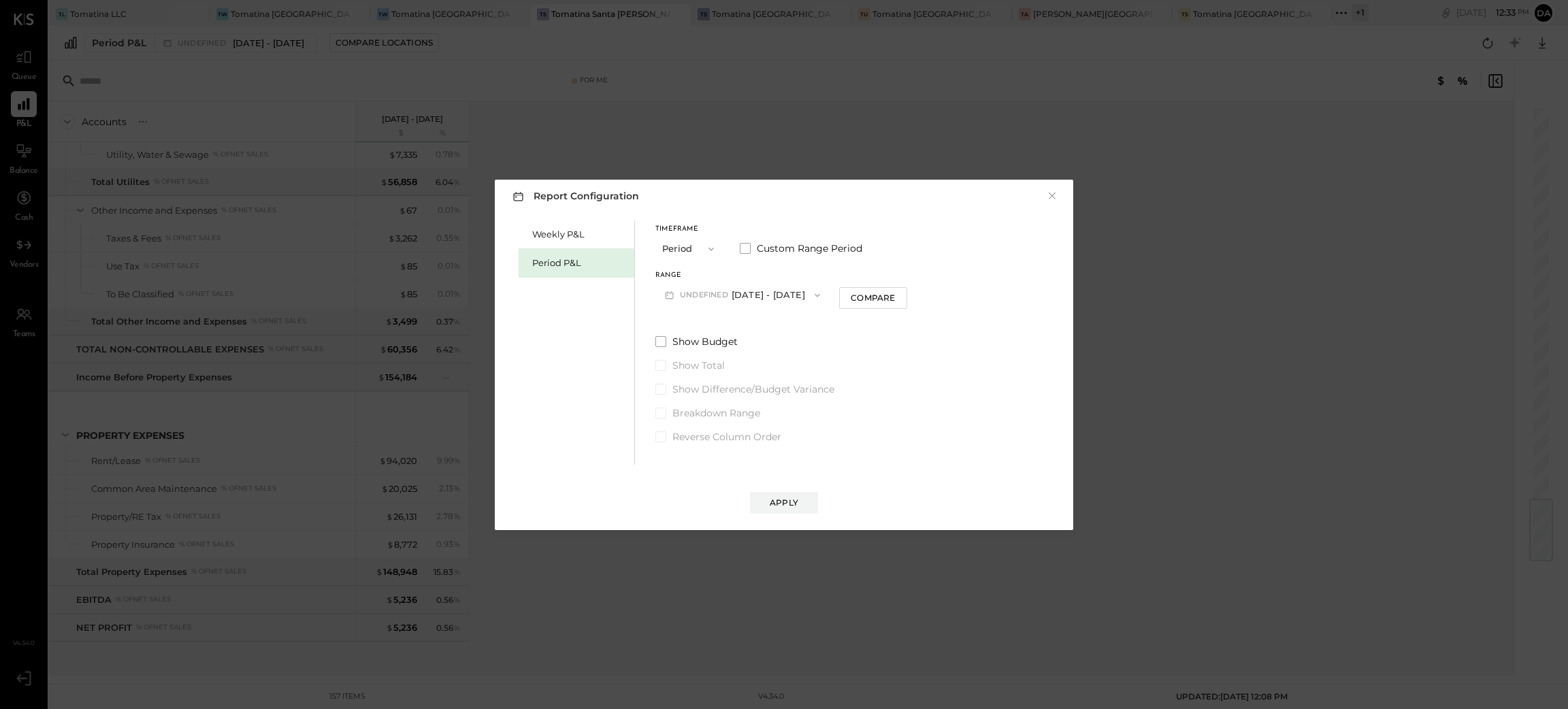
click at [703, 245] on span "button" at bounding box center [708, 249] width 18 height 11
click at [689, 252] on span "Period" at bounding box center [680, 249] width 27 height 9
click at [748, 293] on button "P09 [DATE] - [DATE]" at bounding box center [726, 295] width 142 height 25
click at [741, 326] on span "[DATE] - [DATE]" at bounding box center [720, 325] width 64 height 12
click at [791, 502] on div "Apply" at bounding box center [784, 502] width 29 height 12
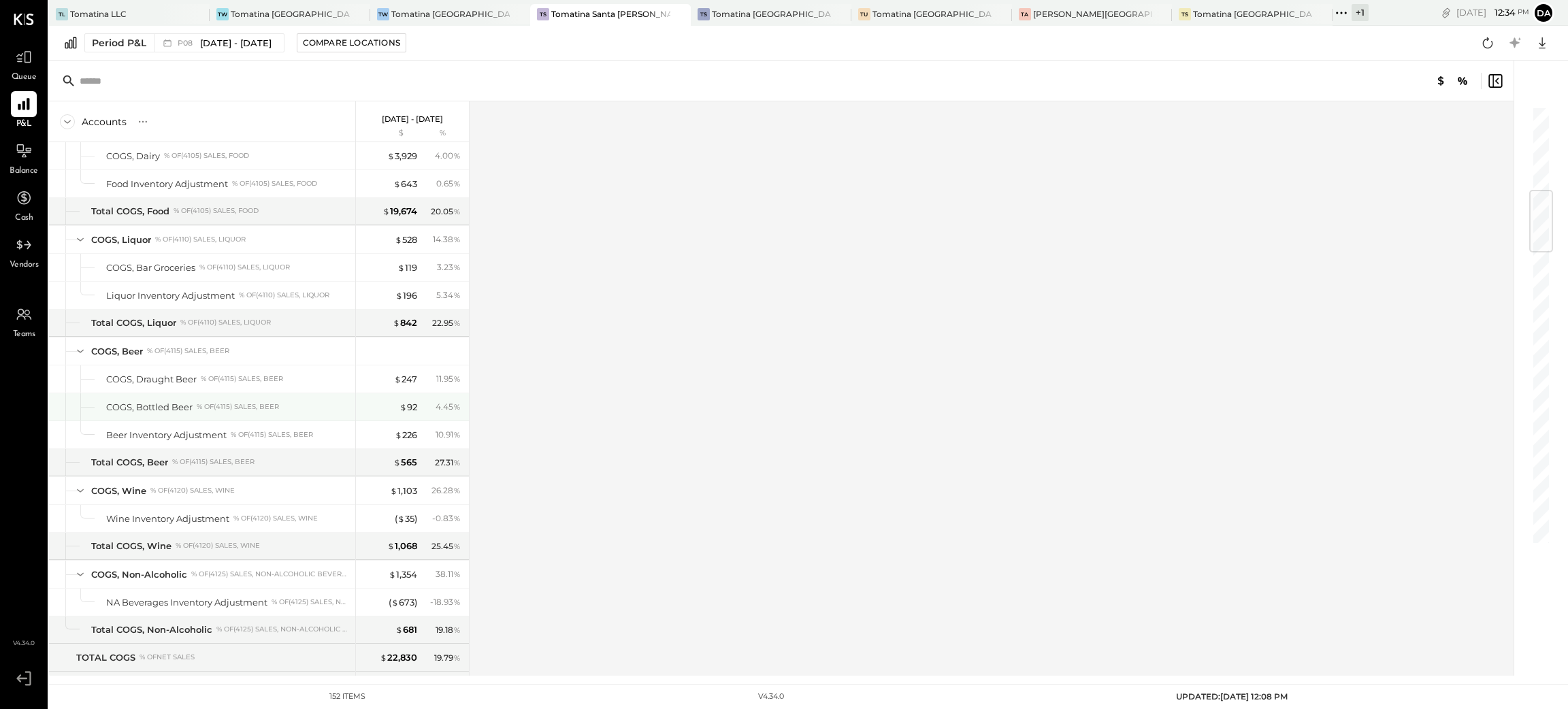
scroll to position [817, 0]
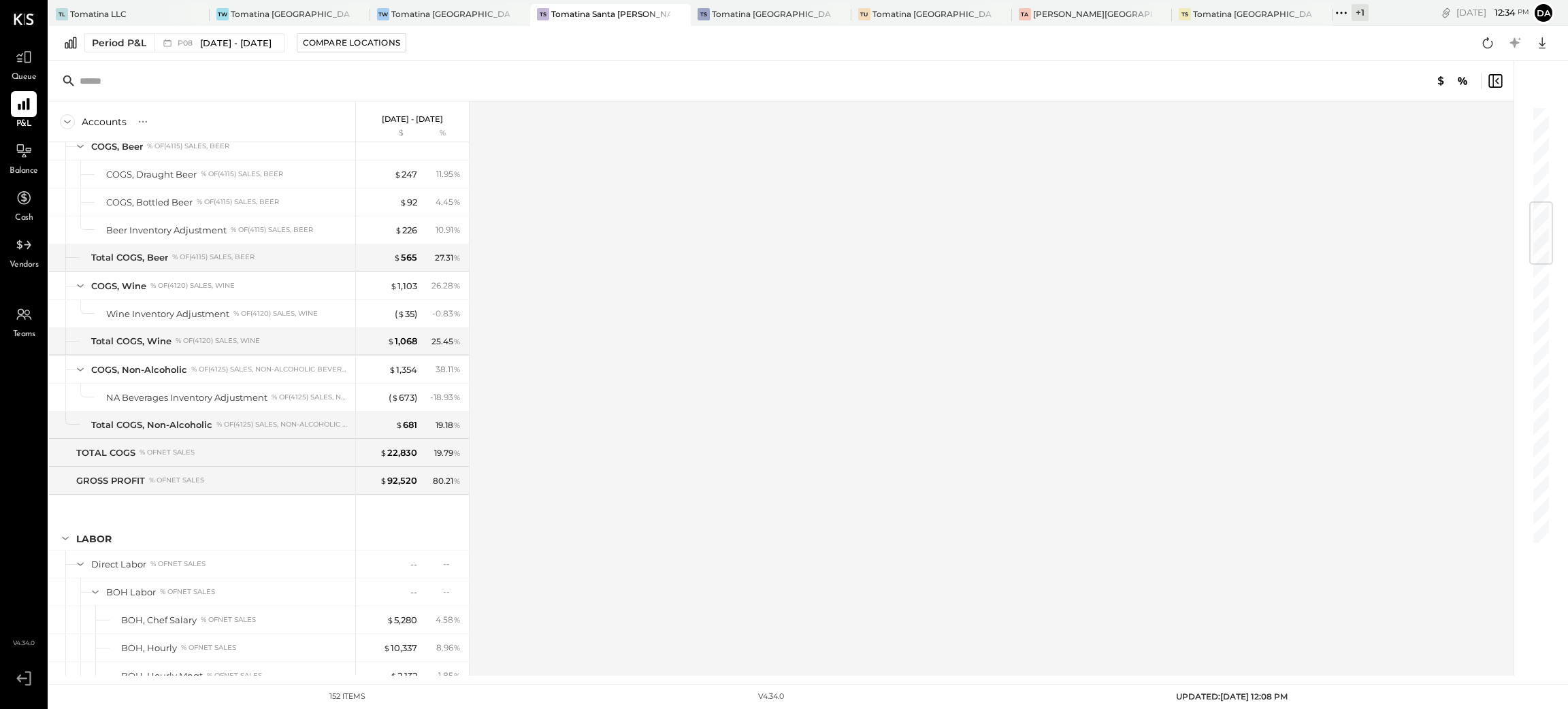
click at [632, 345] on div "Accounts S % GL [DATE] - [DATE] $ % SALES Sales, Food % of GROSS SALES Sales, L…" at bounding box center [782, 389] width 1466 height 574
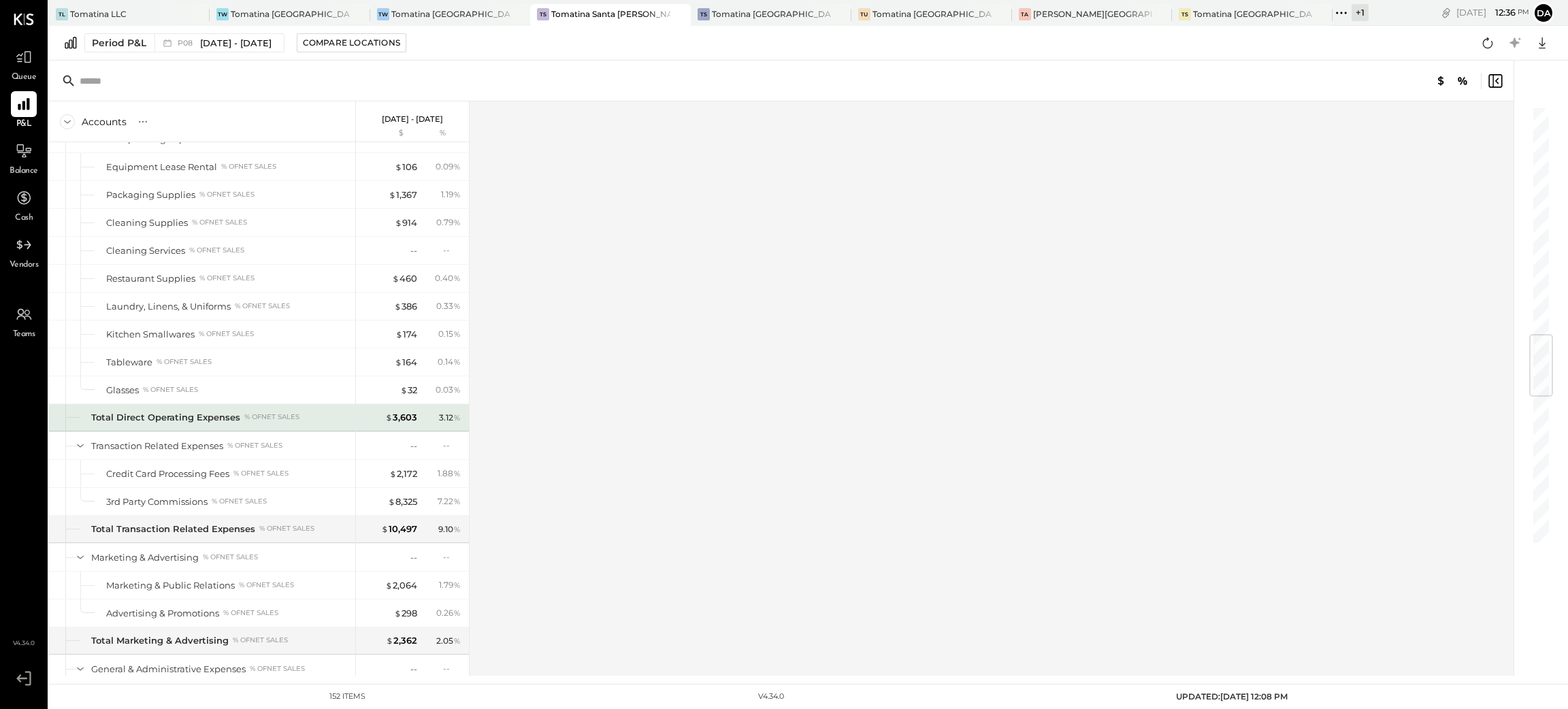
scroll to position [1837, 0]
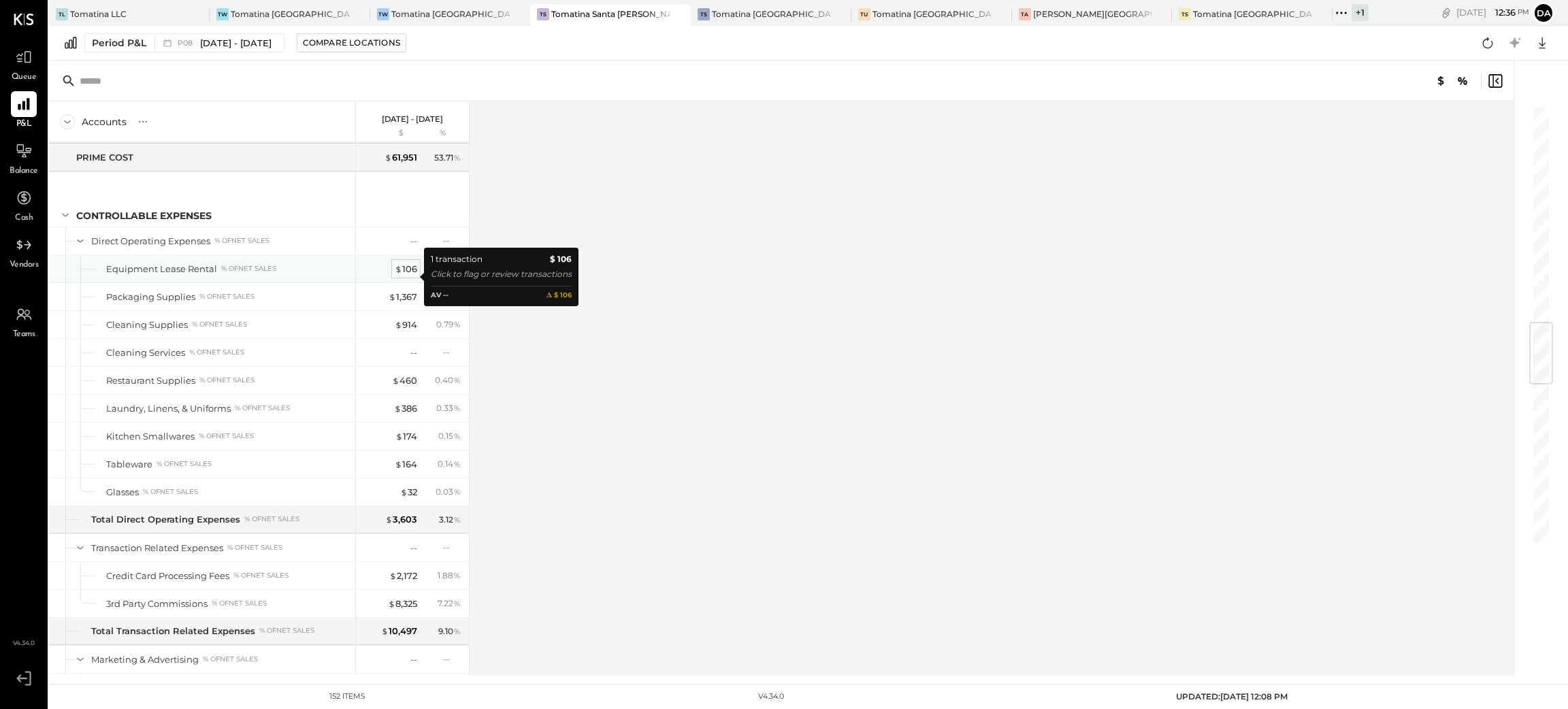
click at [411, 275] on div "$ 106" at bounding box center [406, 269] width 22 height 13
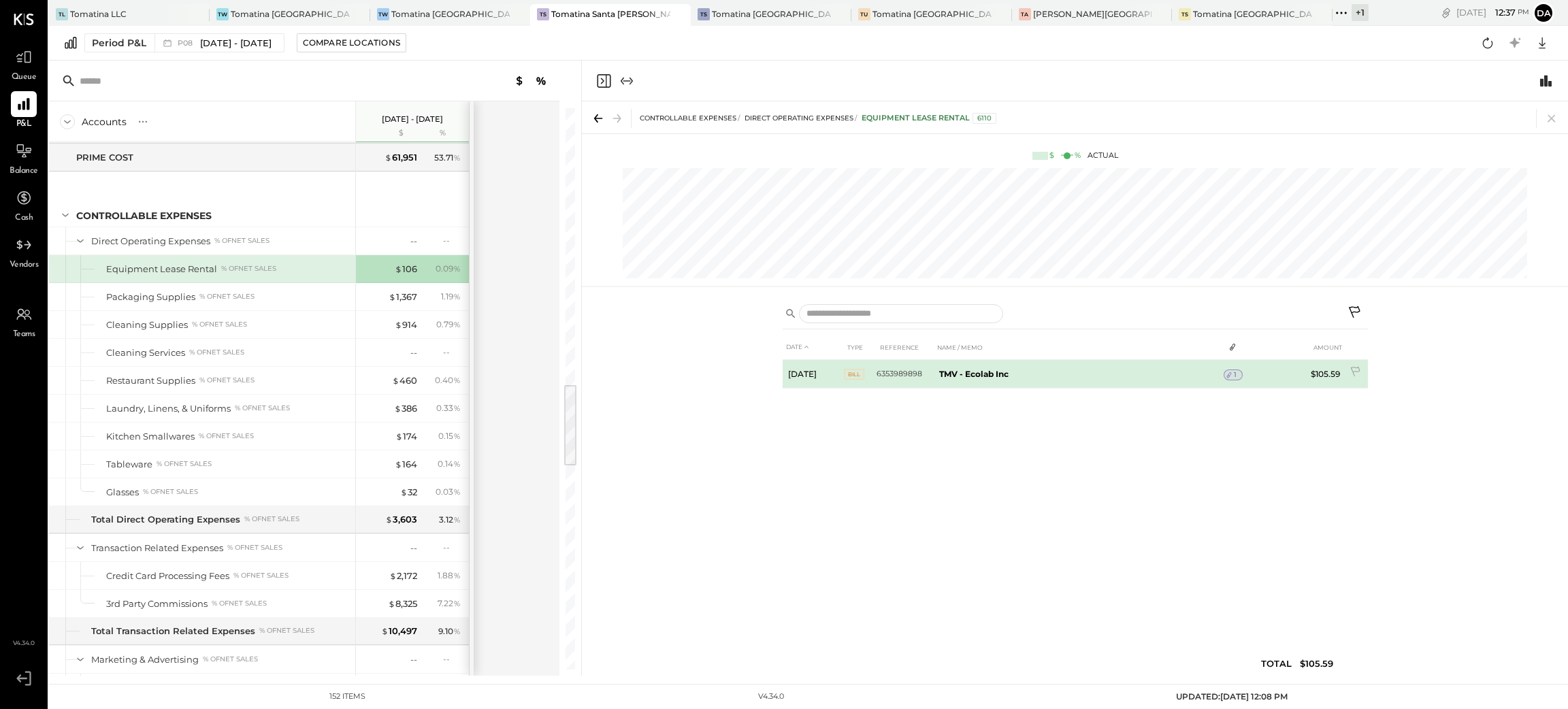
click at [1230, 375] on icon at bounding box center [1229, 375] width 10 height 10
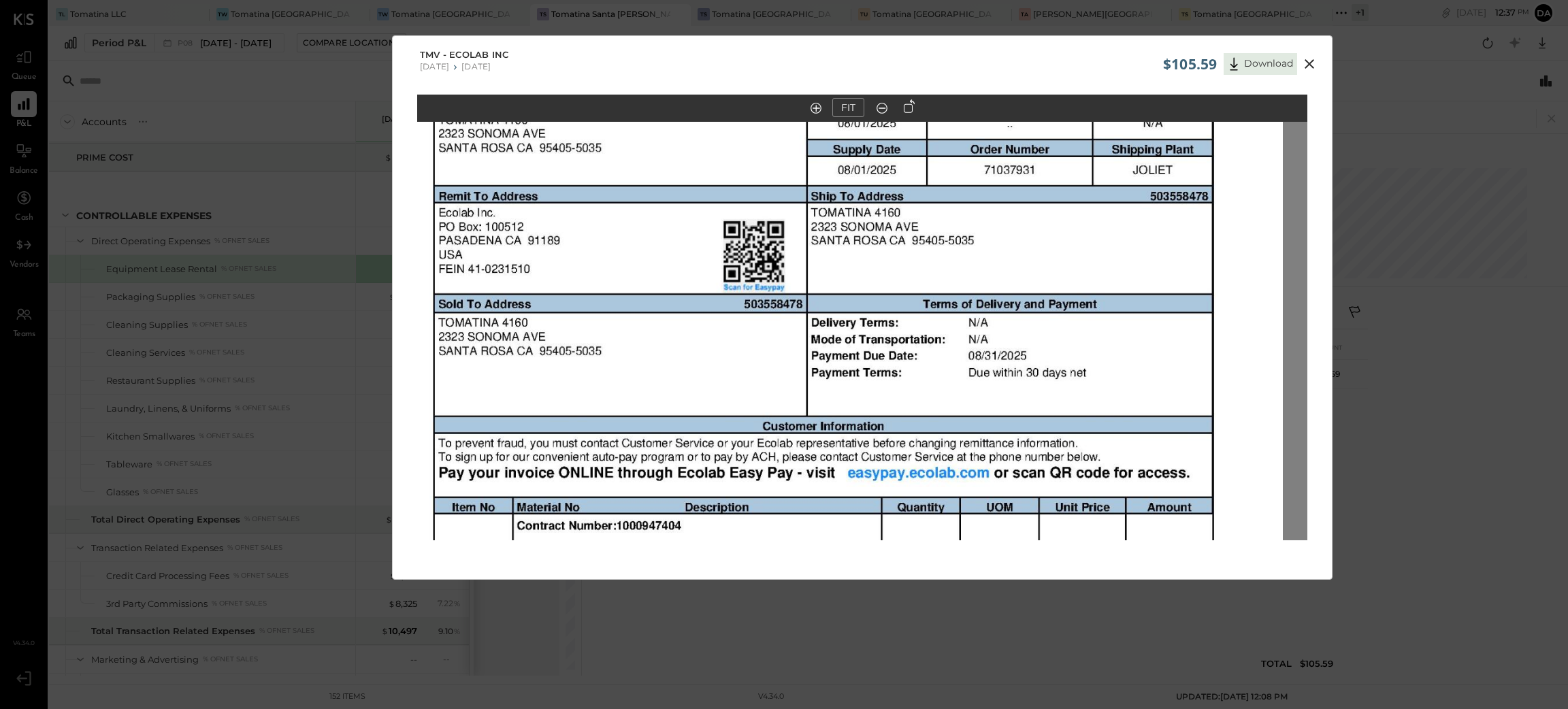
drag, startPoint x: 1073, startPoint y: 218, endPoint x: 1048, endPoint y: 465, distance: 248.3
click at [1048, 465] on img at bounding box center [837, 546] width 890 height 1156
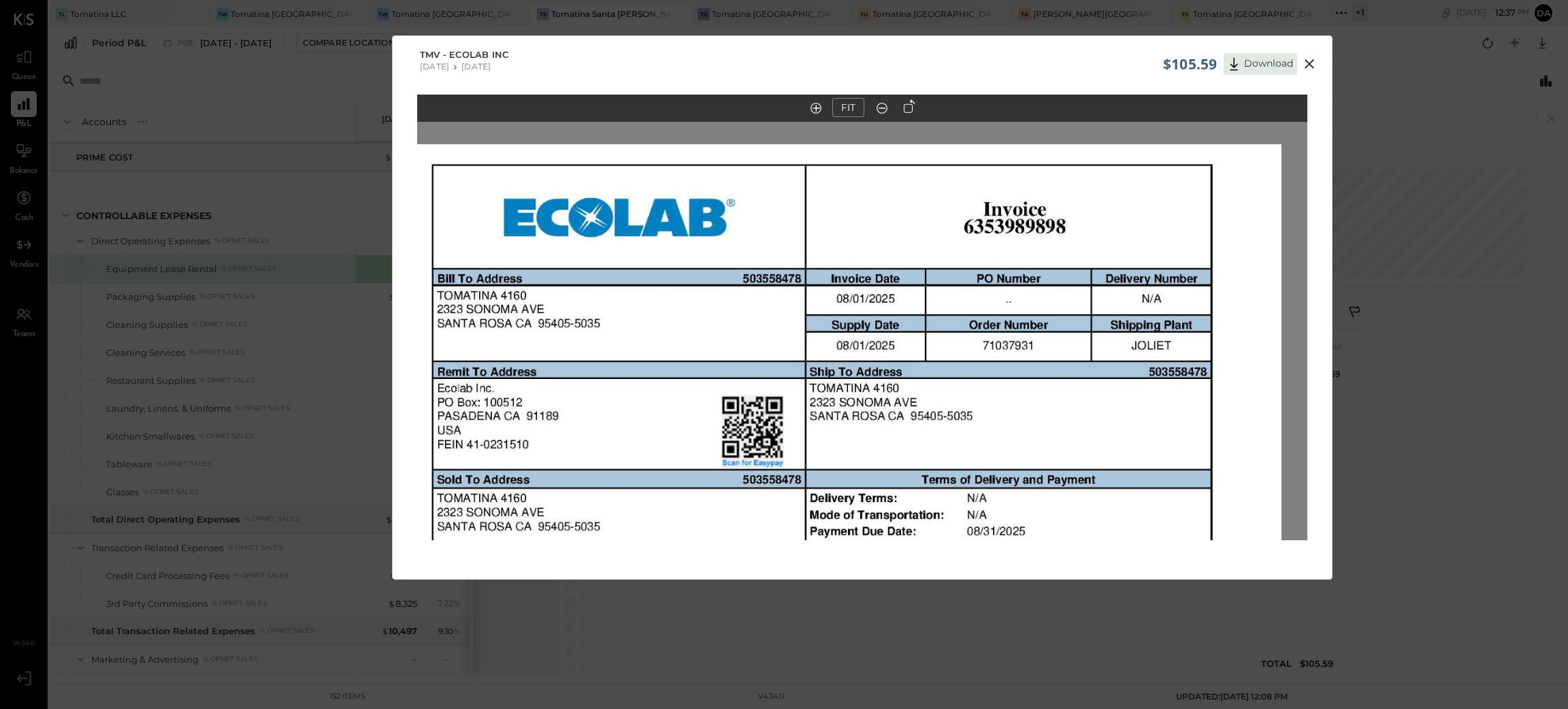
drag, startPoint x: 1137, startPoint y: 296, endPoint x: 1136, endPoint y: 471, distance: 175.0
click at [1136, 471] on img at bounding box center [836, 722] width 890 height 1156
click at [935, 376] on img at bounding box center [836, 722] width 890 height 1156
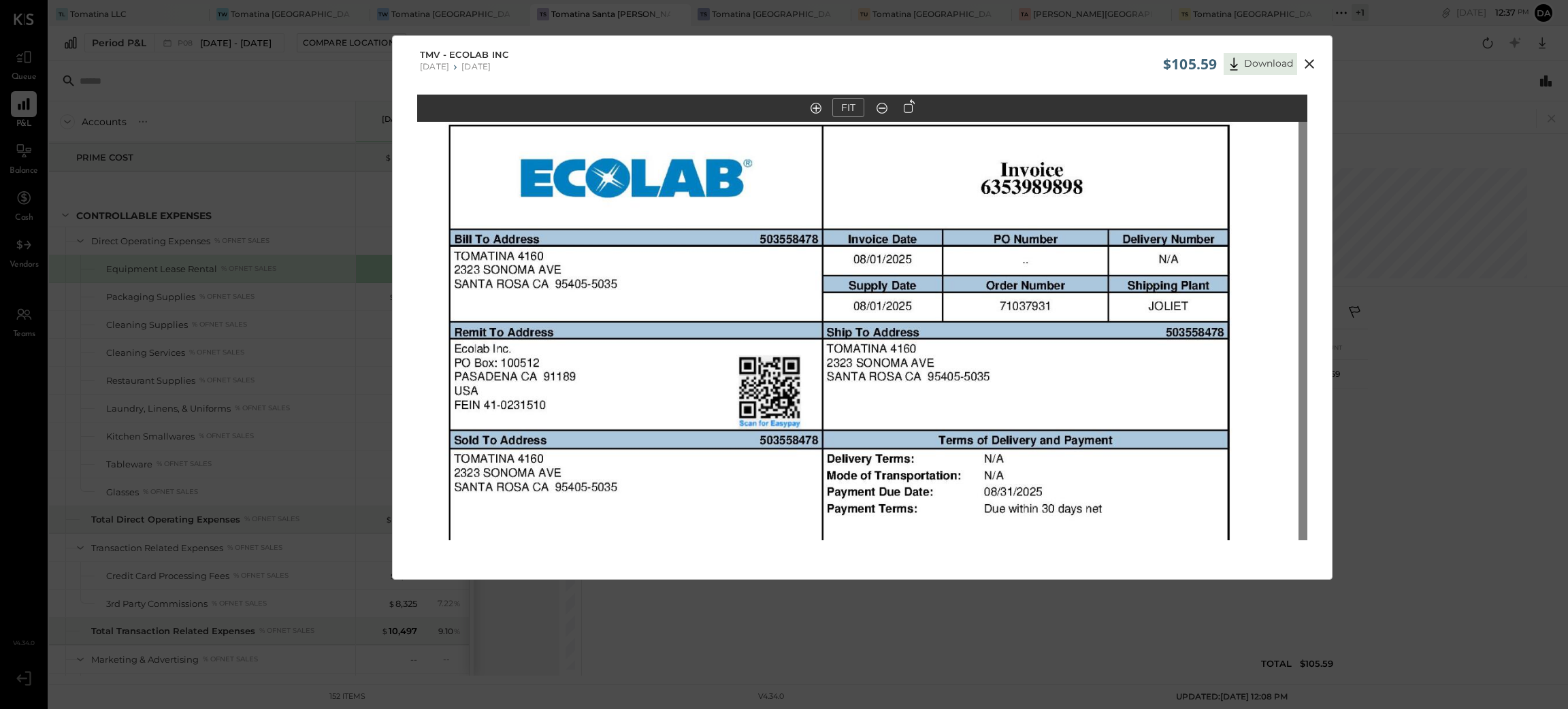
drag, startPoint x: 923, startPoint y: 378, endPoint x: 954, endPoint y: 316, distance: 69.3
click at [953, 315] on img at bounding box center [853, 683] width 890 height 1156
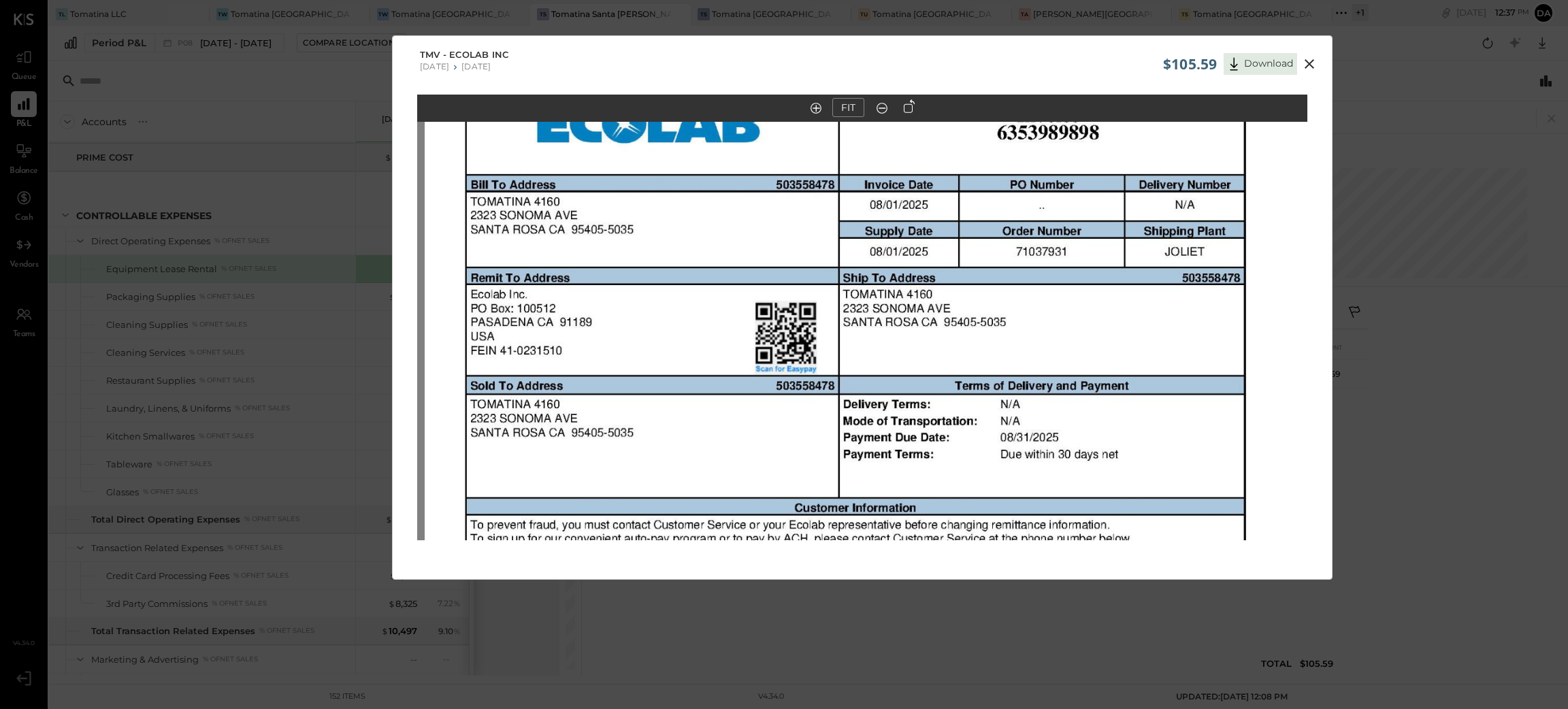
drag, startPoint x: 1076, startPoint y: 387, endPoint x: 1089, endPoint y: 321, distance: 67.3
click at [1089, 321] on img at bounding box center [869, 628] width 890 height 1156
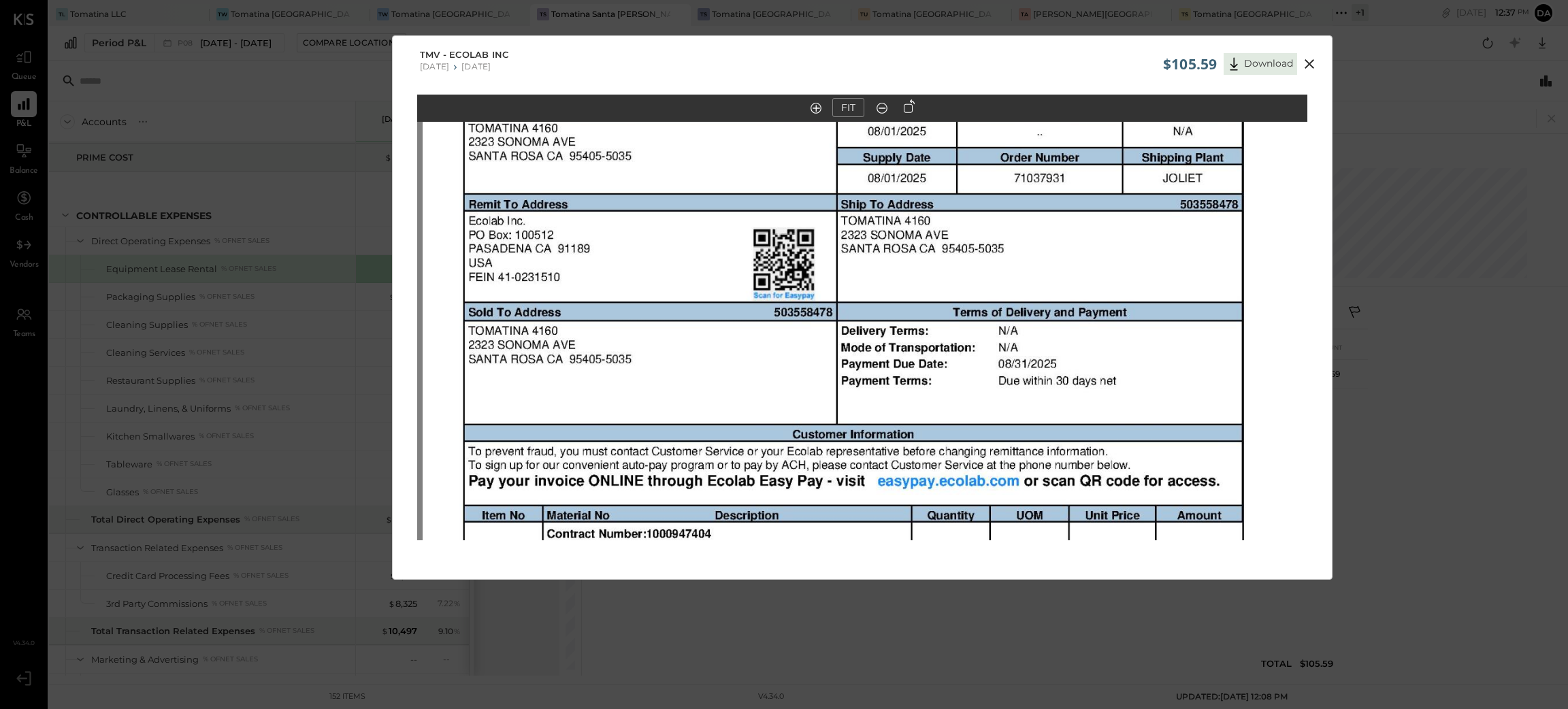
drag, startPoint x: 1080, startPoint y: 460, endPoint x: 1042, endPoint y: 305, distance: 159.6
click at [1040, 308] on img at bounding box center [867, 555] width 890 height 1156
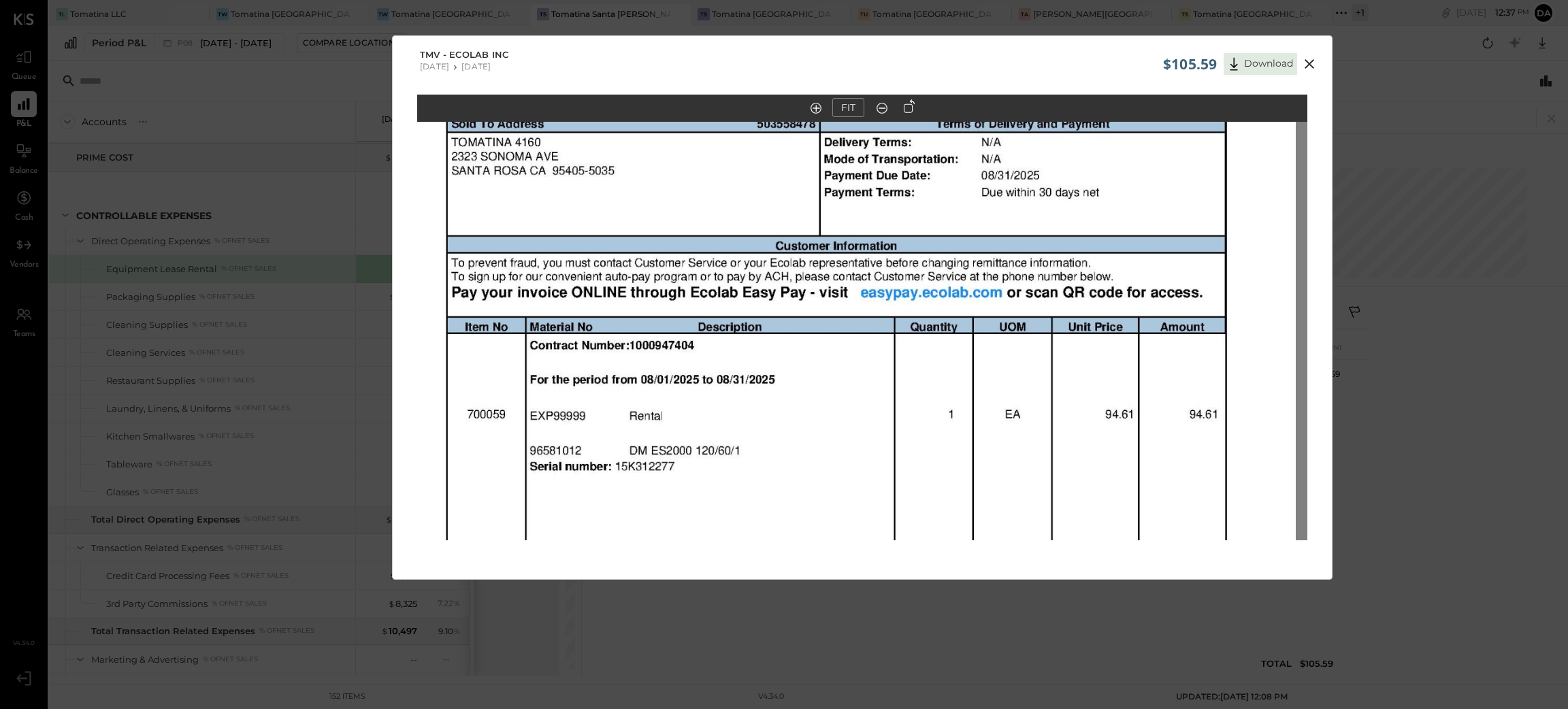
drag, startPoint x: 1039, startPoint y: 428, endPoint x: 1072, endPoint y: 371, distance: 65.9
click at [1069, 215] on img at bounding box center [851, 366] width 890 height 1156
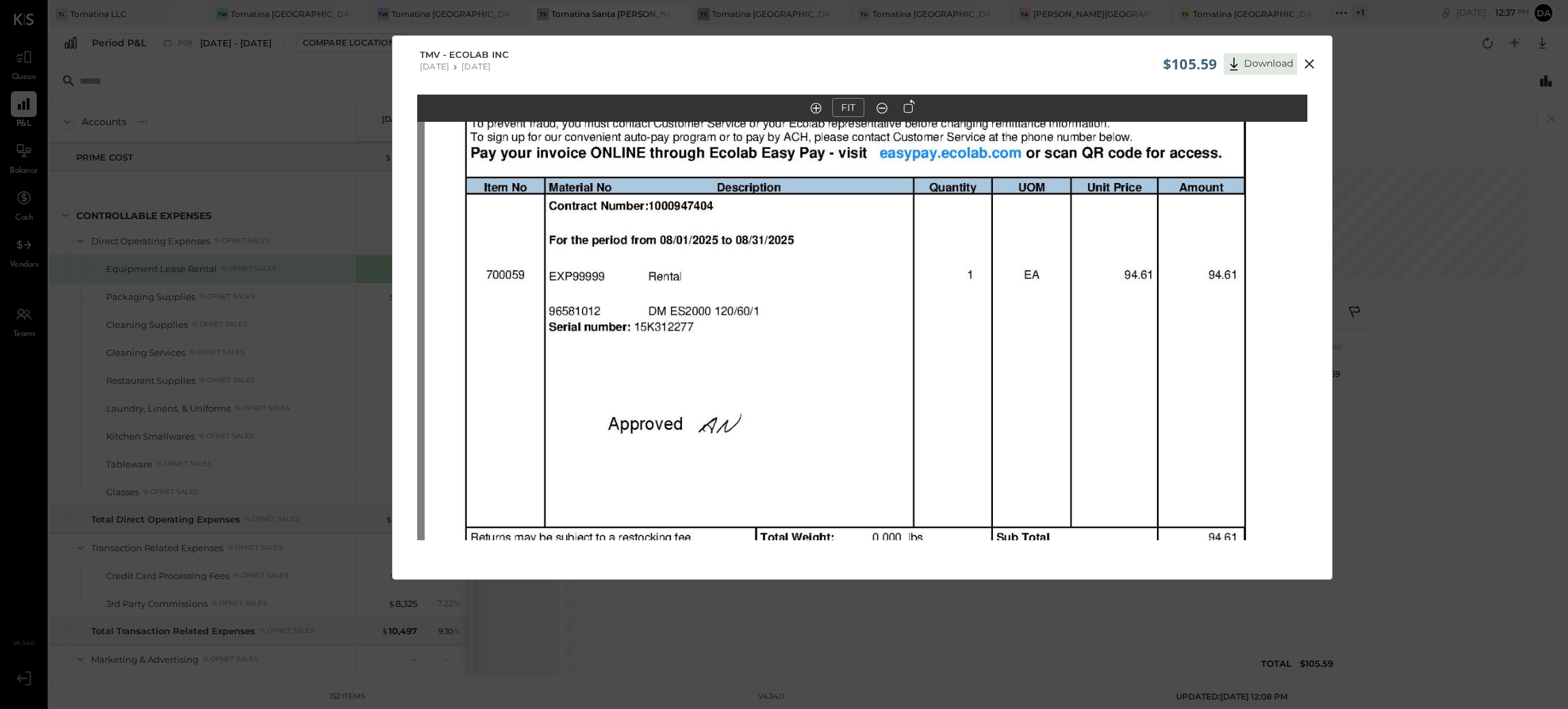
drag, startPoint x: 1088, startPoint y: 398, endPoint x: 1215, endPoint y: 130, distance: 296.6
click at [1212, 135] on img at bounding box center [869, 227] width 890 height 1156
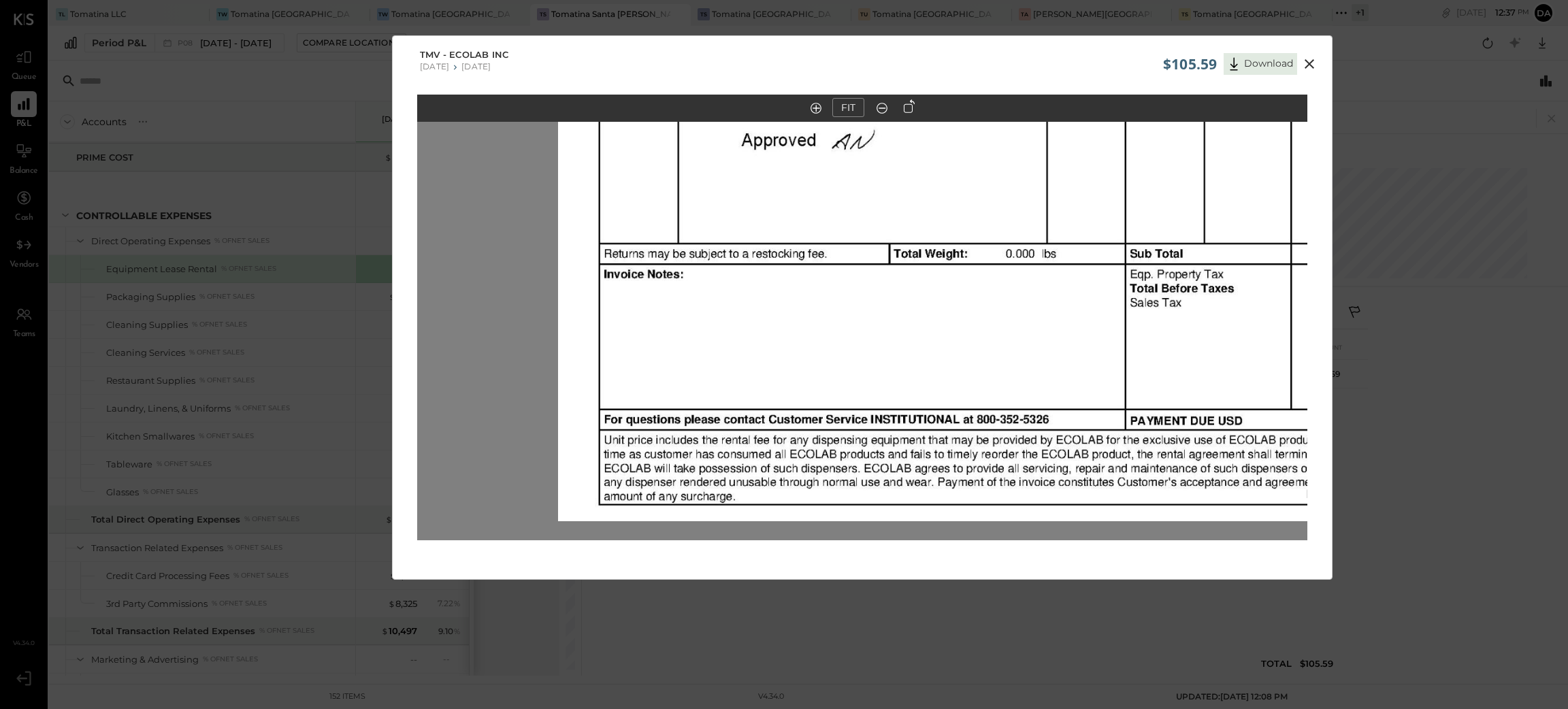
click at [1306, 62] on icon at bounding box center [1309, 64] width 16 height 16
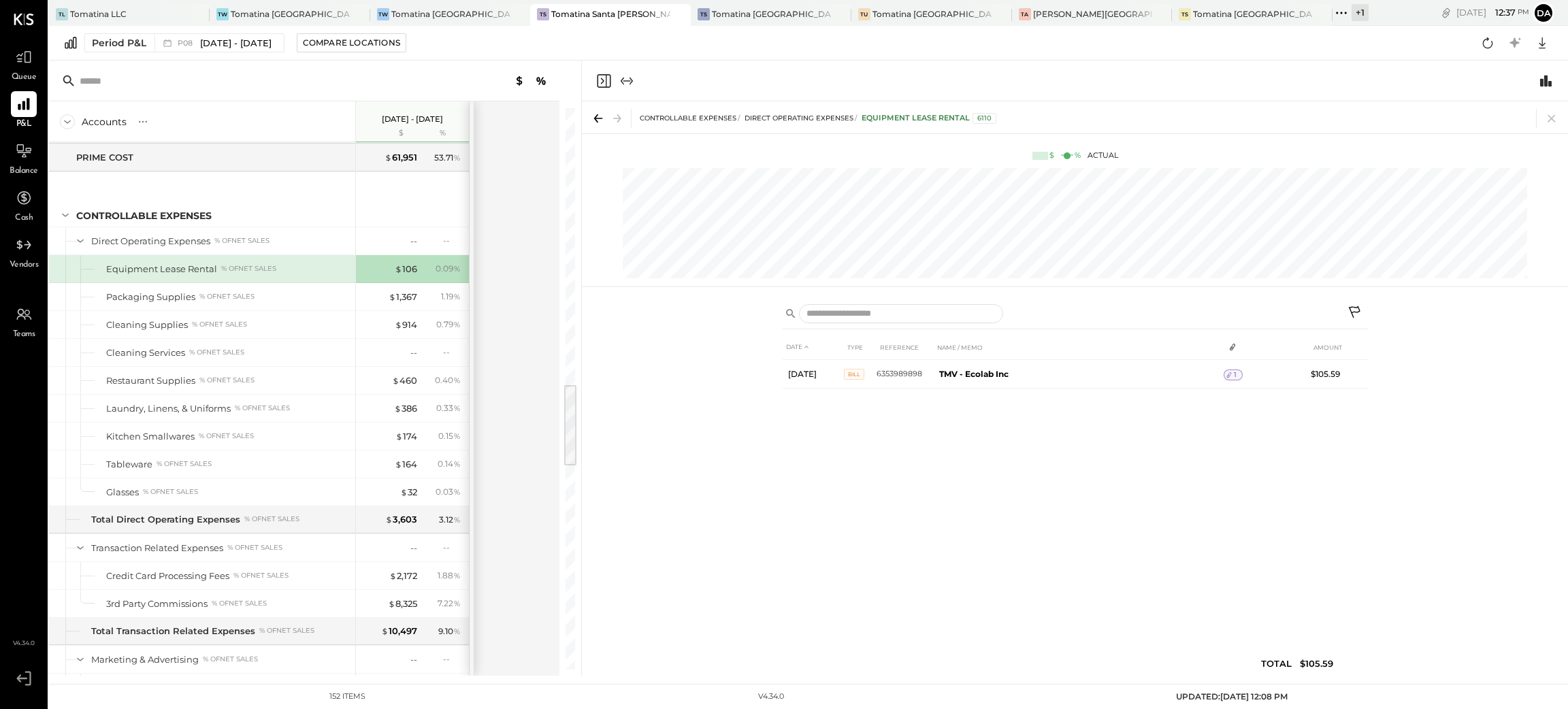
click at [1356, 312] on icon at bounding box center [1354, 312] width 12 height 12
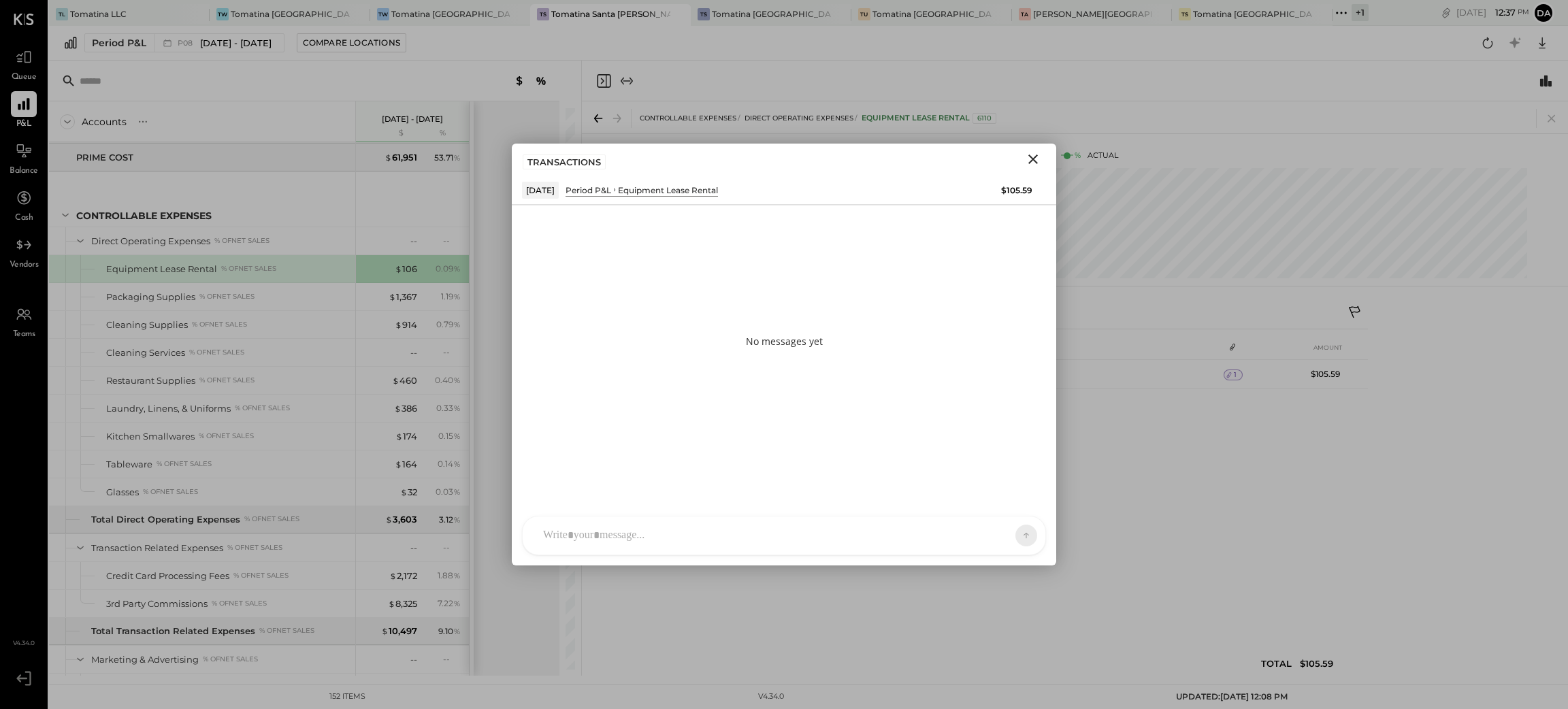
click at [1027, 158] on icon "Close" at bounding box center [1033, 159] width 16 height 16
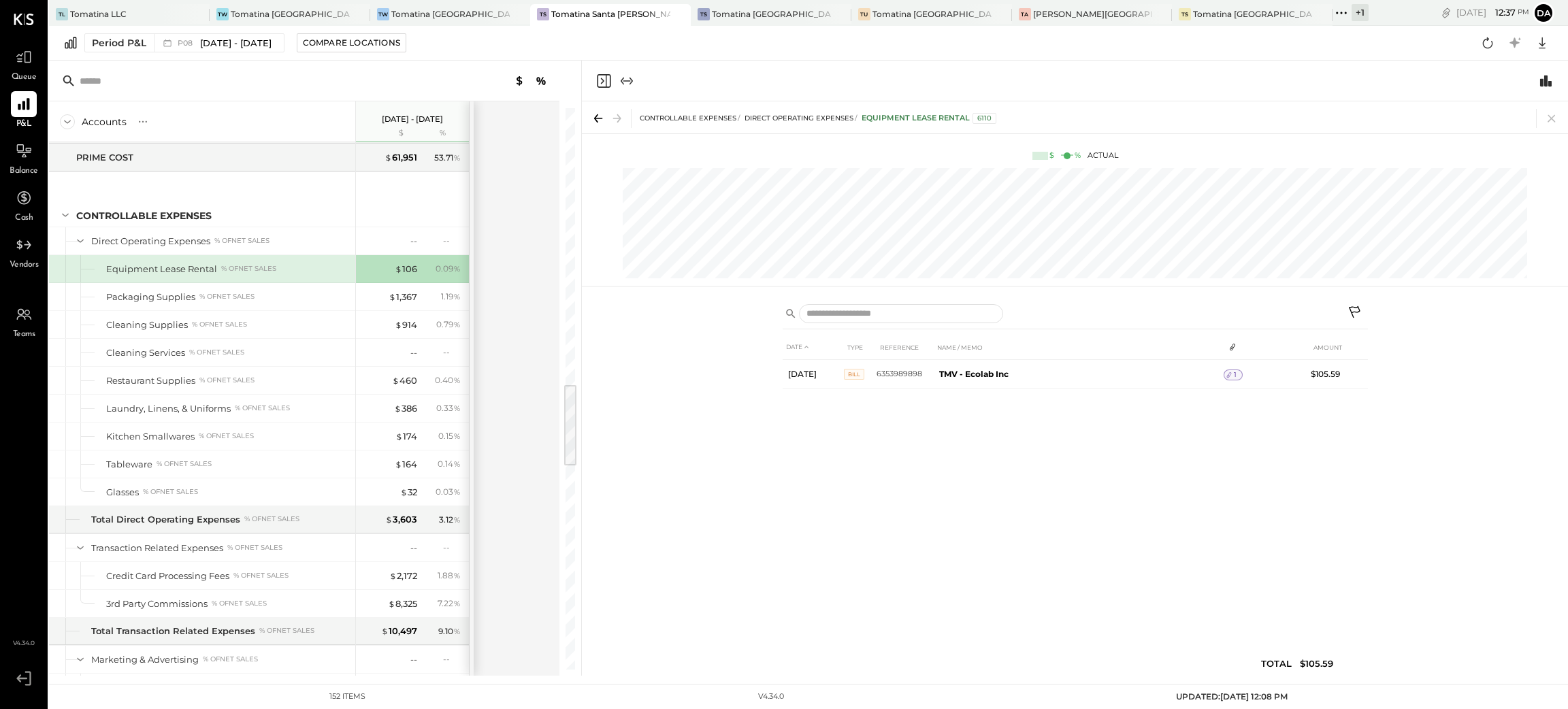
click at [603, 81] on icon "Close panel" at bounding box center [603, 81] width 4 height 6
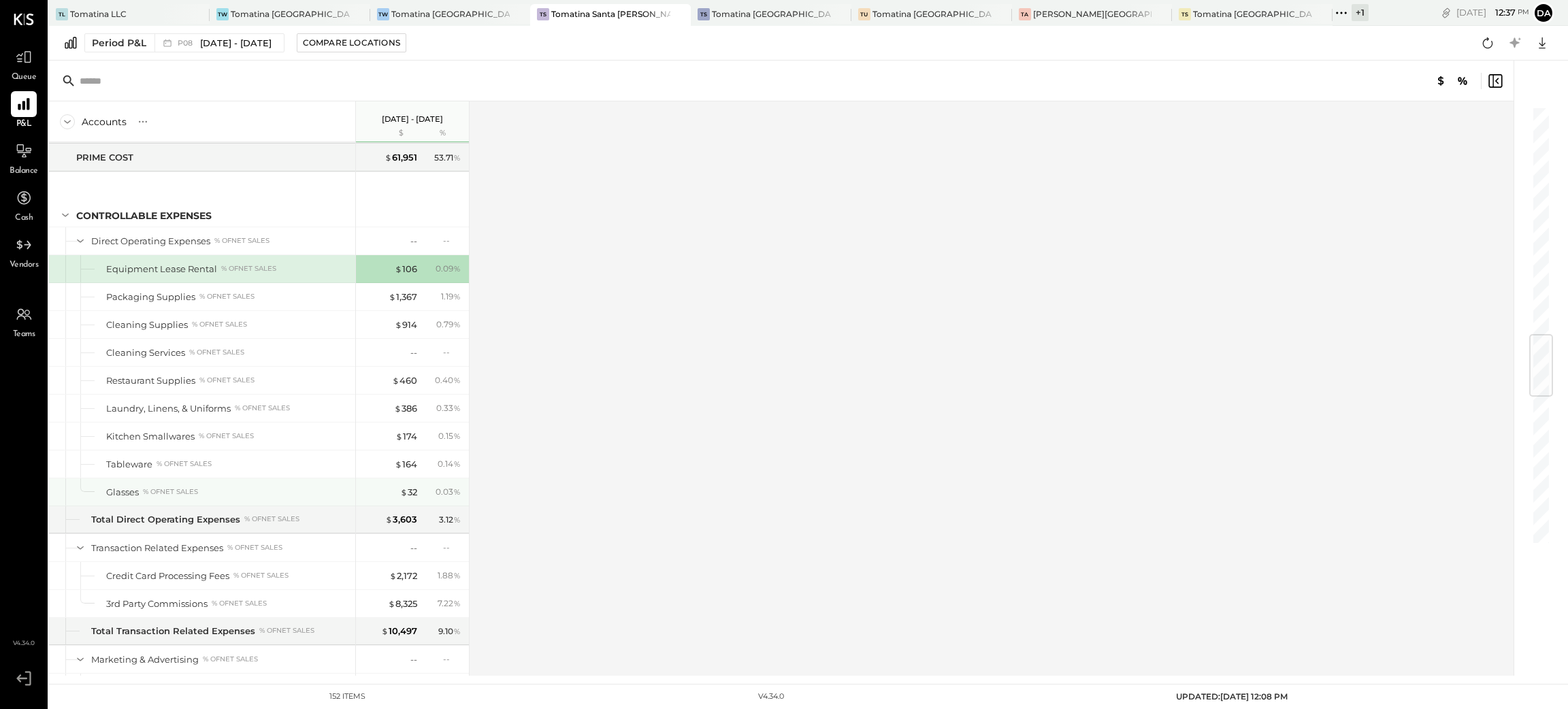
scroll to position [1939, 0]
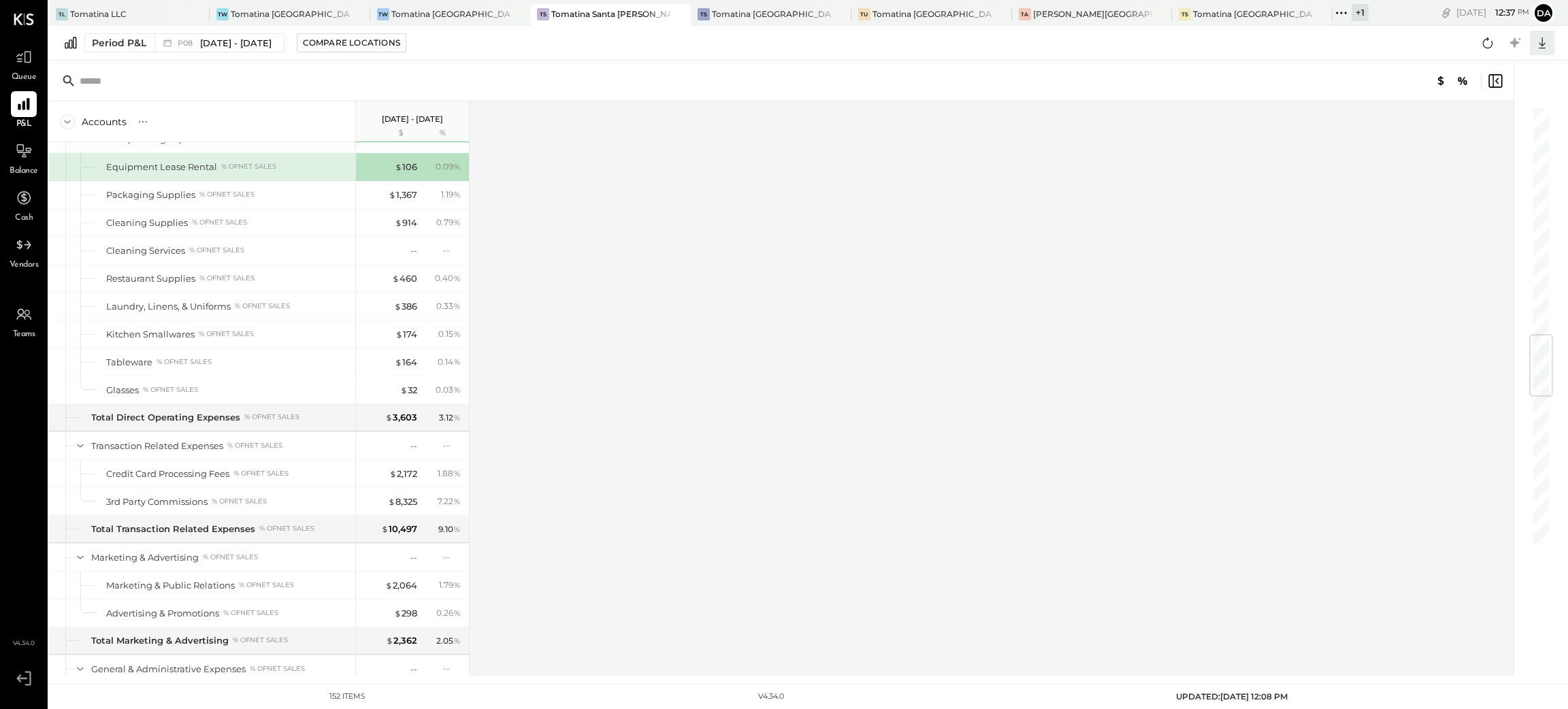
click at [1546, 51] on icon at bounding box center [1541, 43] width 18 height 18
click at [1480, 126] on div "Excel" at bounding box center [1499, 122] width 109 height 29
click at [399, 172] on span "$" at bounding box center [398, 167] width 8 height 11
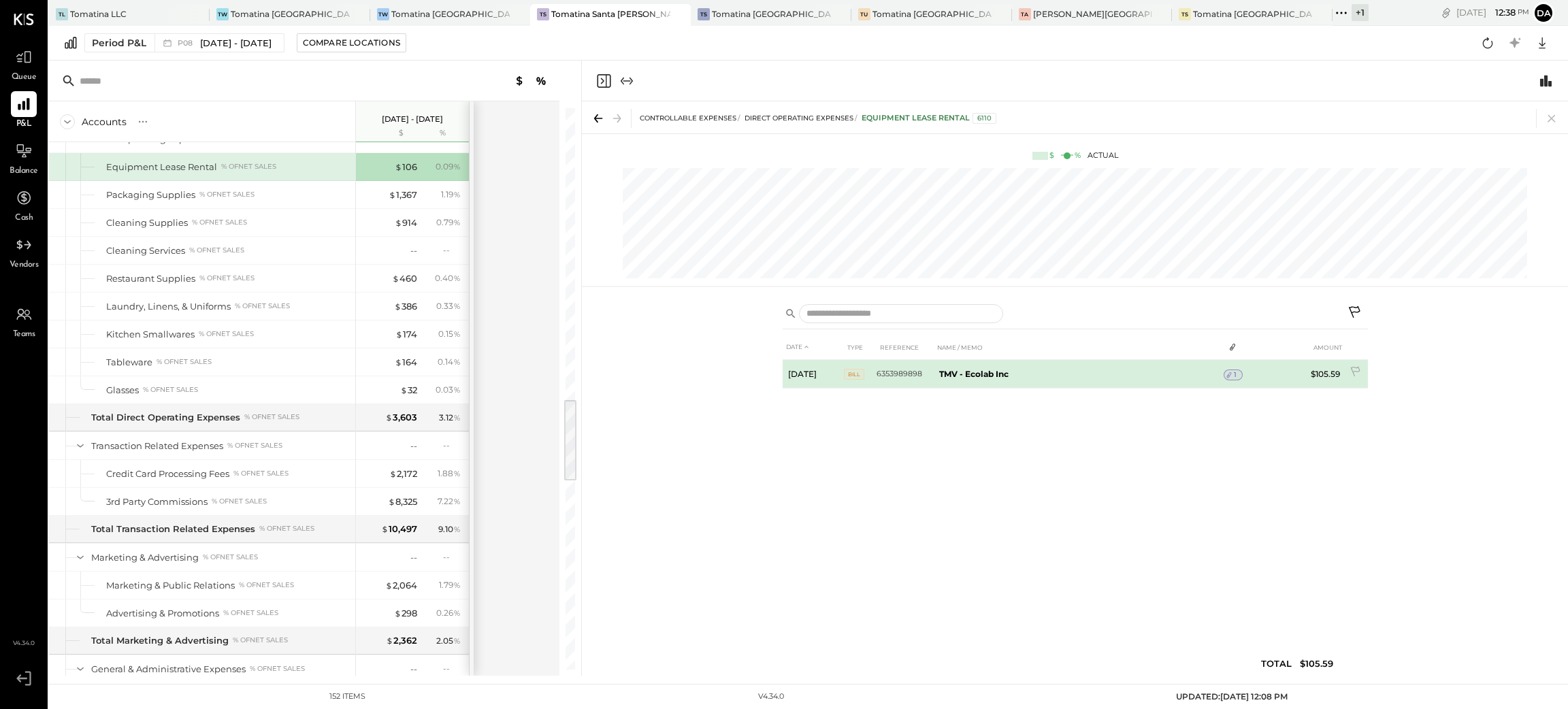
click at [1230, 371] on icon at bounding box center [1229, 375] width 10 height 10
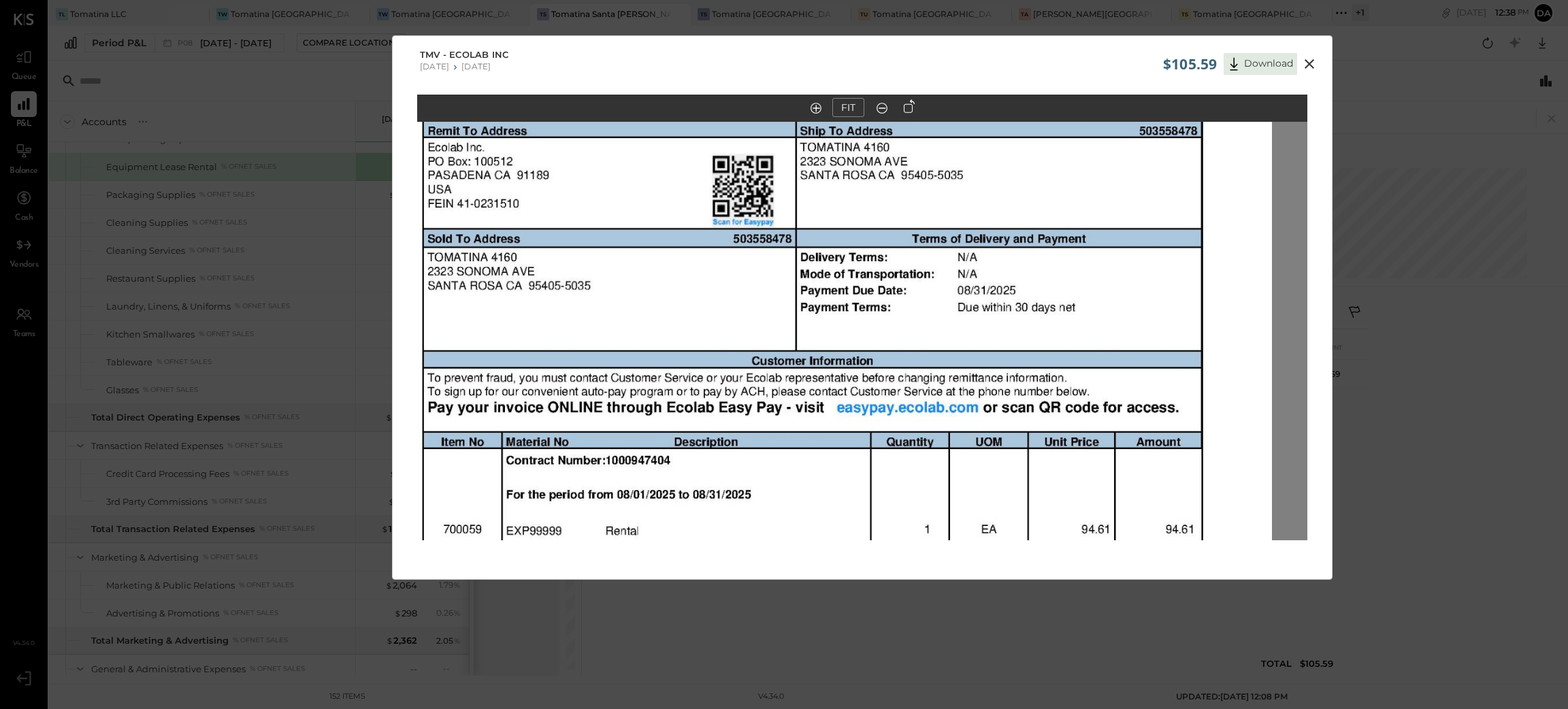
drag, startPoint x: 1043, startPoint y: 191, endPoint x: 1007, endPoint y: 450, distance: 261.5
click at [1004, 448] on img at bounding box center [827, 481] width 890 height 1156
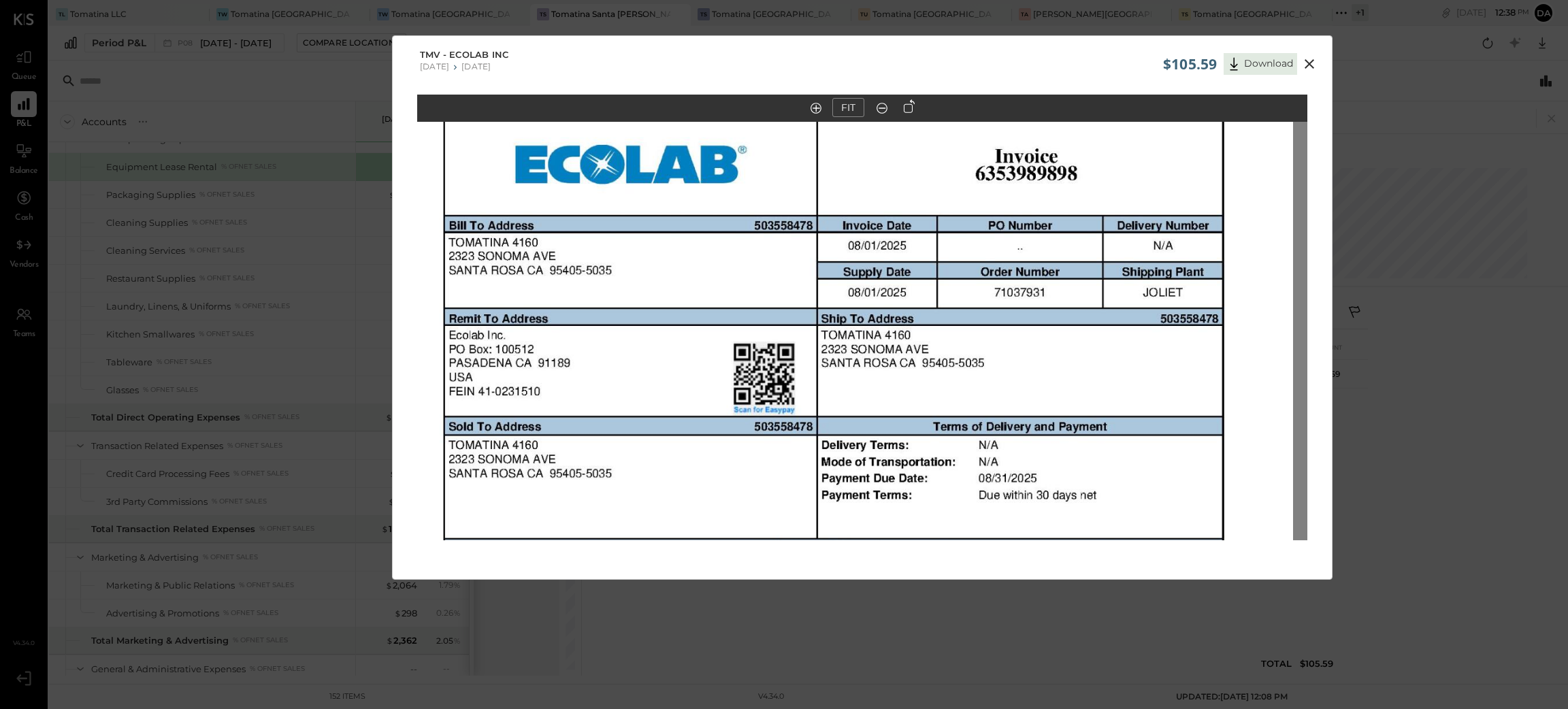
drag, startPoint x: 1026, startPoint y: 275, endPoint x: 1052, endPoint y: 388, distance: 116.0
click at [1052, 388] on img at bounding box center [848, 669] width 890 height 1156
click at [1310, 68] on icon at bounding box center [1309, 64] width 16 height 16
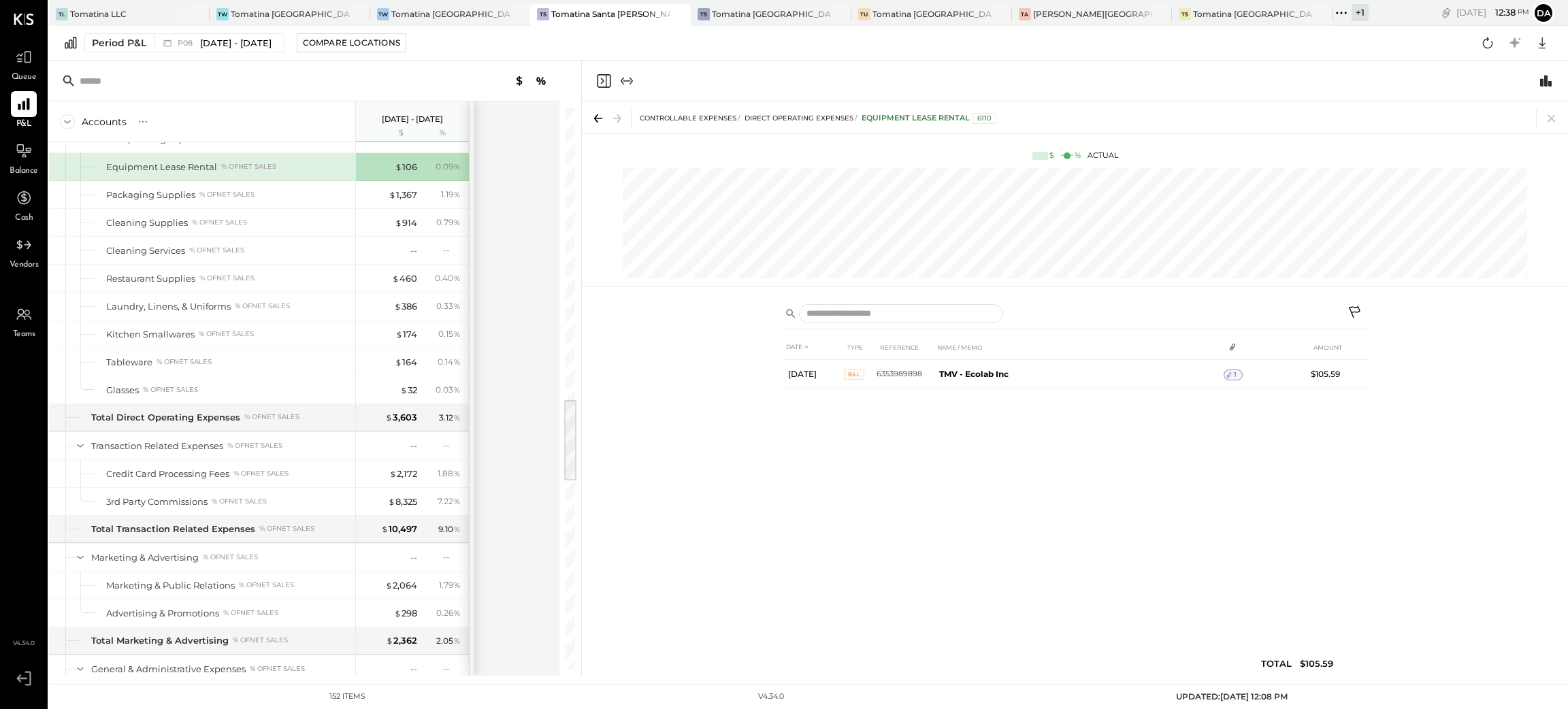
click at [596, 79] on icon "Close panel" at bounding box center [603, 81] width 16 height 16
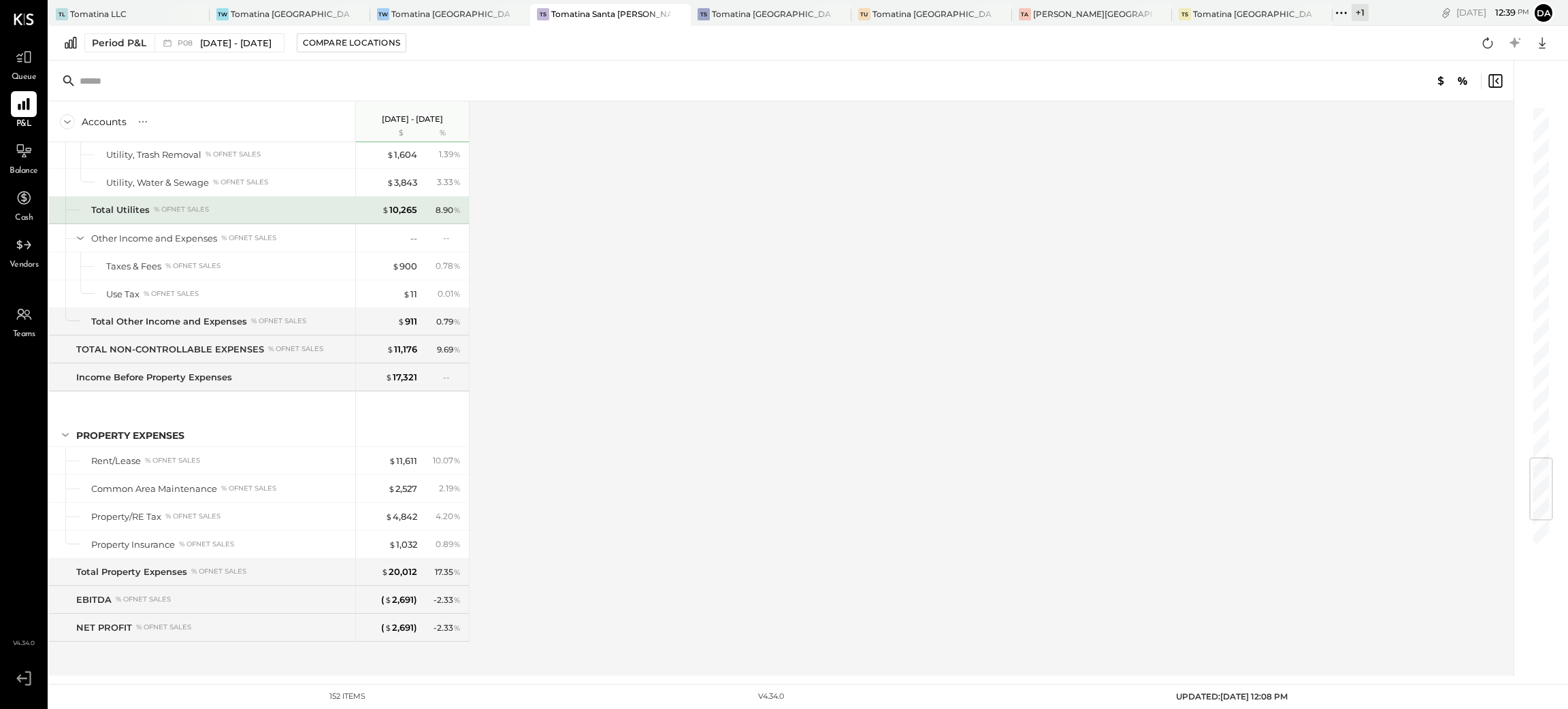
scroll to position [2989, 0]
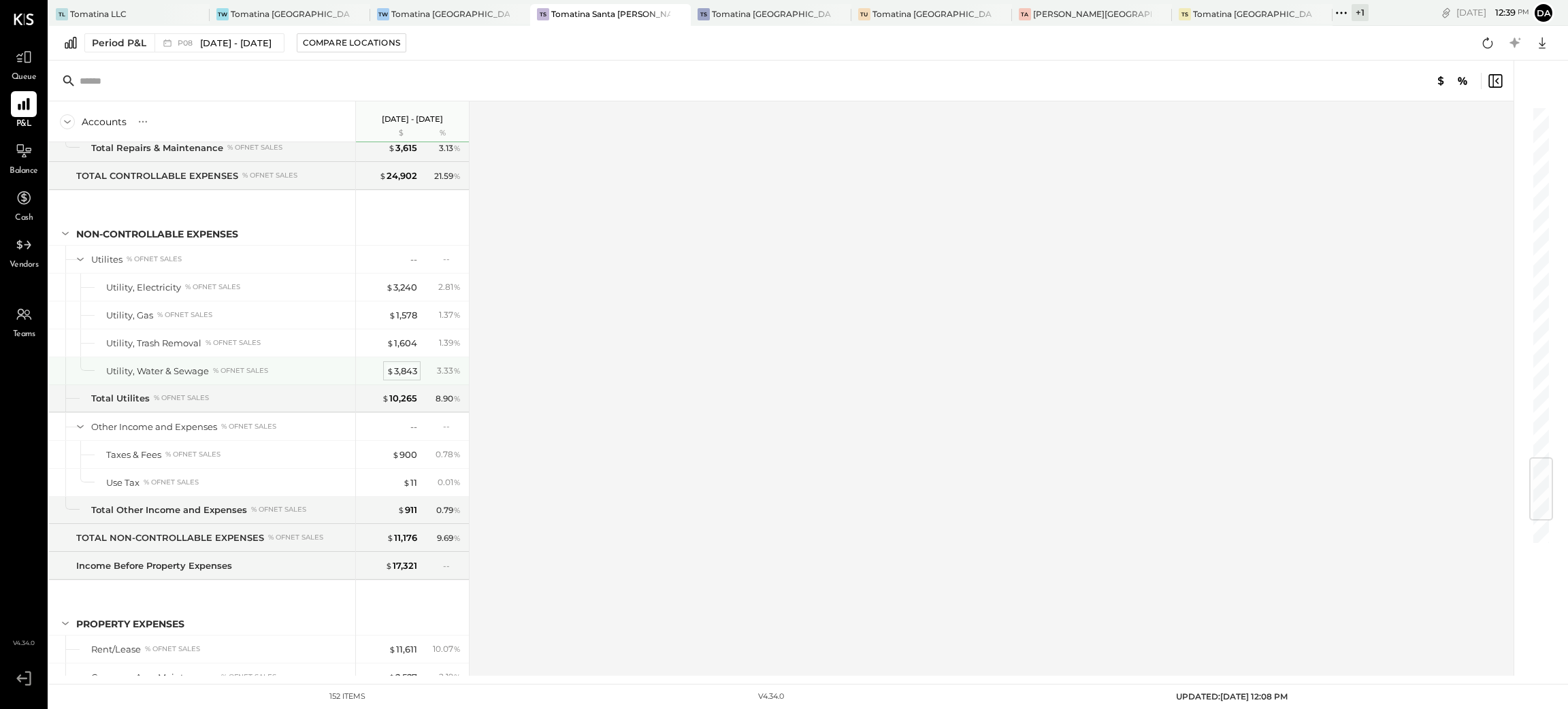
click at [406, 378] on div "$ 3,843" at bounding box center [402, 371] width 31 height 13
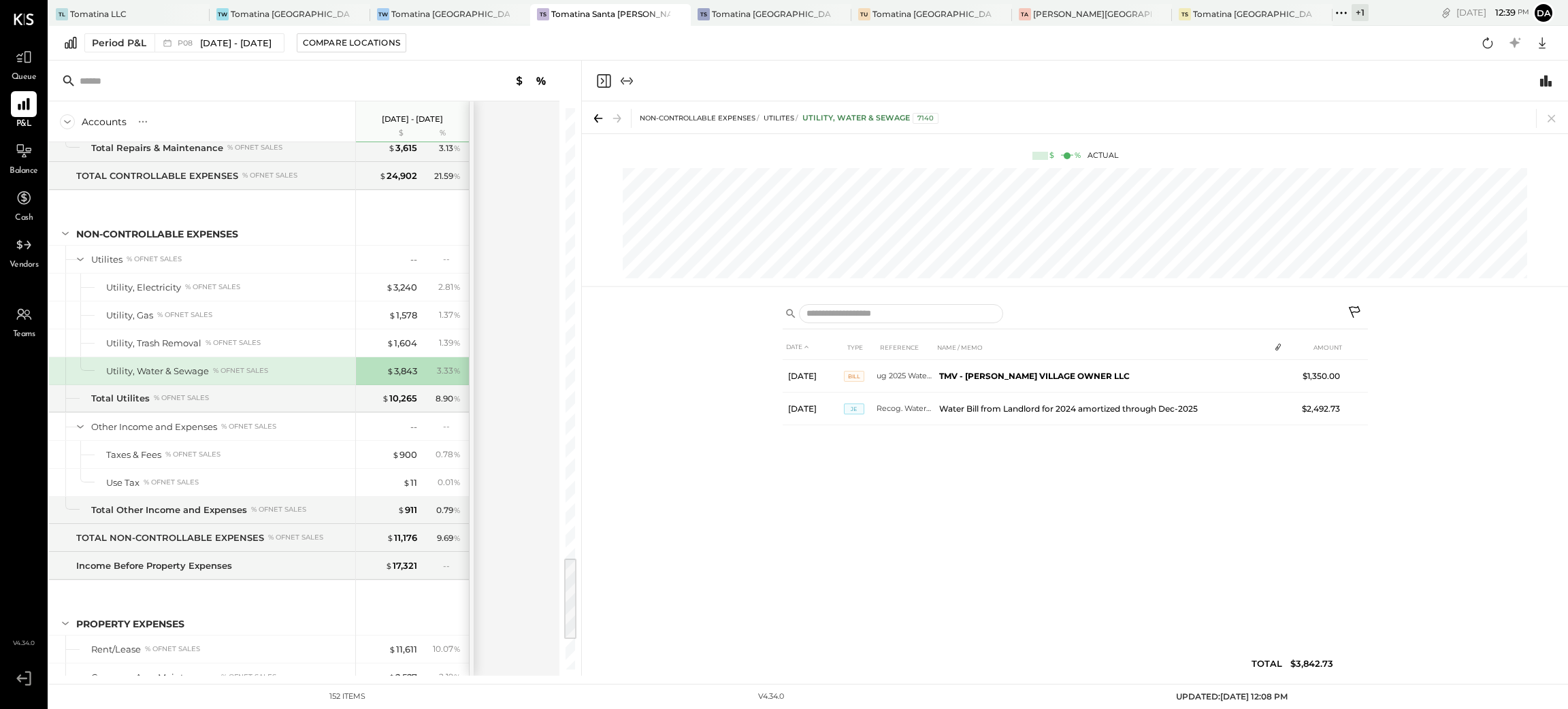
click at [1353, 308] on icon at bounding box center [1354, 312] width 12 height 12
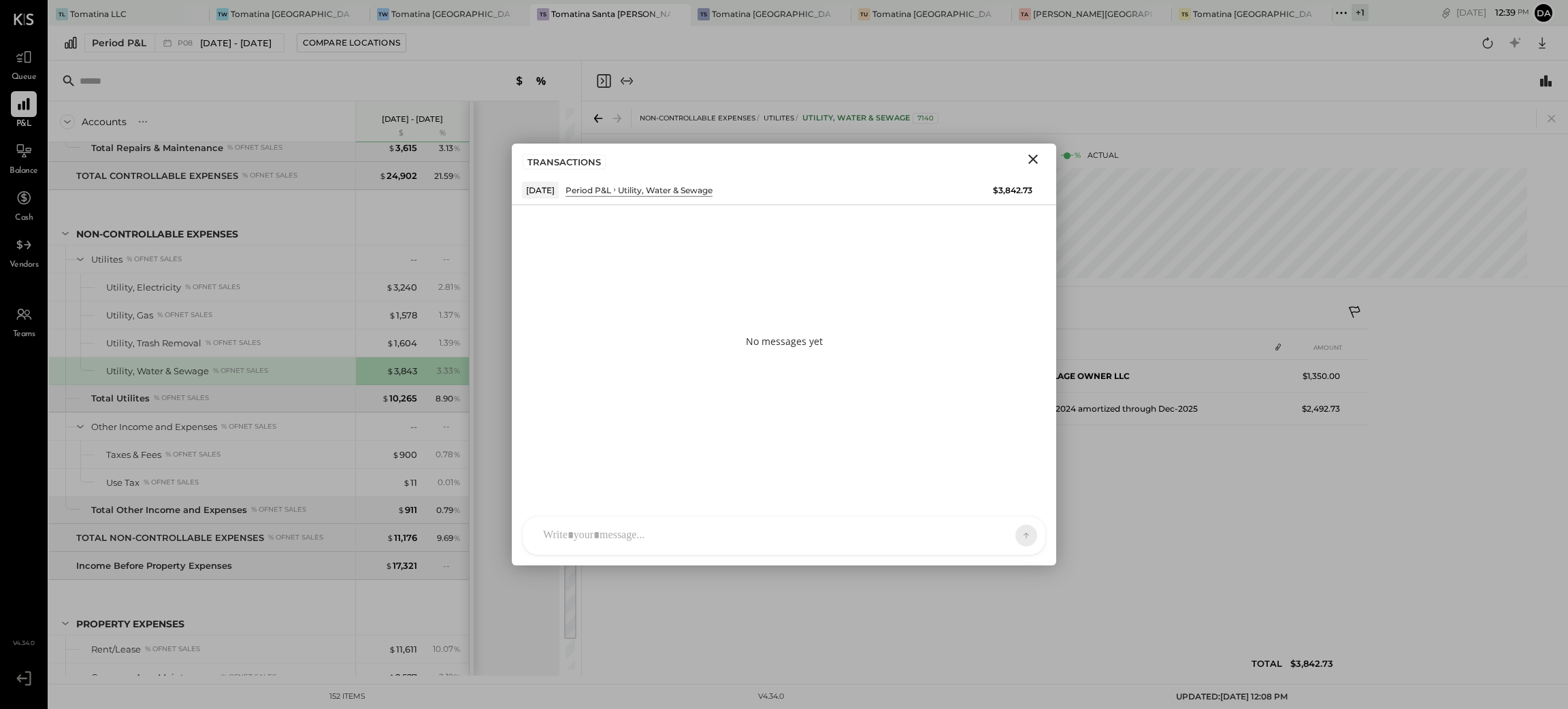
click at [1033, 158] on icon "Close" at bounding box center [1033, 159] width 10 height 10
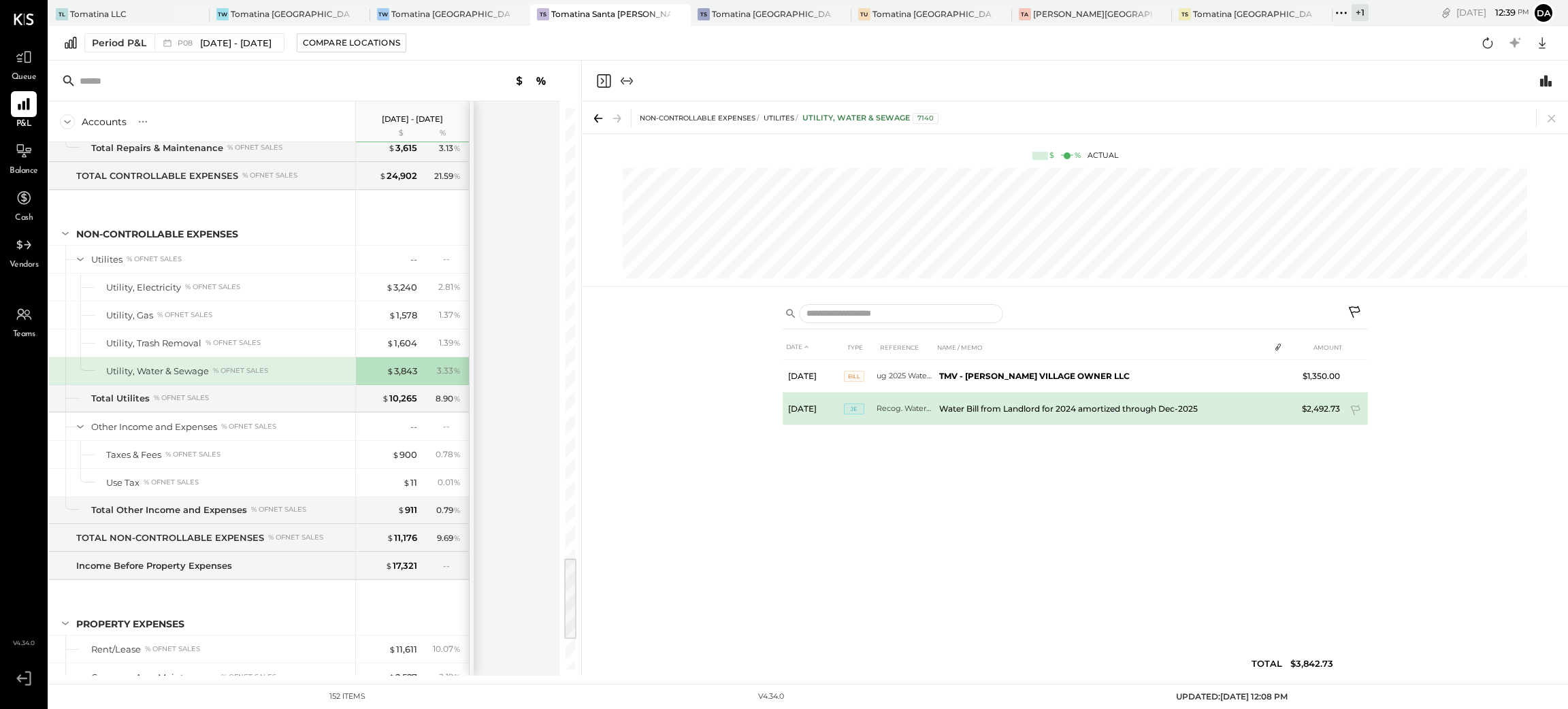
click at [1258, 398] on td "Water Bill from Landlord for 2024 amortized through Dec-2025" at bounding box center [1101, 408] width 336 height 33
click at [1354, 408] on icon at bounding box center [1356, 411] width 13 height 13
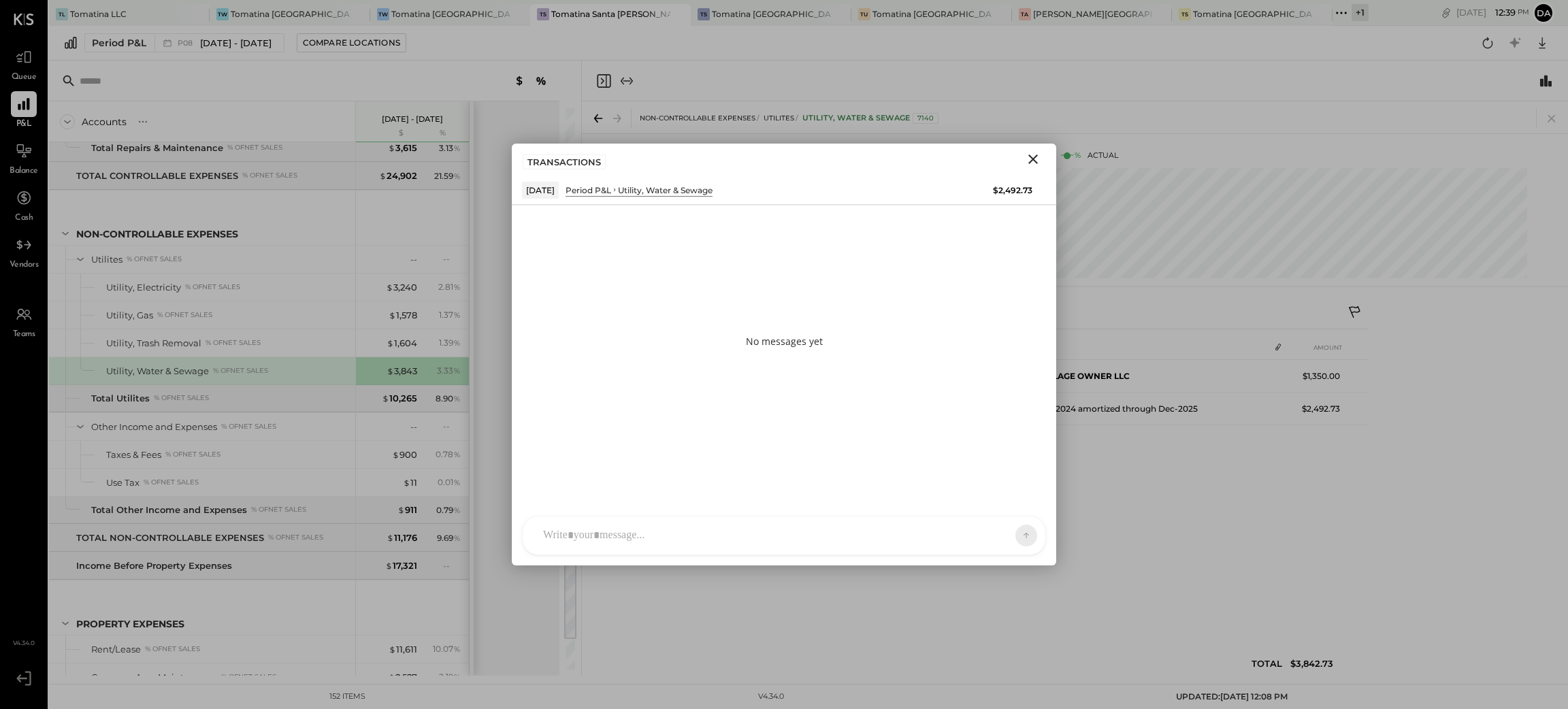
click at [1032, 169] on div "TRANSACTIONS" at bounding box center [783, 159] width 544 height 32
click at [1031, 158] on icon "Close" at bounding box center [1033, 159] width 16 height 16
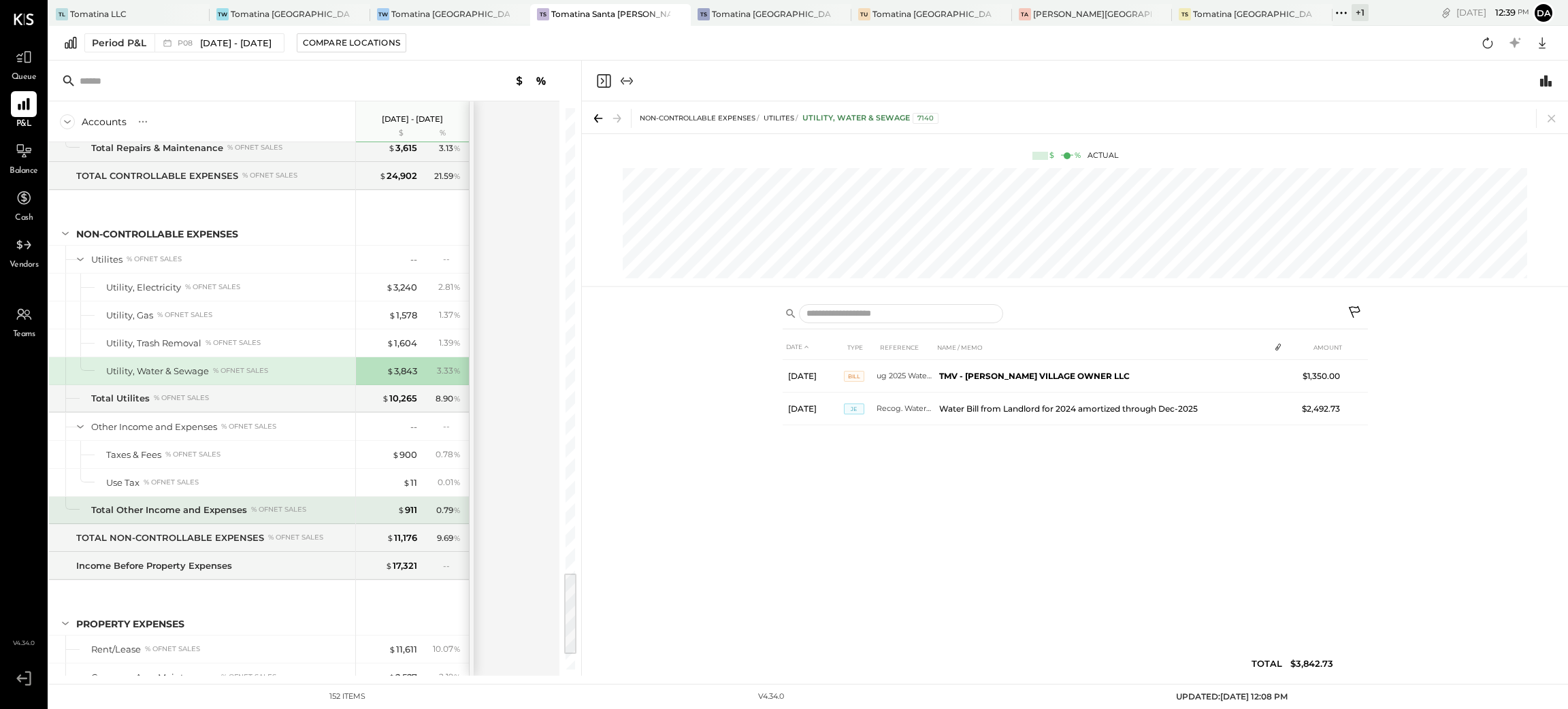
scroll to position [3092, 0]
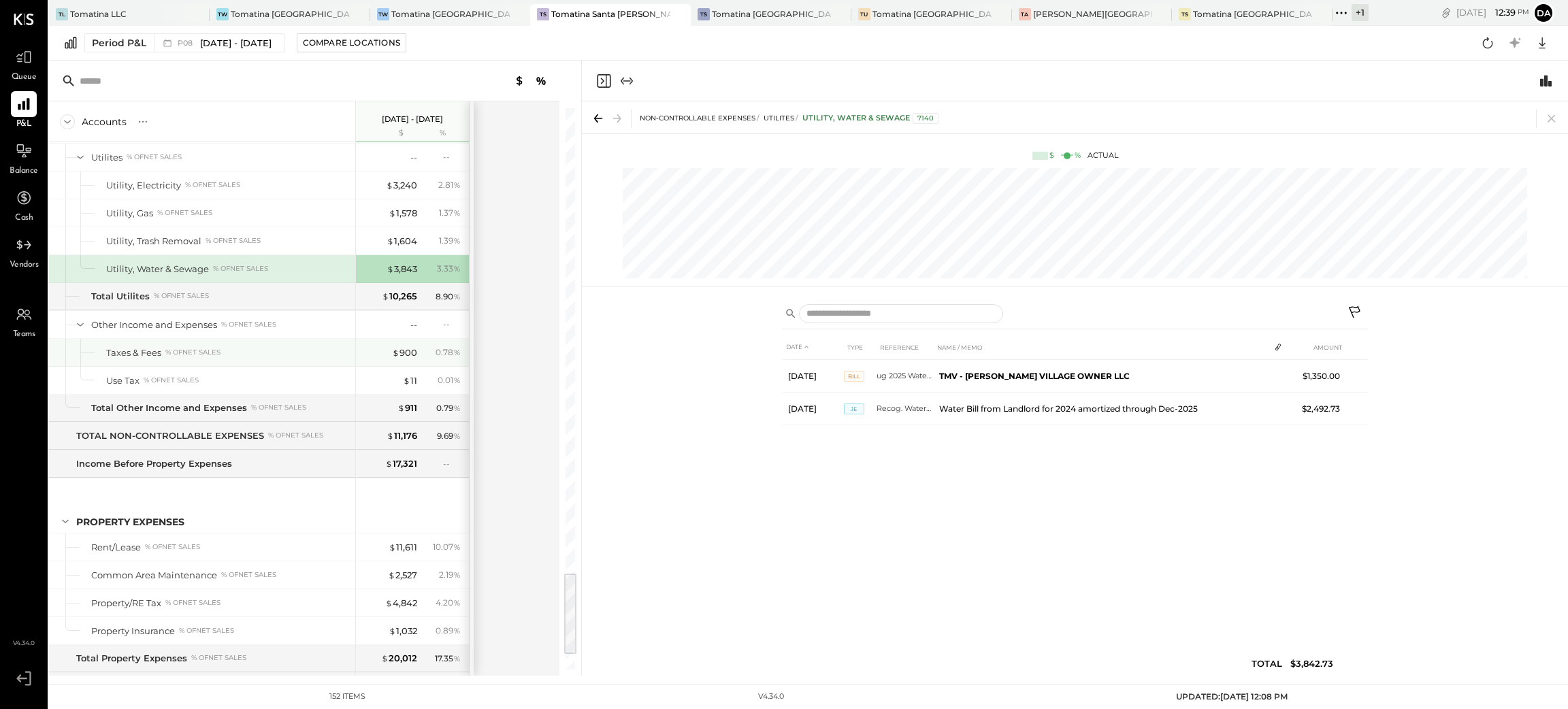
click at [408, 357] on div "$ 900 0.78 %" at bounding box center [414, 352] width 102 height 27
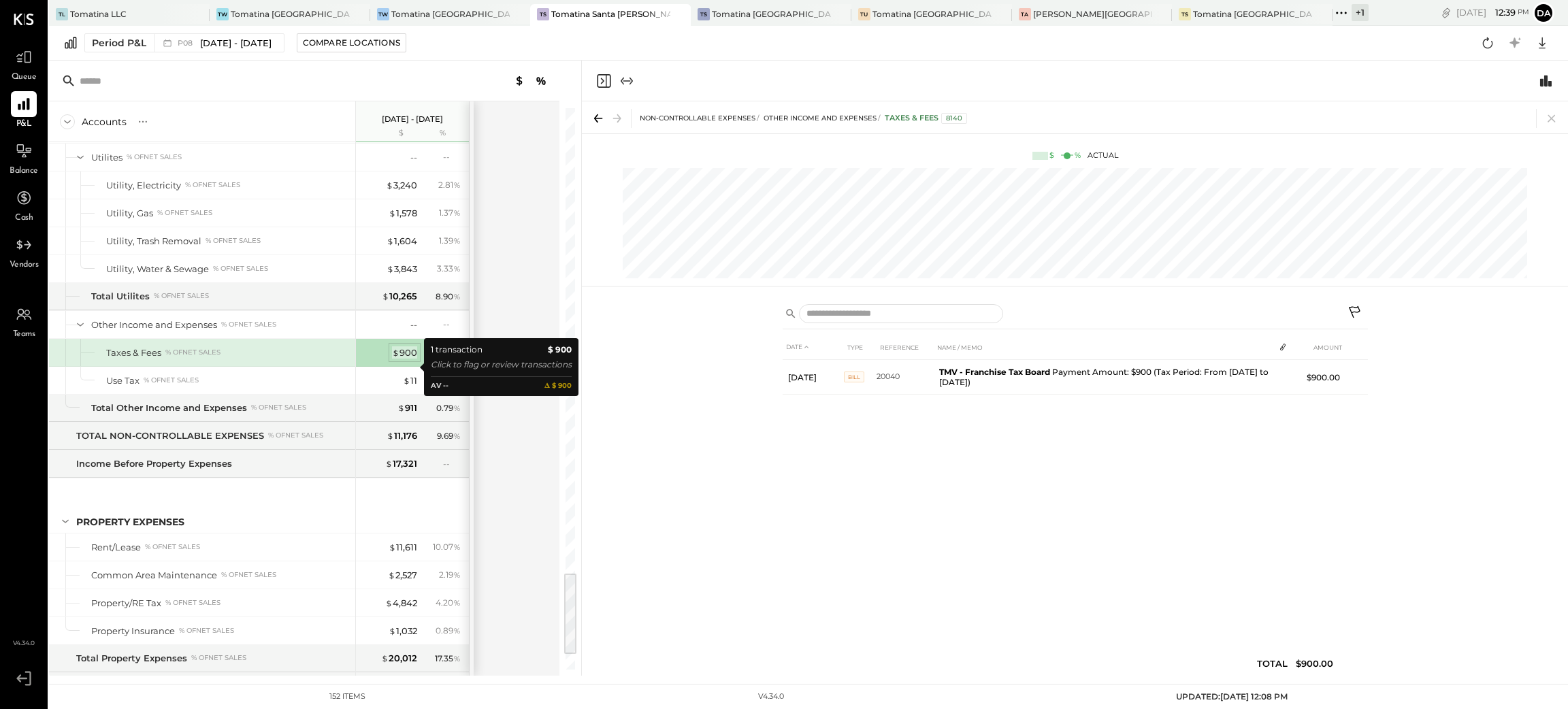
click at [406, 359] on div "$ 900" at bounding box center [404, 352] width 25 height 13
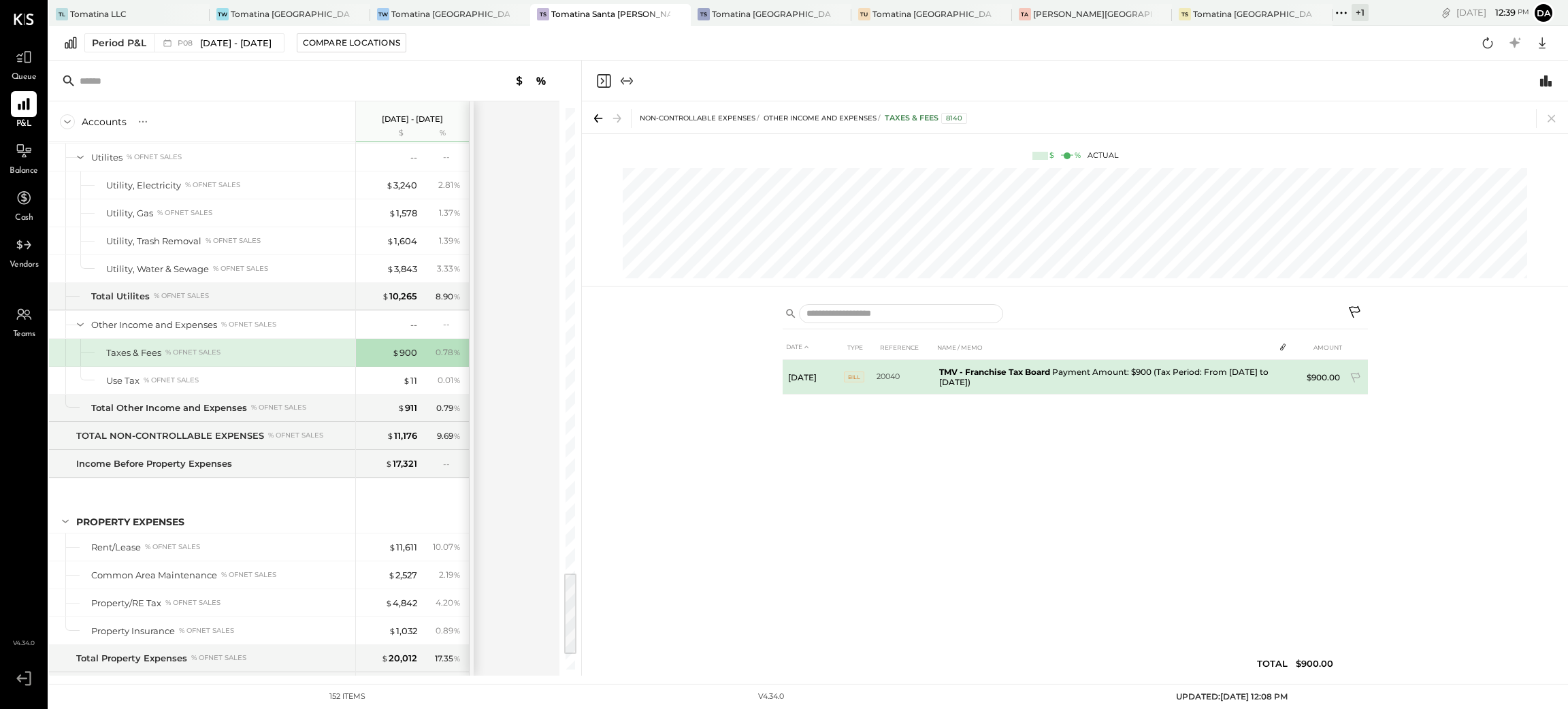
click at [1189, 374] on td "TMV - Franchise Tax Board Payment Amount: $900 (Tax Period: From [DATE] to [DAT…" at bounding box center [1104, 378] width 341 height 35
click at [1357, 374] on icon at bounding box center [1356, 378] width 10 height 11
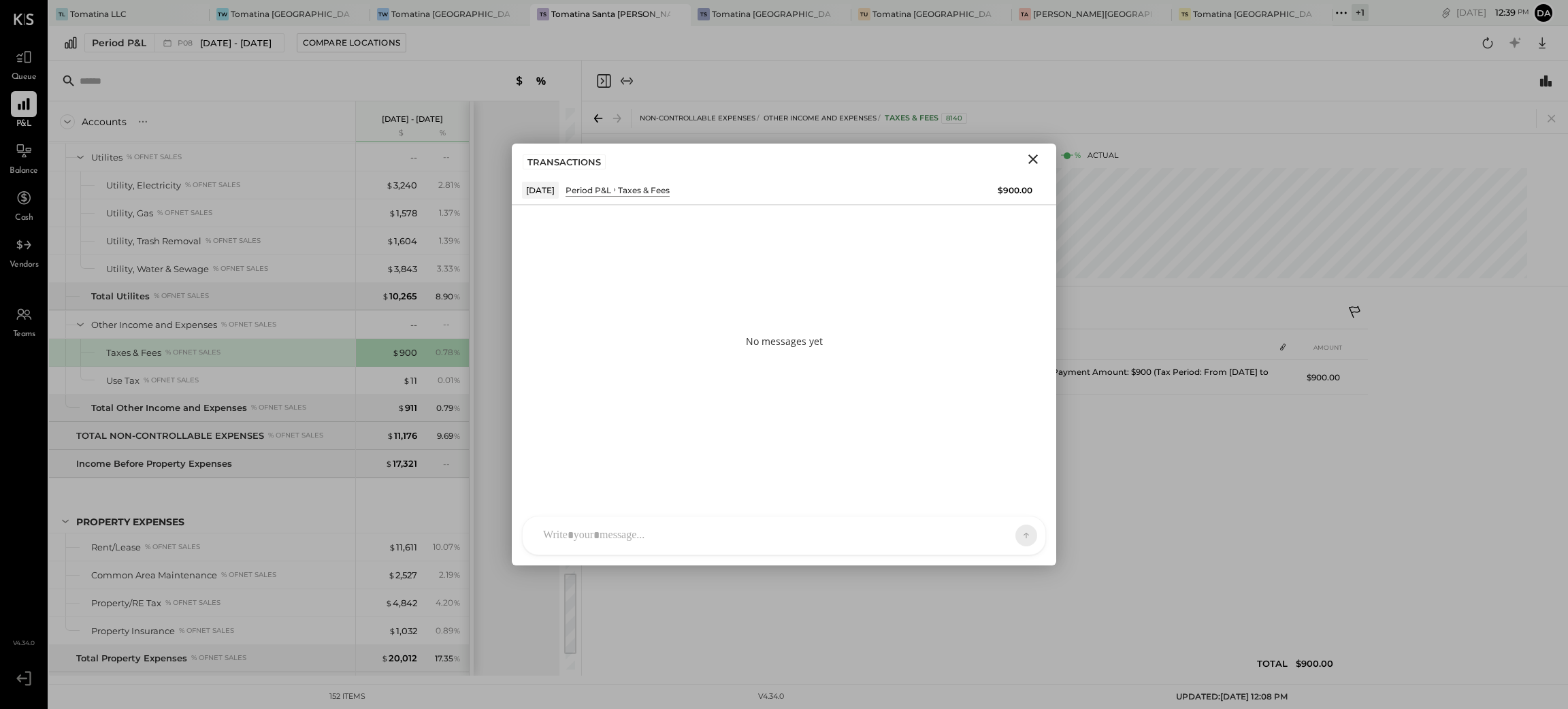
click at [1036, 165] on icon "Close" at bounding box center [1033, 159] width 16 height 16
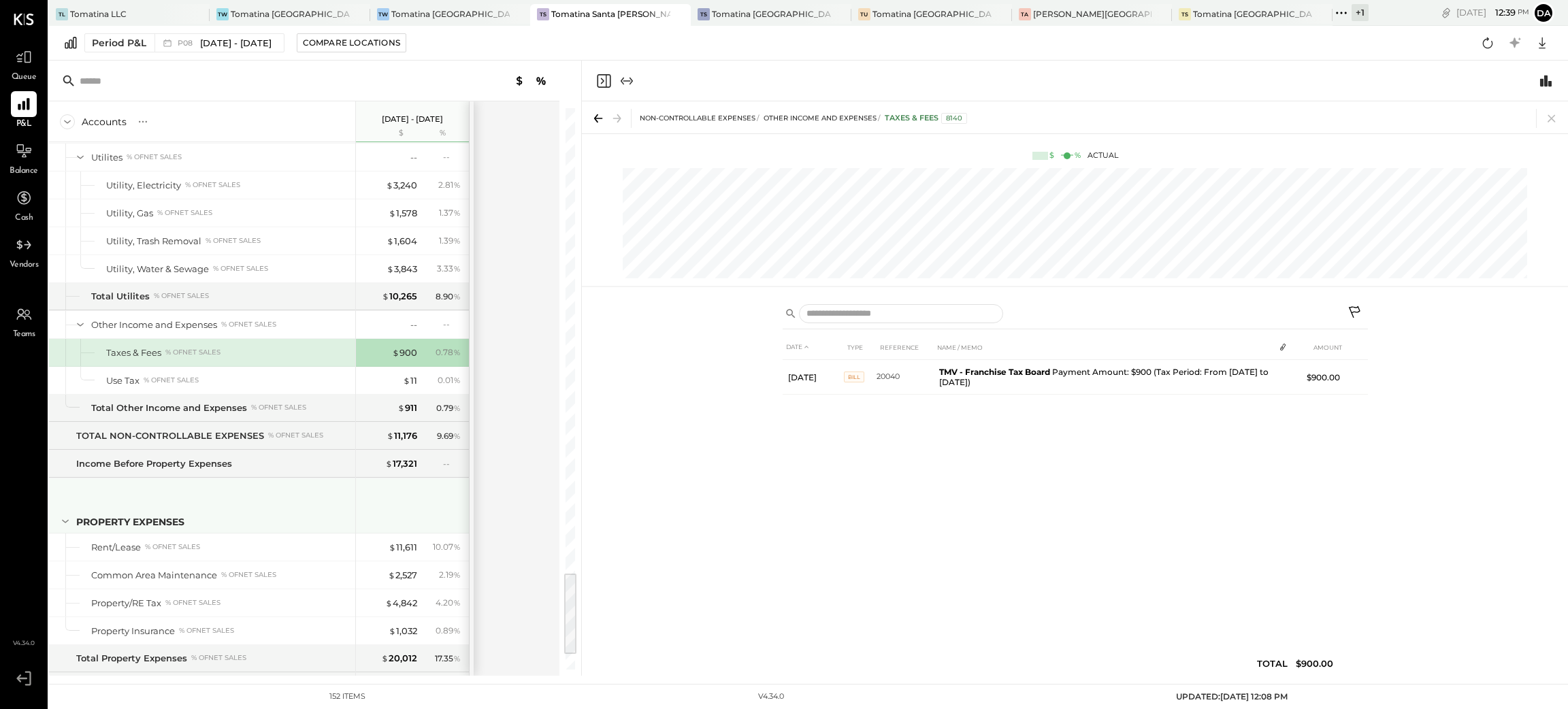
scroll to position [3193, 0]
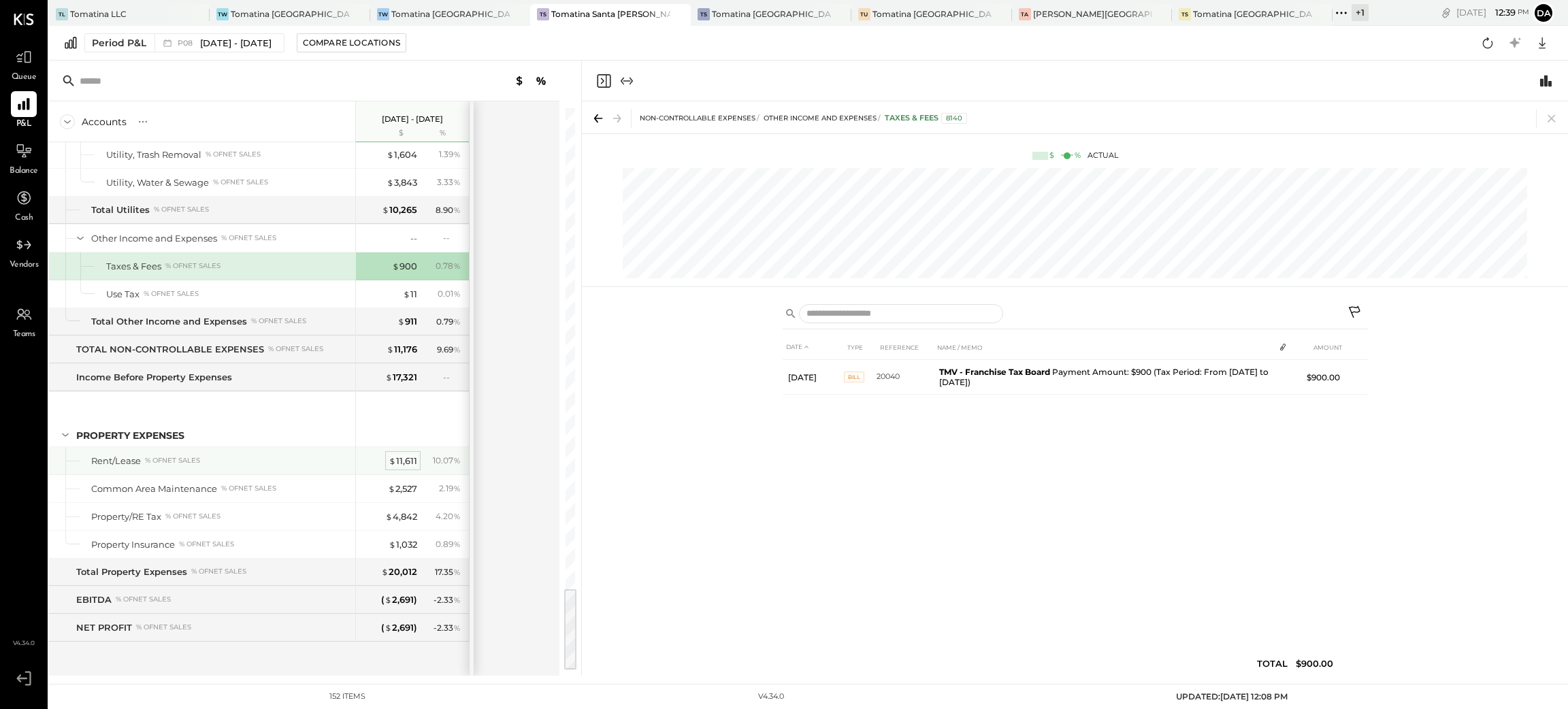
click at [412, 460] on div "$ 11,611" at bounding box center [403, 461] width 29 height 13
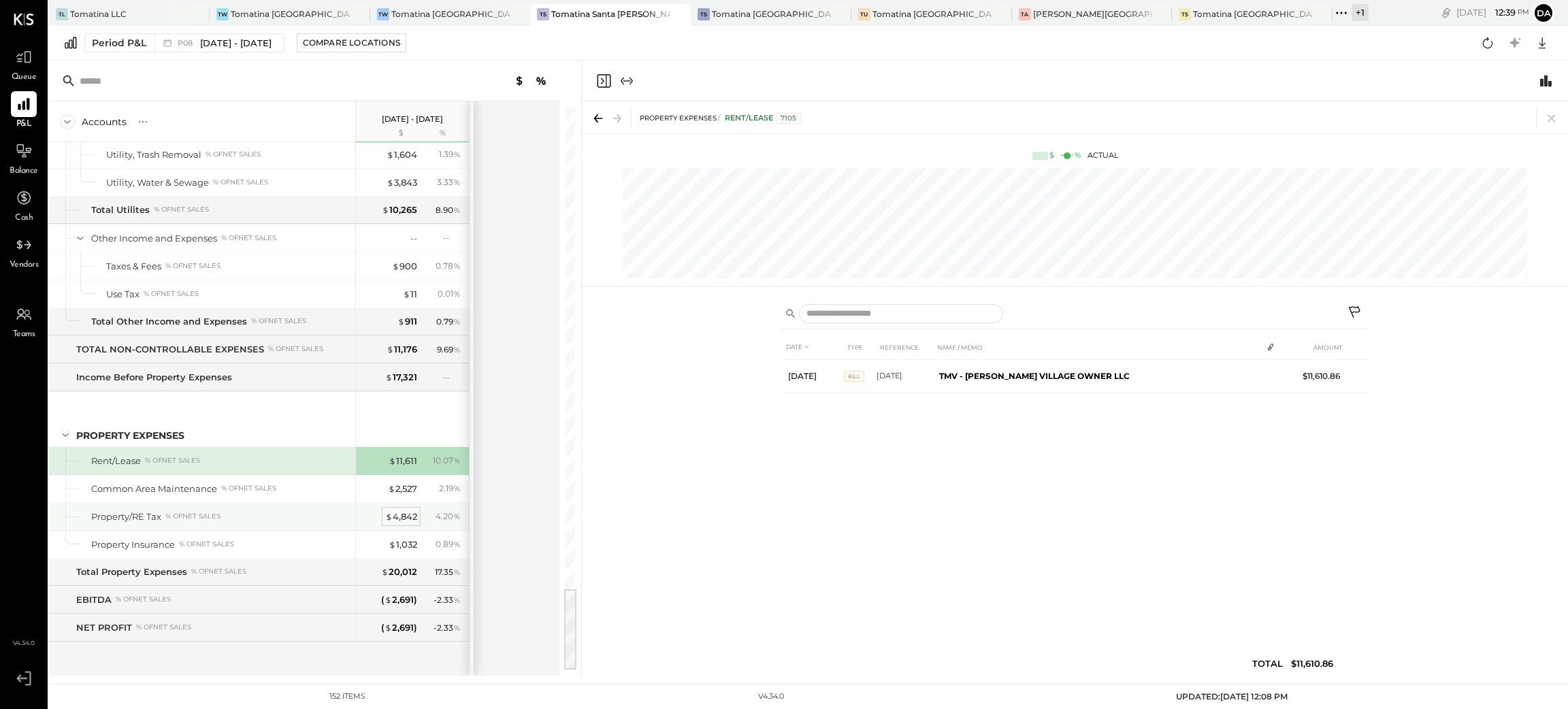
click at [405, 518] on div "$ 4,842" at bounding box center [401, 516] width 32 height 13
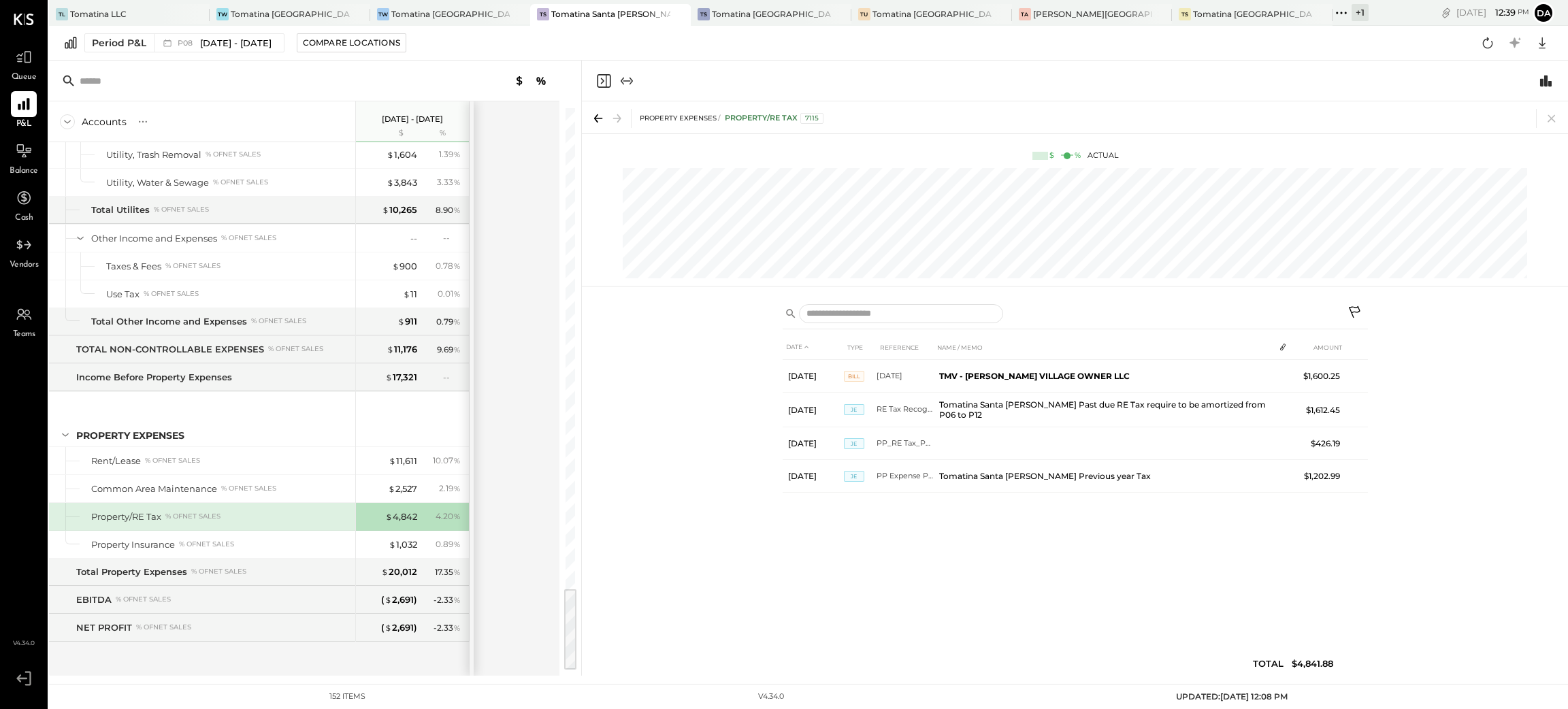
click at [1351, 308] on icon at bounding box center [1355, 313] width 16 height 16
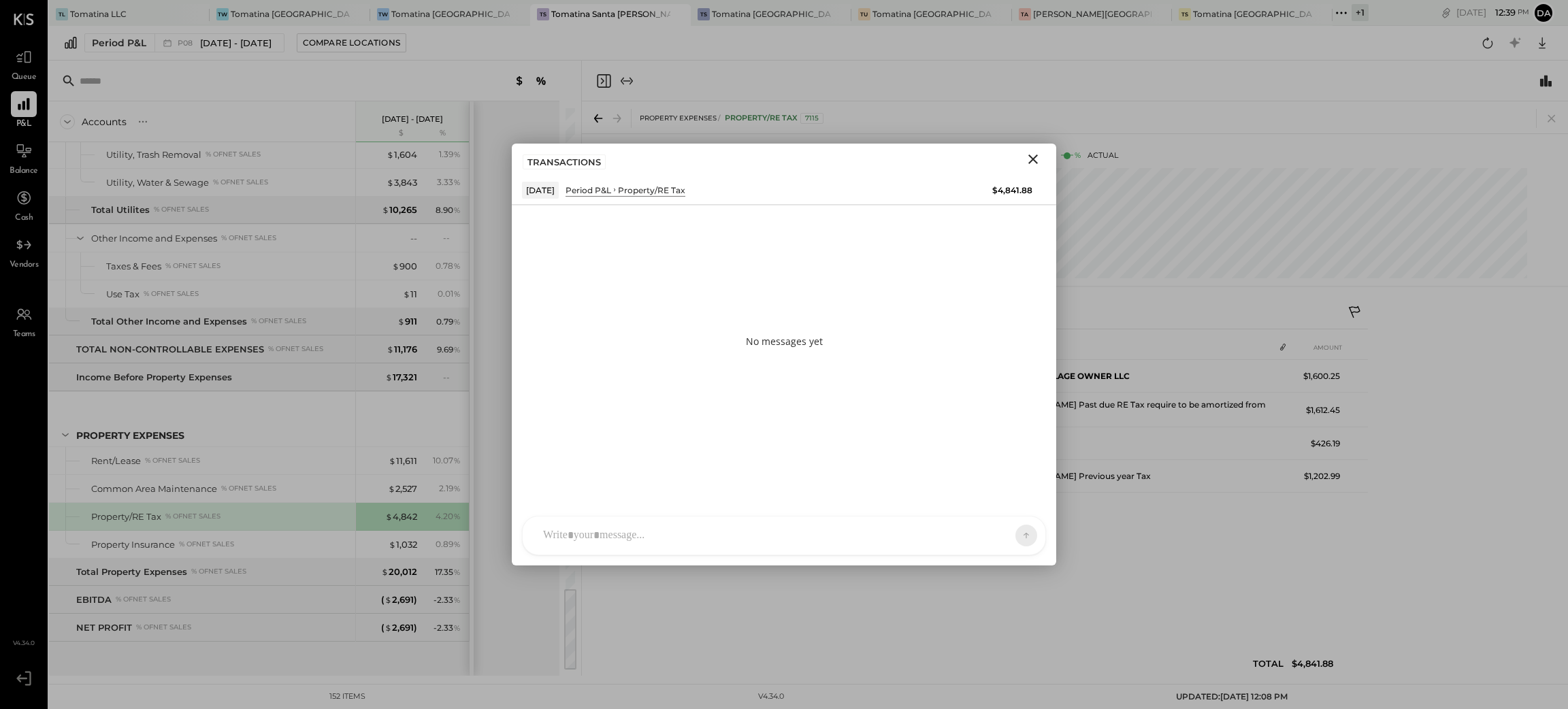
click at [1034, 161] on icon "Close" at bounding box center [1033, 159] width 10 height 10
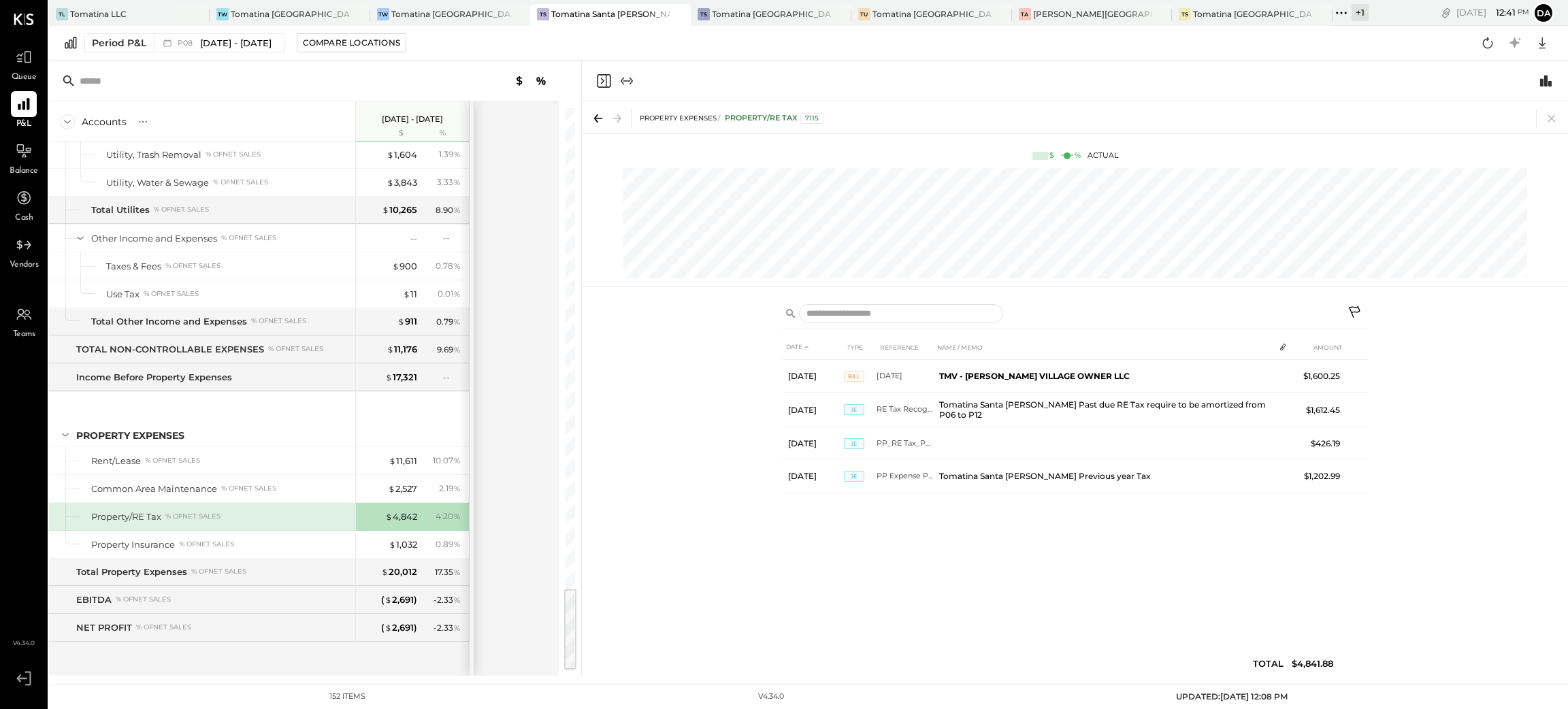
click at [605, 76] on icon "Close panel" at bounding box center [603, 81] width 16 height 16
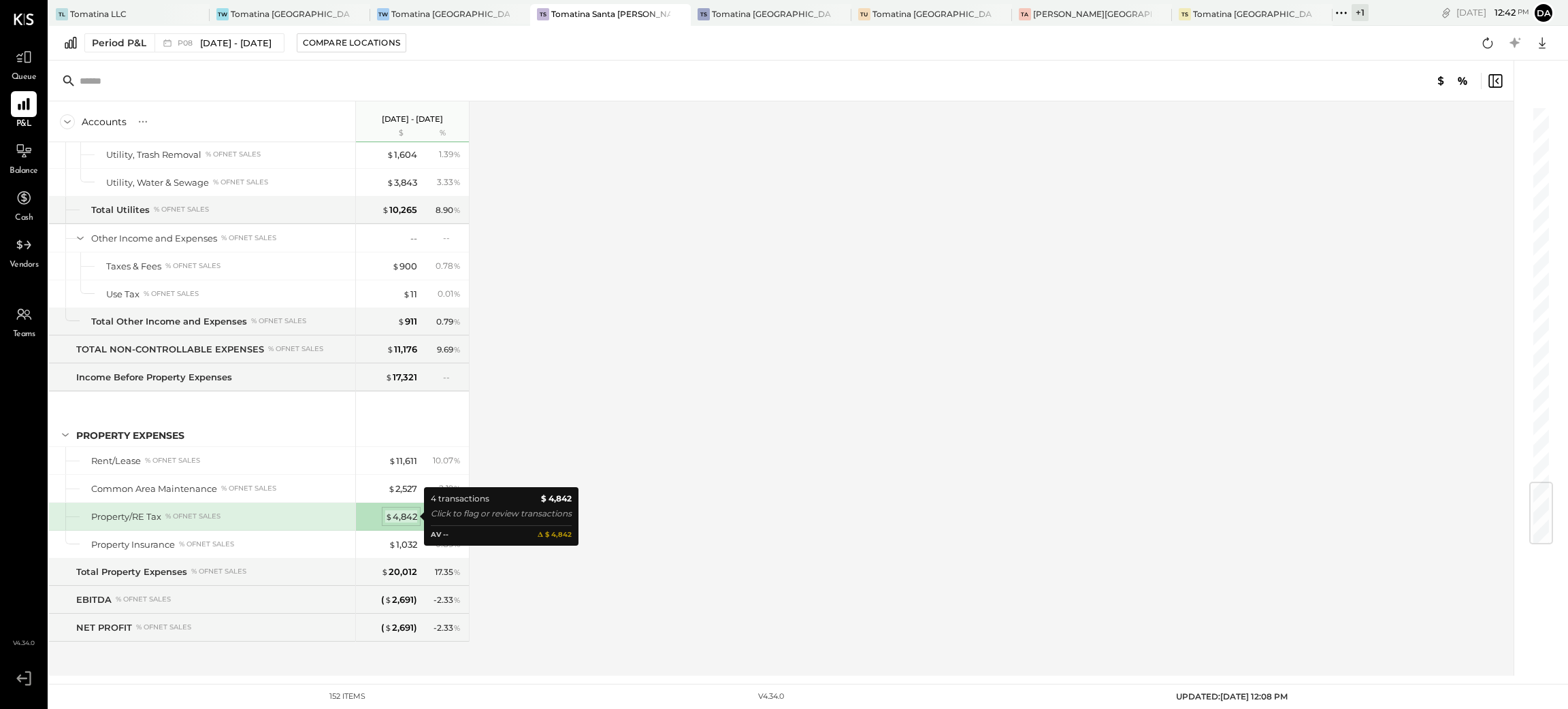
click at [404, 518] on div "$ 4,842" at bounding box center [401, 516] width 32 height 13
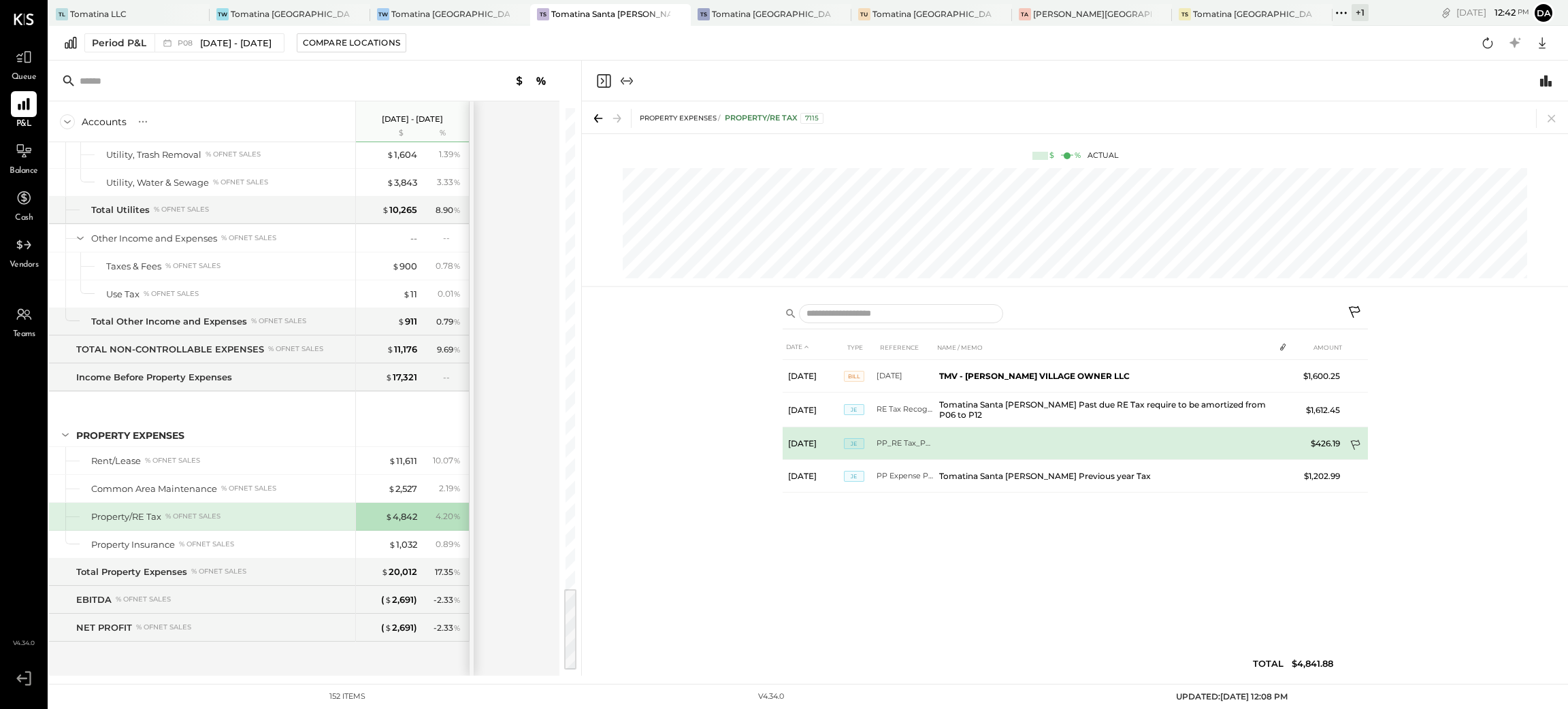
click at [1358, 440] on icon at bounding box center [1356, 446] width 13 height 13
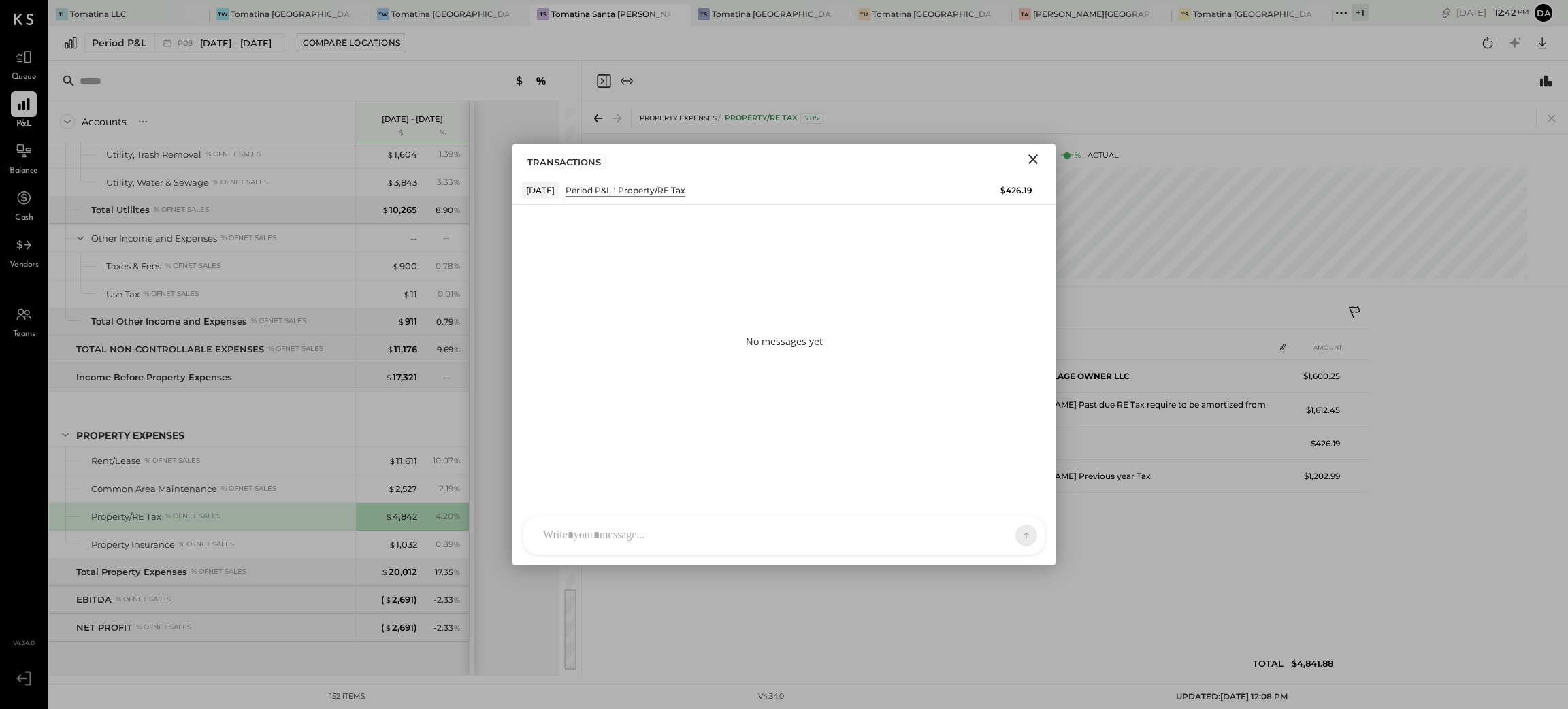
click at [1028, 163] on icon "Close" at bounding box center [1033, 159] width 16 height 16
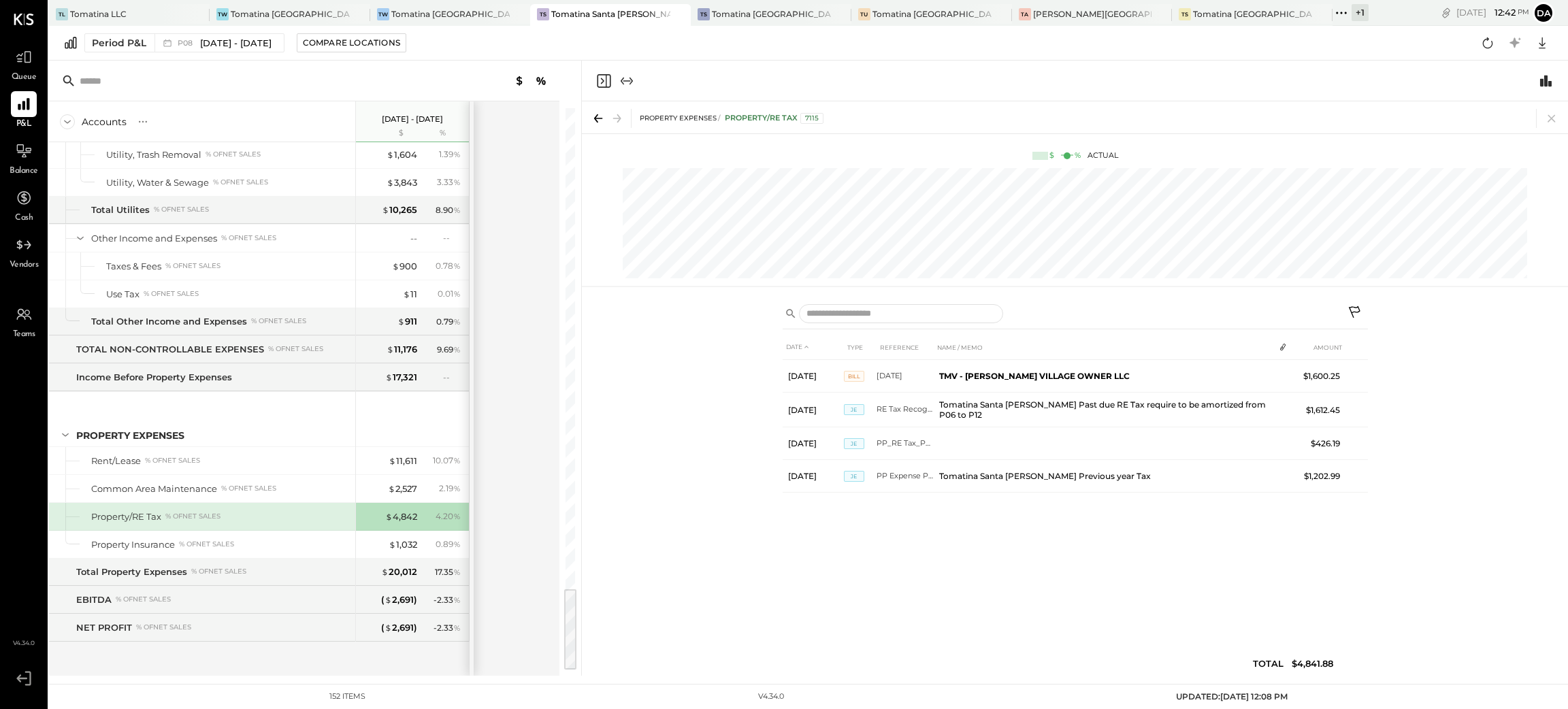
scroll to position [3092, 0]
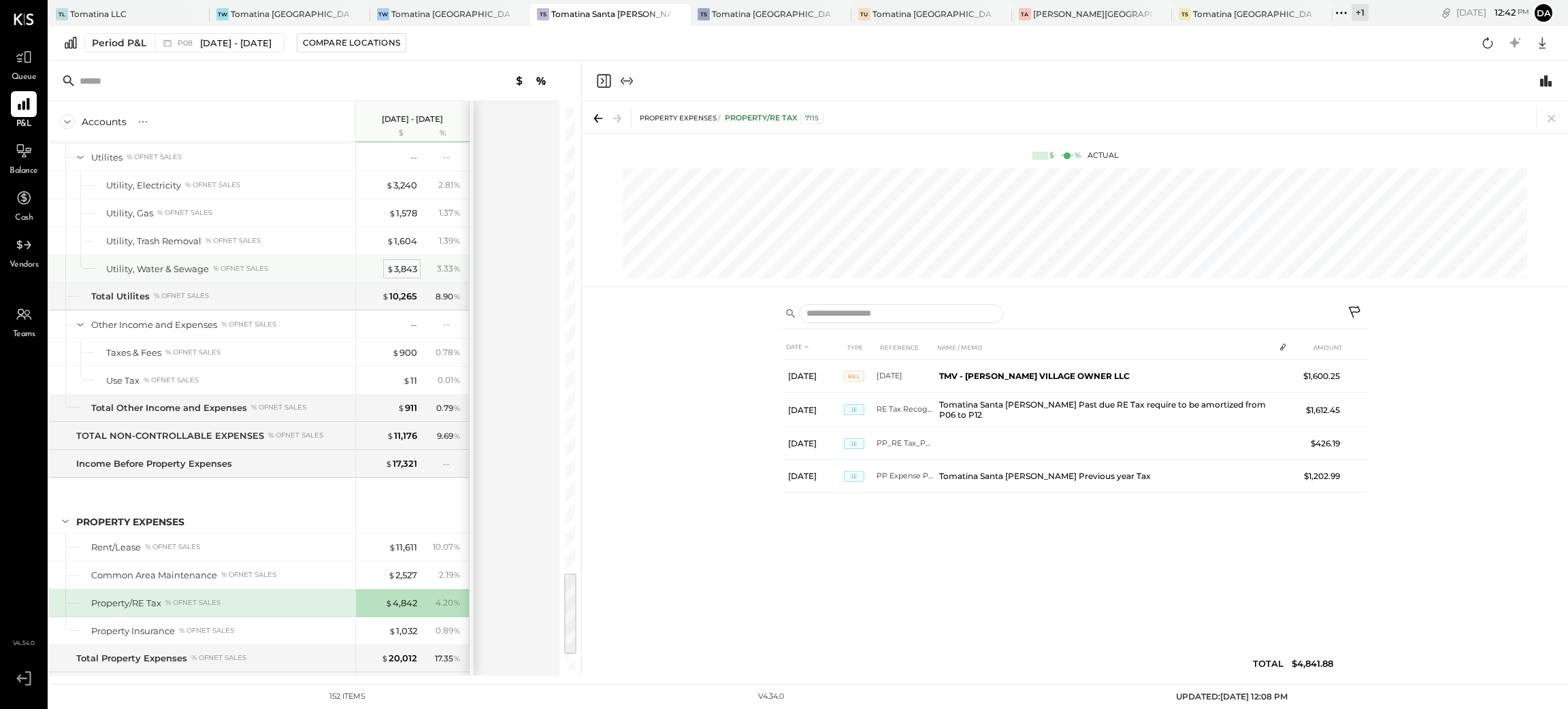
click at [402, 275] on div "$ 3,843" at bounding box center [402, 269] width 31 height 13
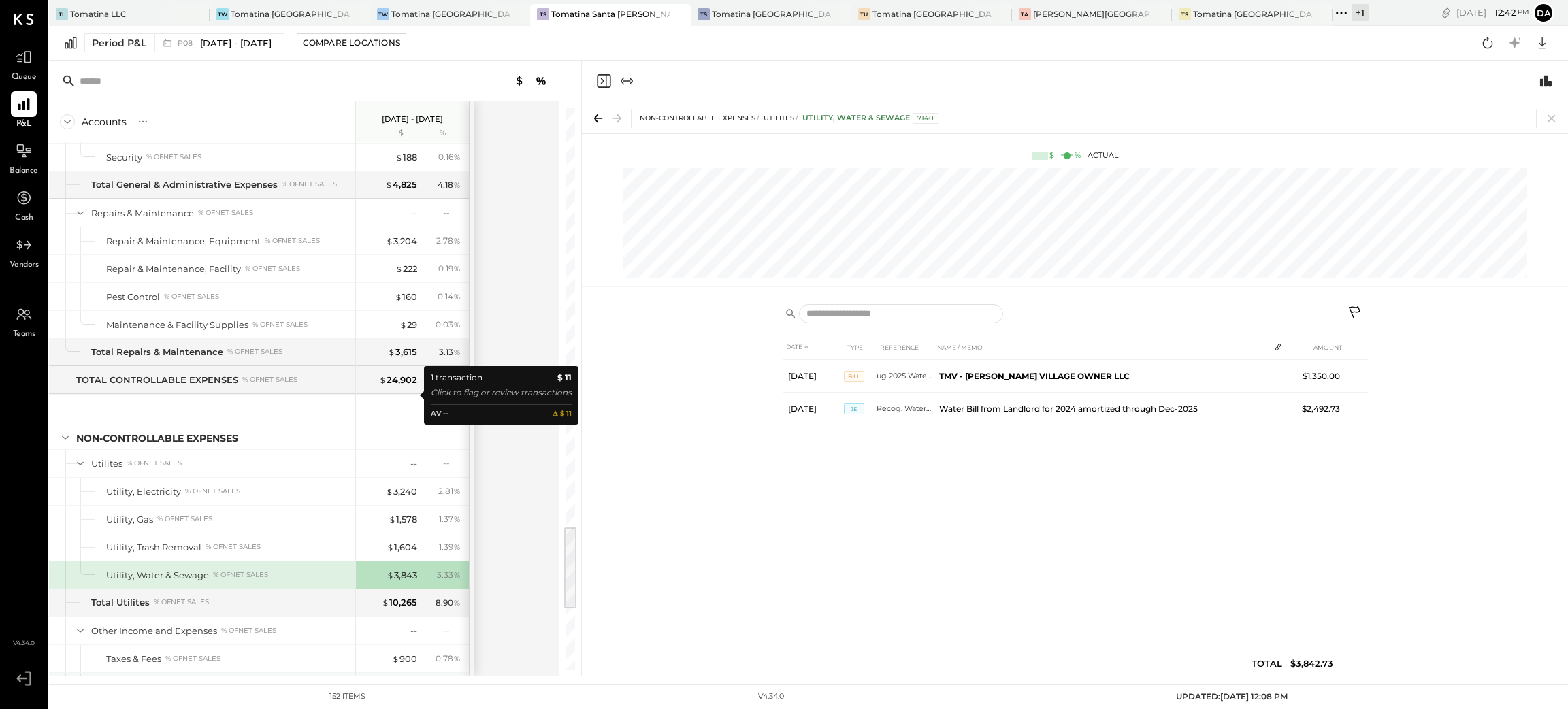
scroll to position [2683, 0]
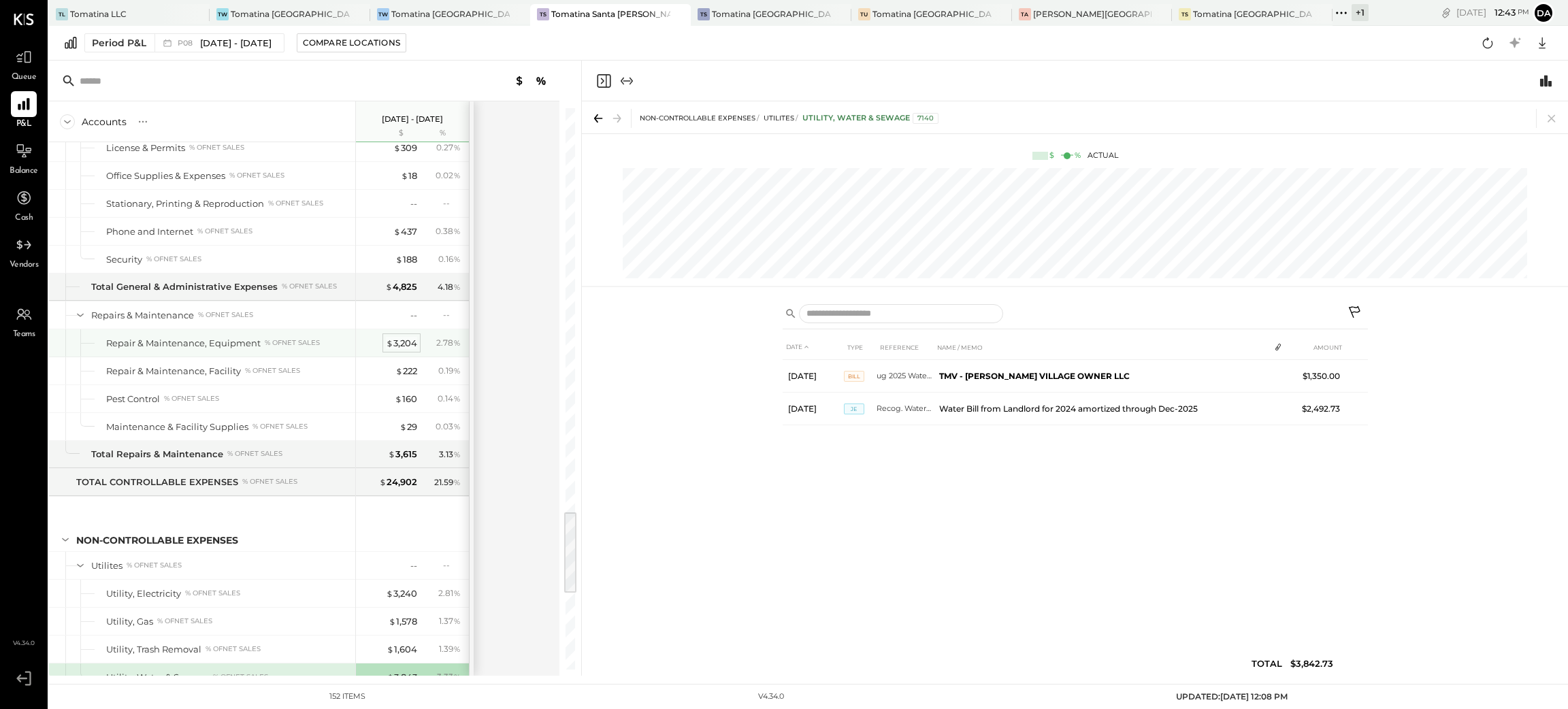
click at [399, 350] on div "$ 3,204" at bounding box center [401, 343] width 32 height 13
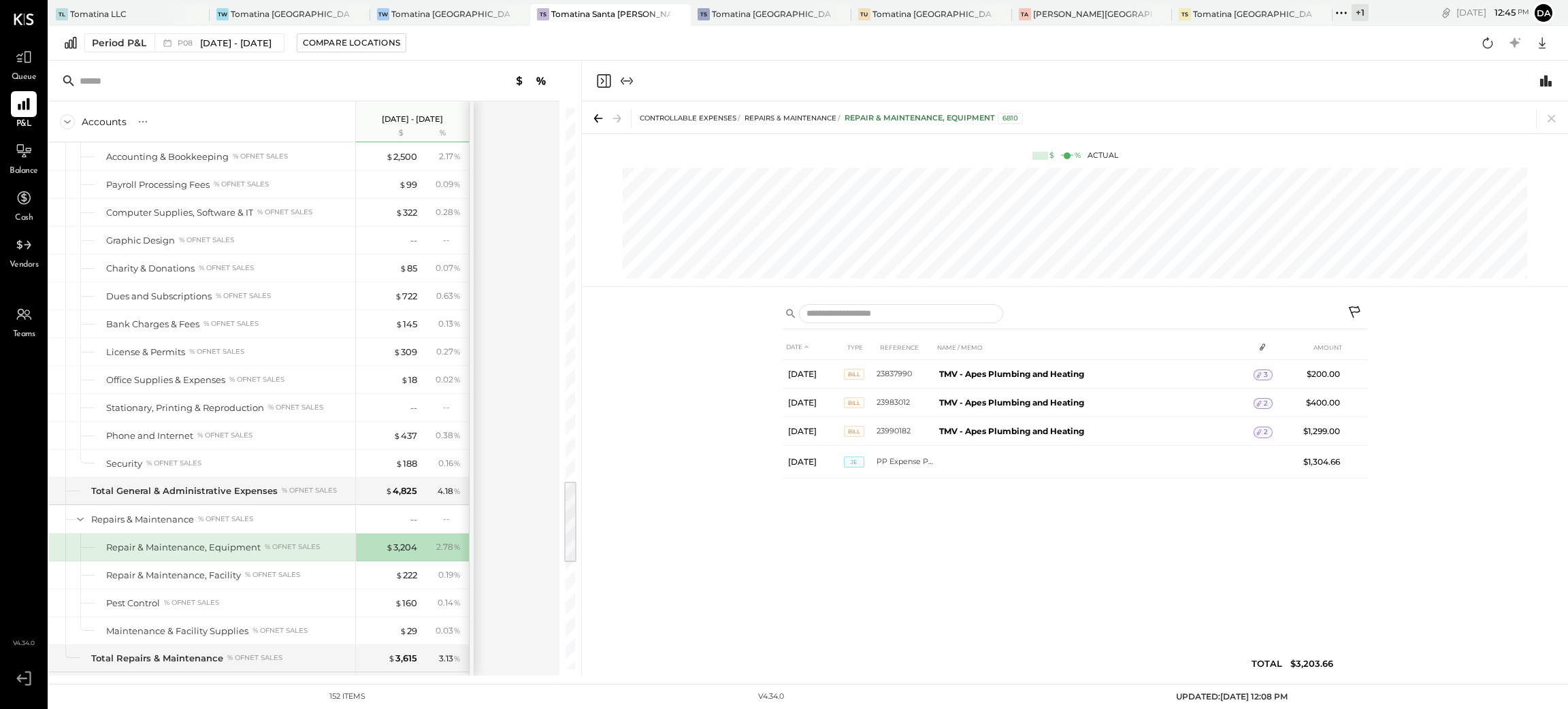
scroll to position [2275, 0]
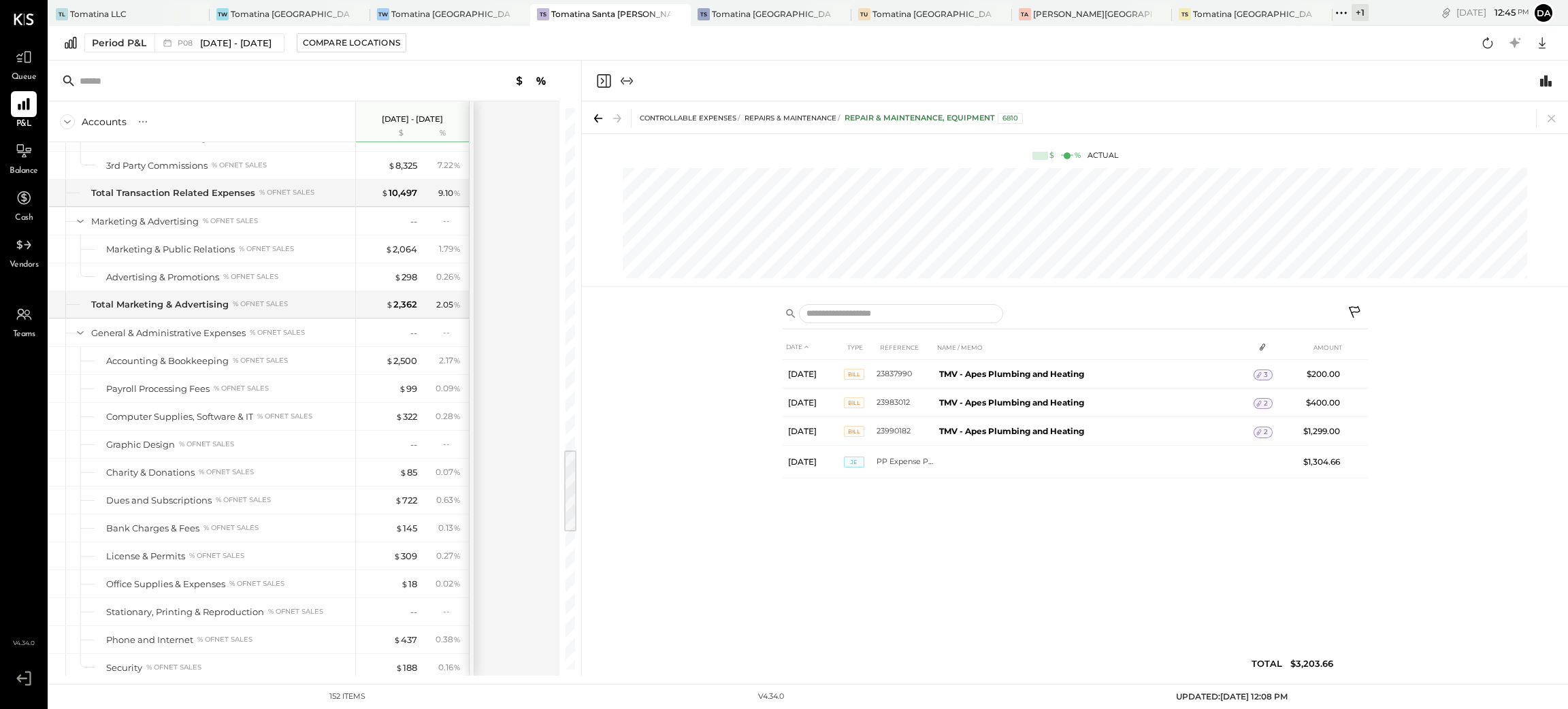
click at [604, 83] on icon "Close panel" at bounding box center [603, 81] width 16 height 16
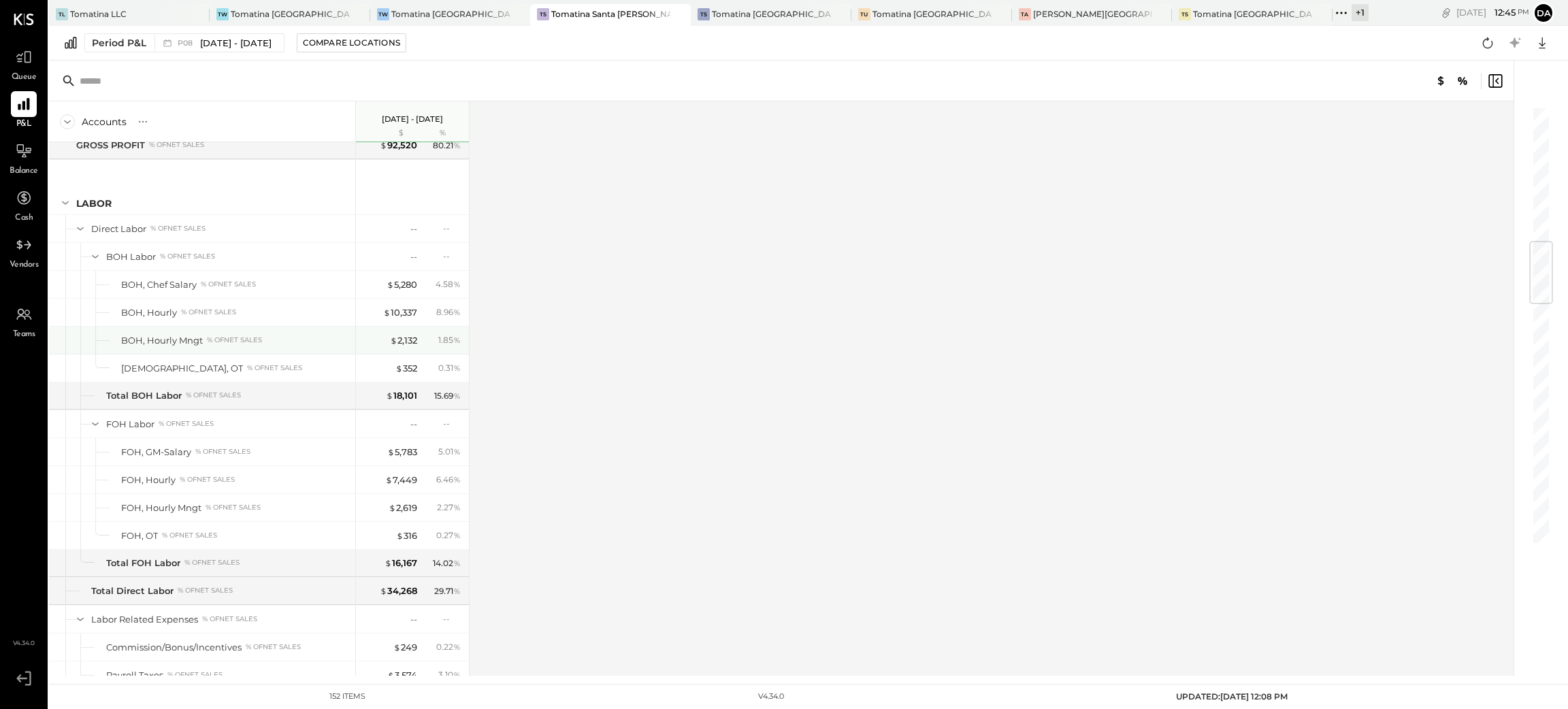
scroll to position [1254, 0]
